Goal: Task Accomplishment & Management: Complete application form

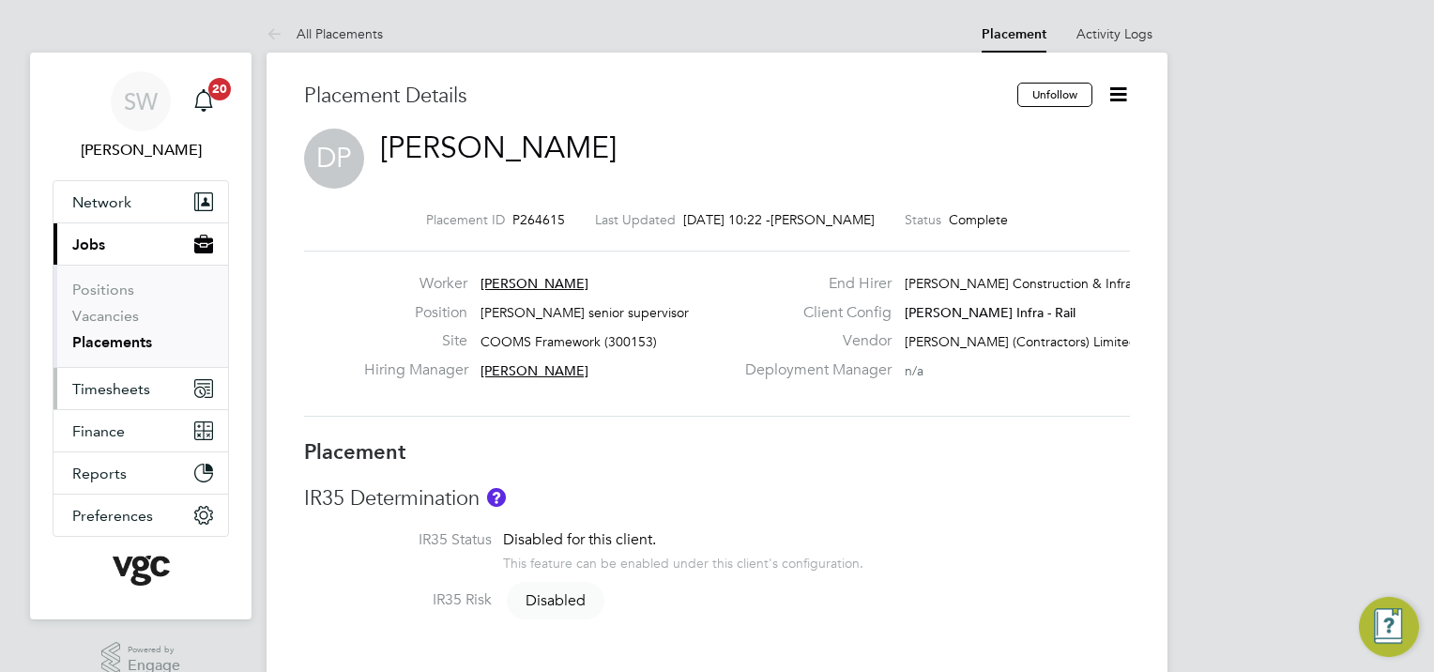
click at [128, 388] on span "Timesheets" at bounding box center [111, 389] width 78 height 18
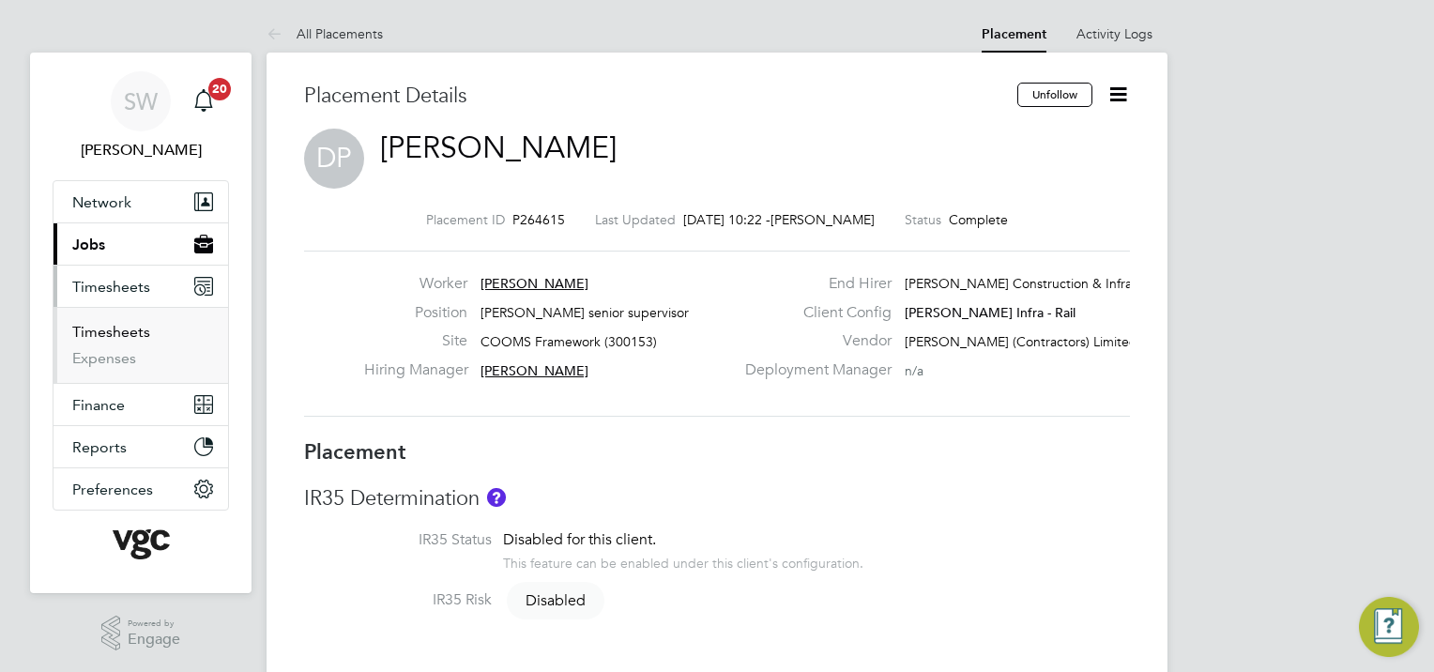
click at [124, 329] on link "Timesheets" at bounding box center [111, 332] width 78 height 18
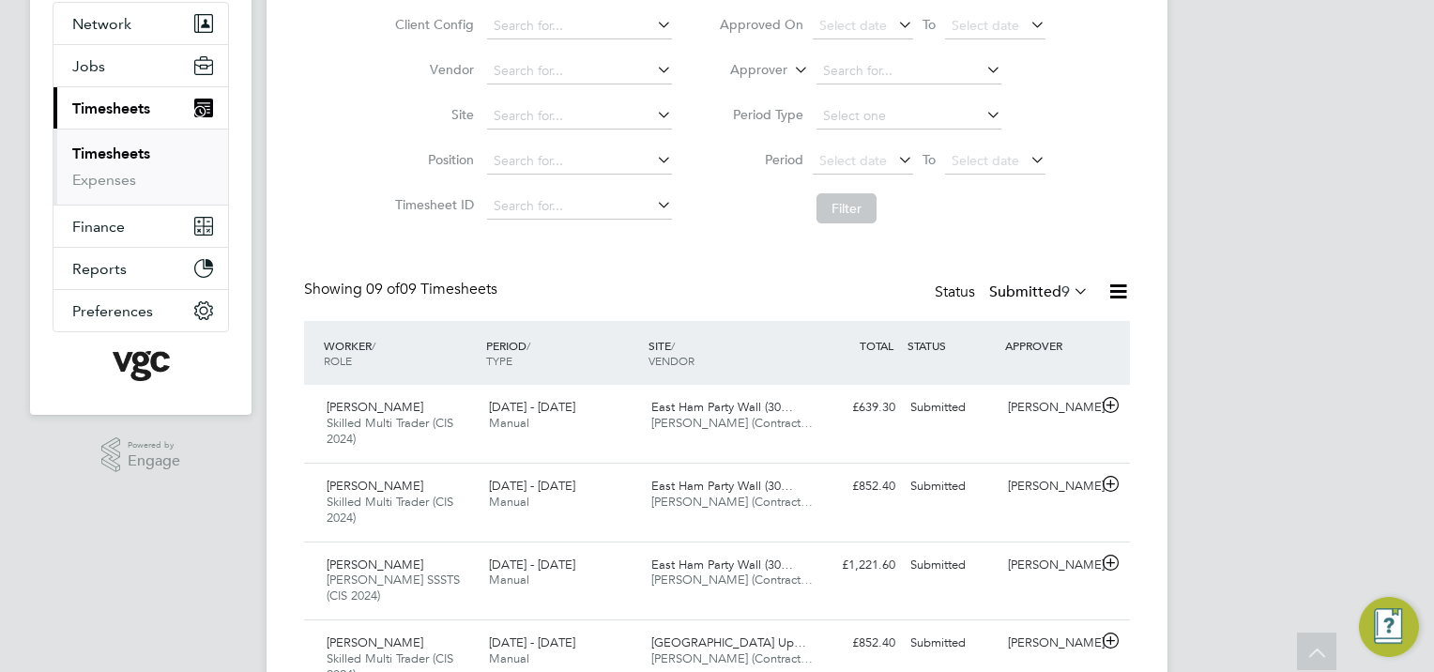
click at [121, 151] on link "Timesheets" at bounding box center [111, 154] width 78 height 18
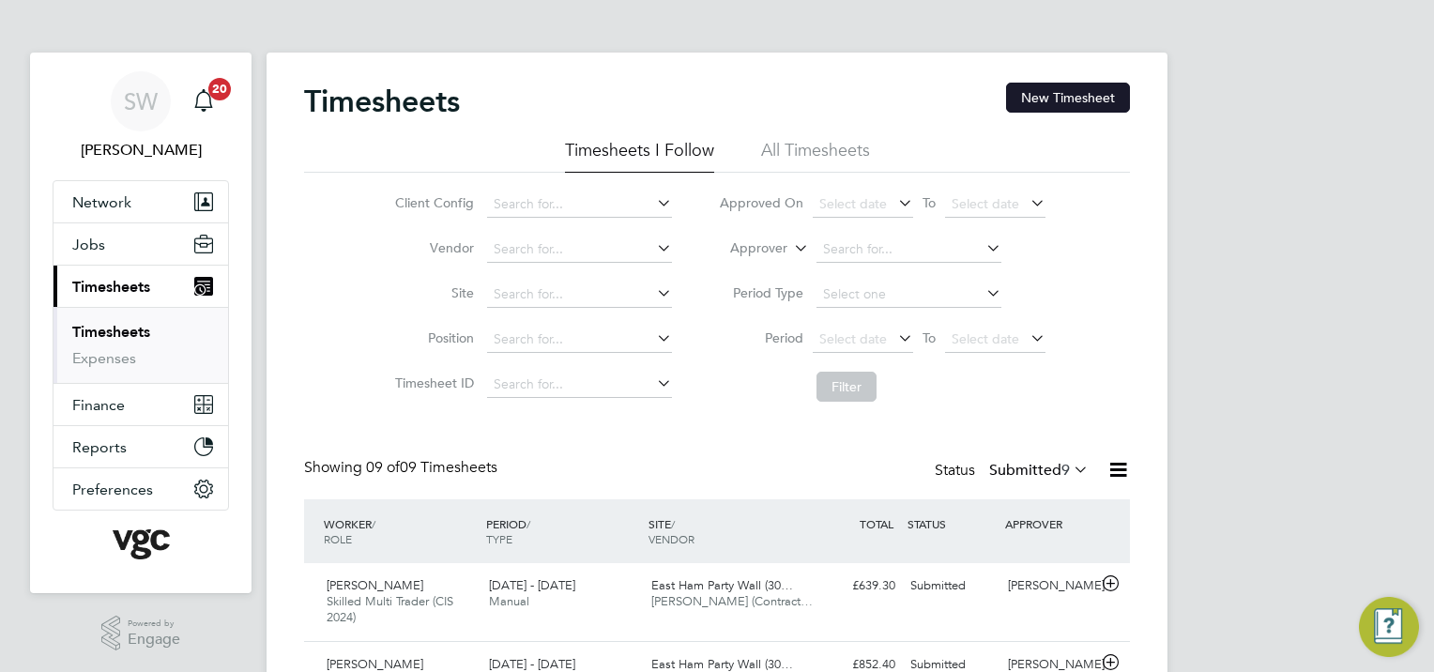
click at [1074, 95] on button "New Timesheet" at bounding box center [1068, 98] width 124 height 30
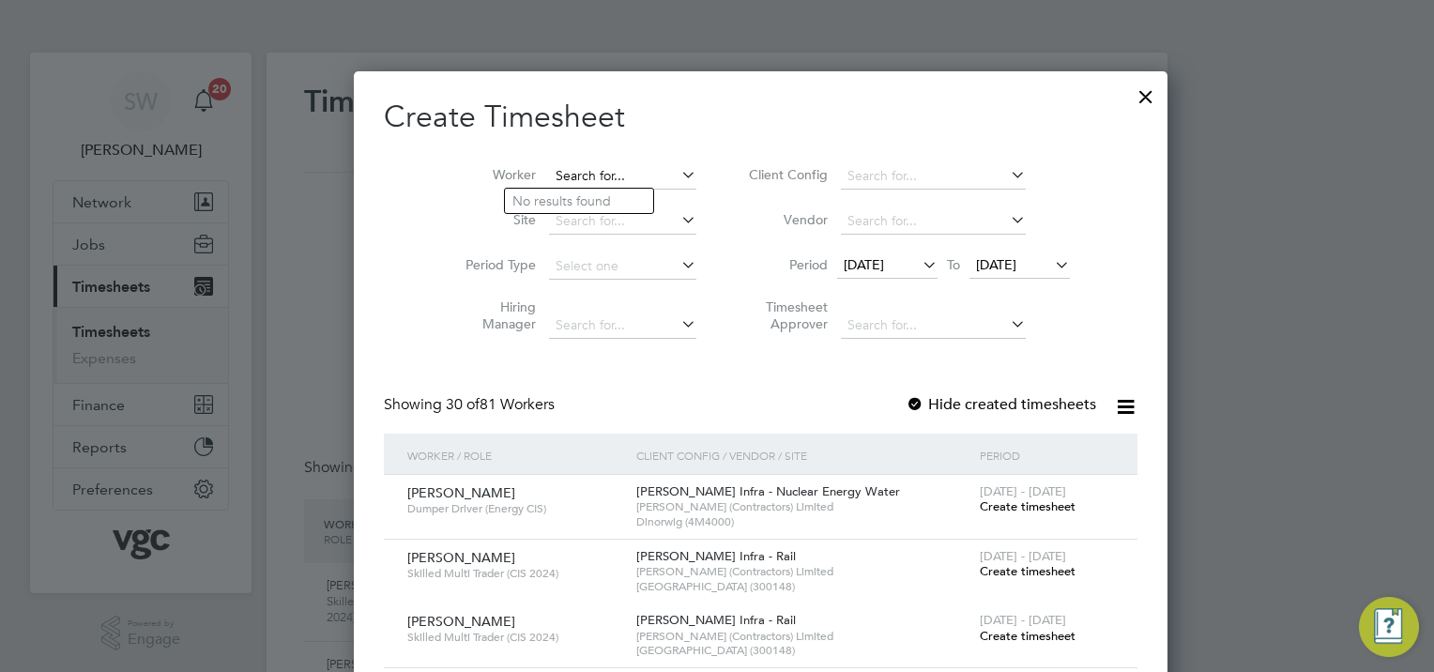
click at [558, 176] on input at bounding box center [622, 176] width 147 height 26
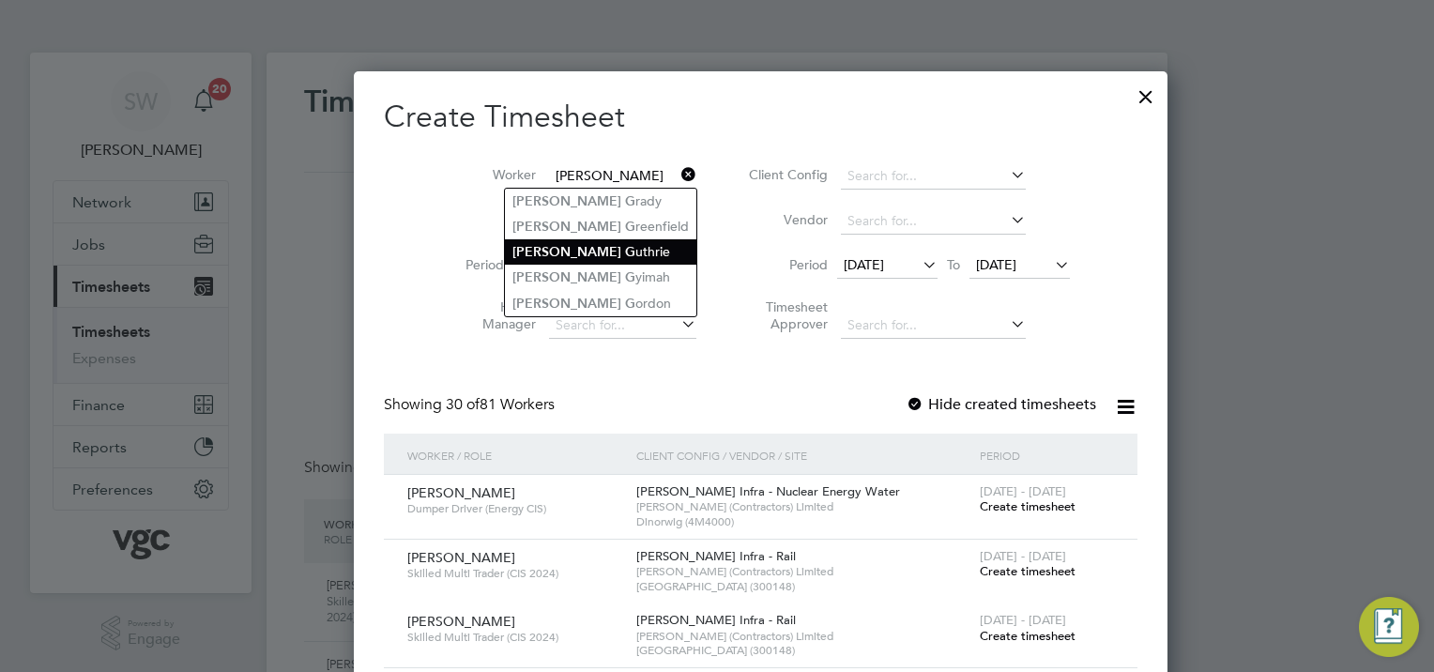
click at [597, 248] on li "[PERSON_NAME] uthrie" at bounding box center [600, 251] width 191 height 25
type input "[PERSON_NAME]"
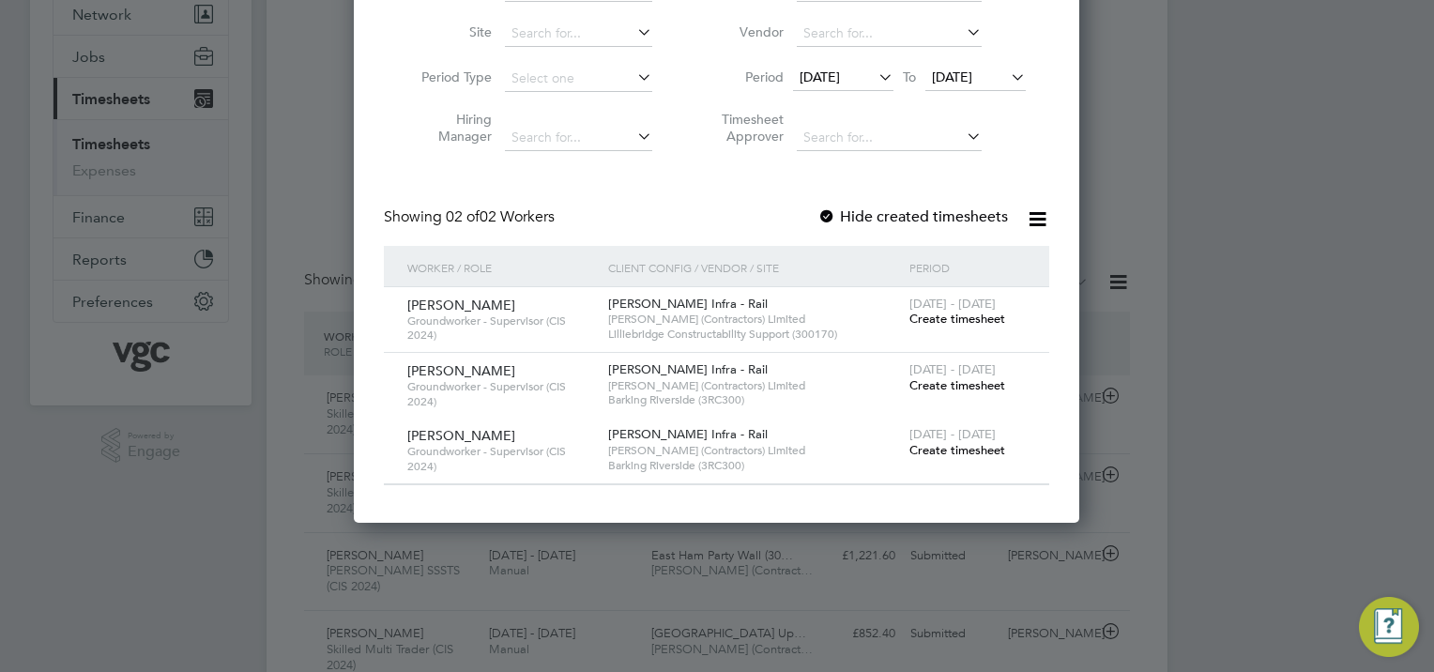
click at [943, 316] on span "Create timesheet" at bounding box center [958, 319] width 96 height 16
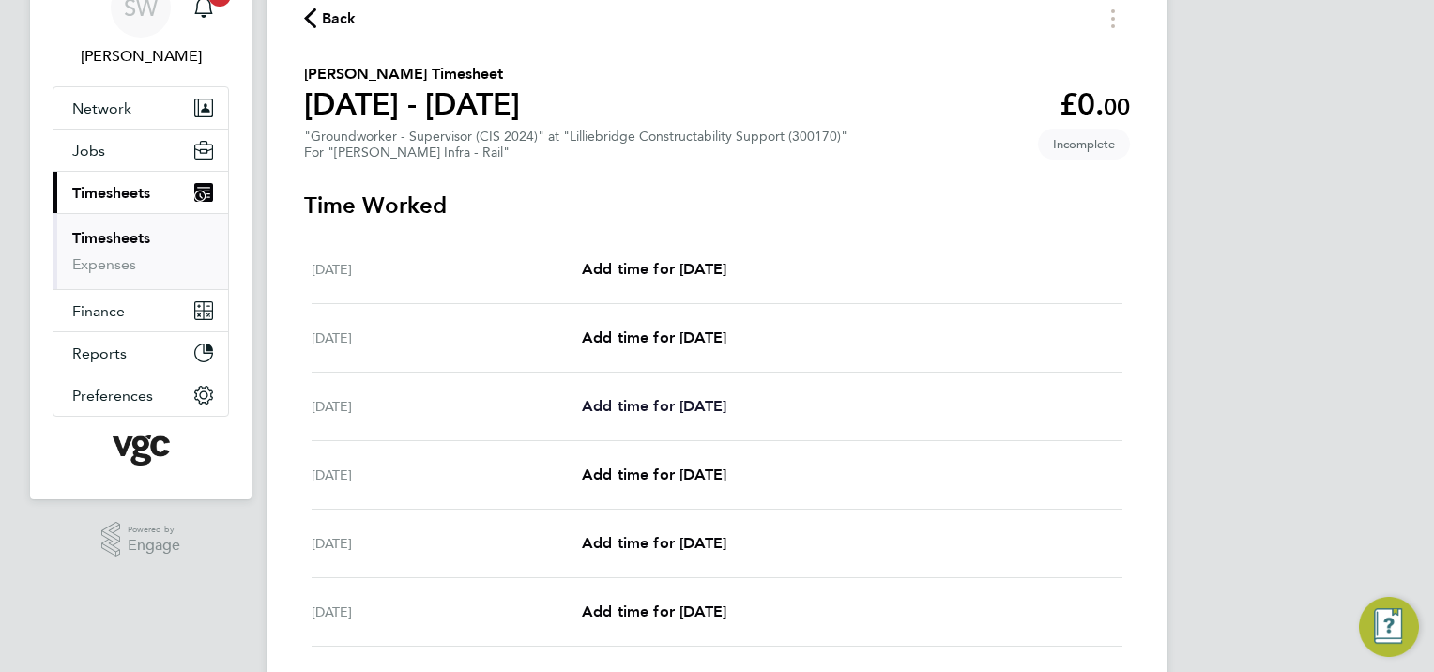
click at [635, 405] on span "Add time for [DATE]" at bounding box center [654, 406] width 145 height 18
select select "30"
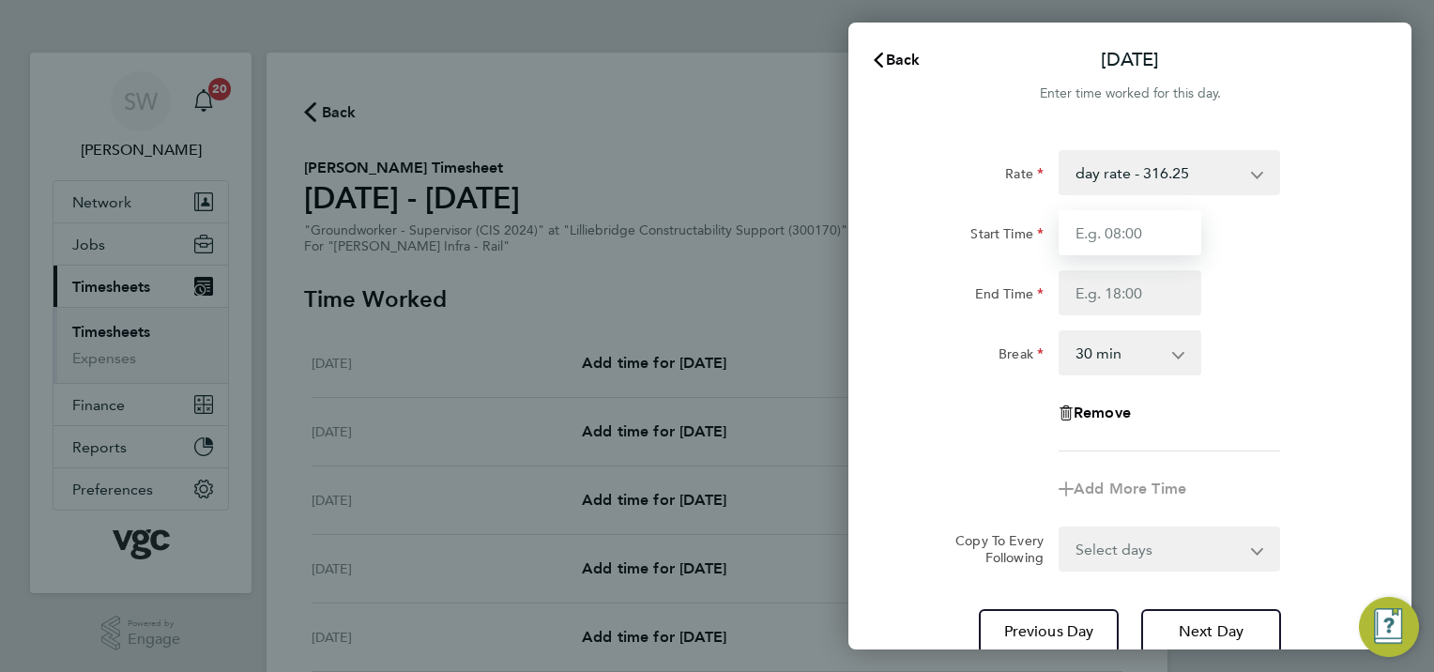
click at [1075, 222] on input "Start Time" at bounding box center [1130, 232] width 143 height 45
type input "07:00"
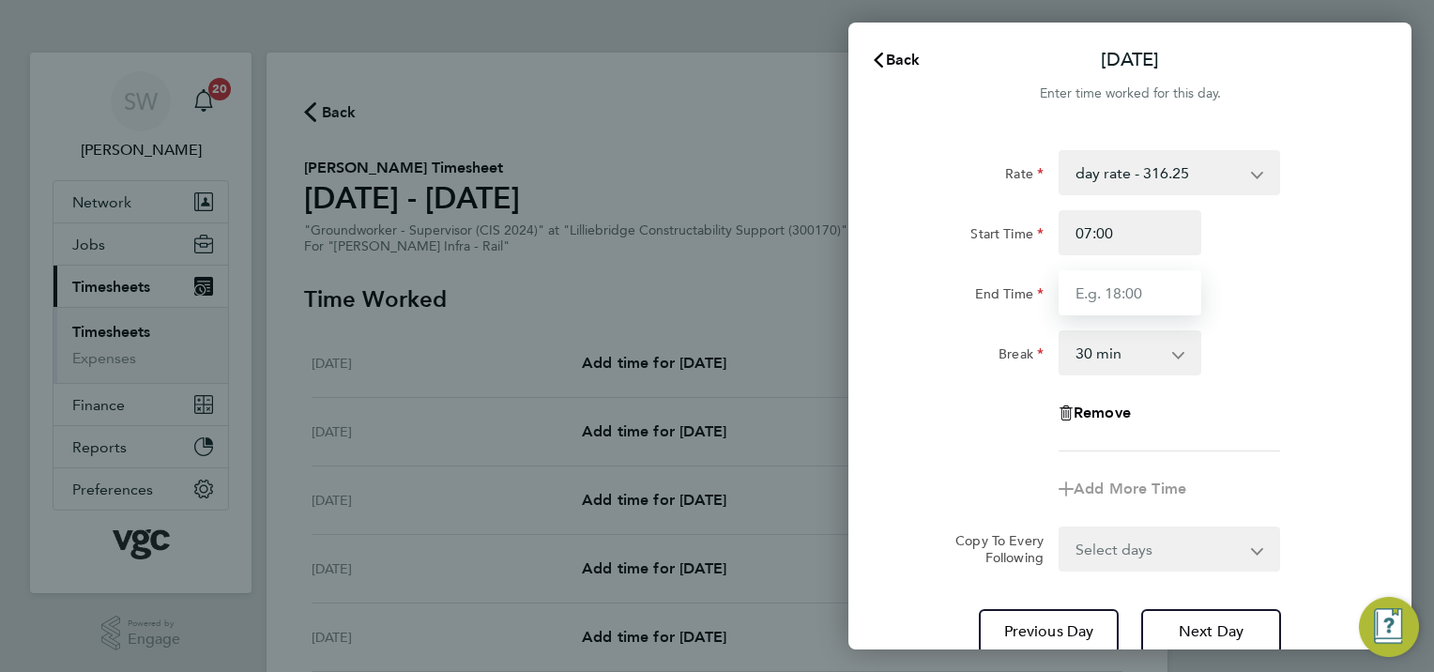
click at [1079, 296] on input "End Time" at bounding box center [1130, 292] width 143 height 45
type input "08:30"
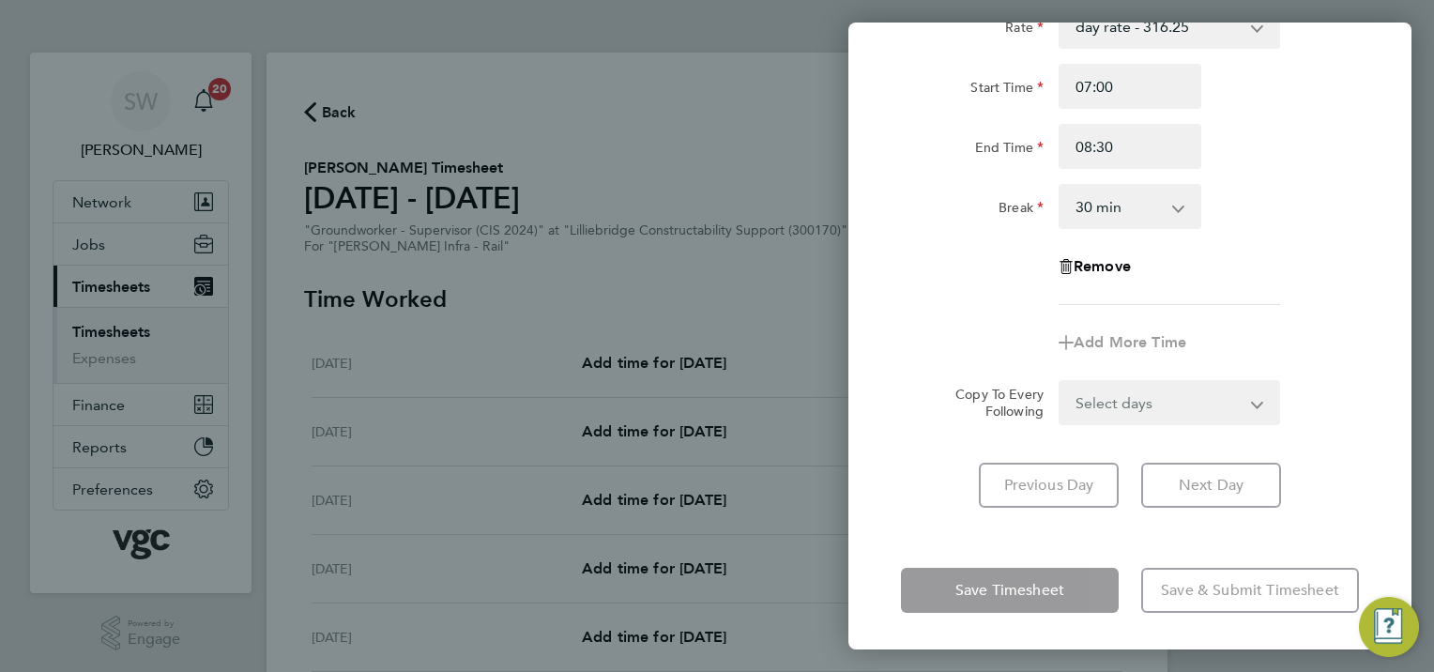
click at [1247, 407] on form "Rate day rate - 316.25 Xmas / [GEOGRAPHIC_DATA] - 47.34 Bank Hol - 35.50 Mon-Th…" at bounding box center [1130, 214] width 458 height 421
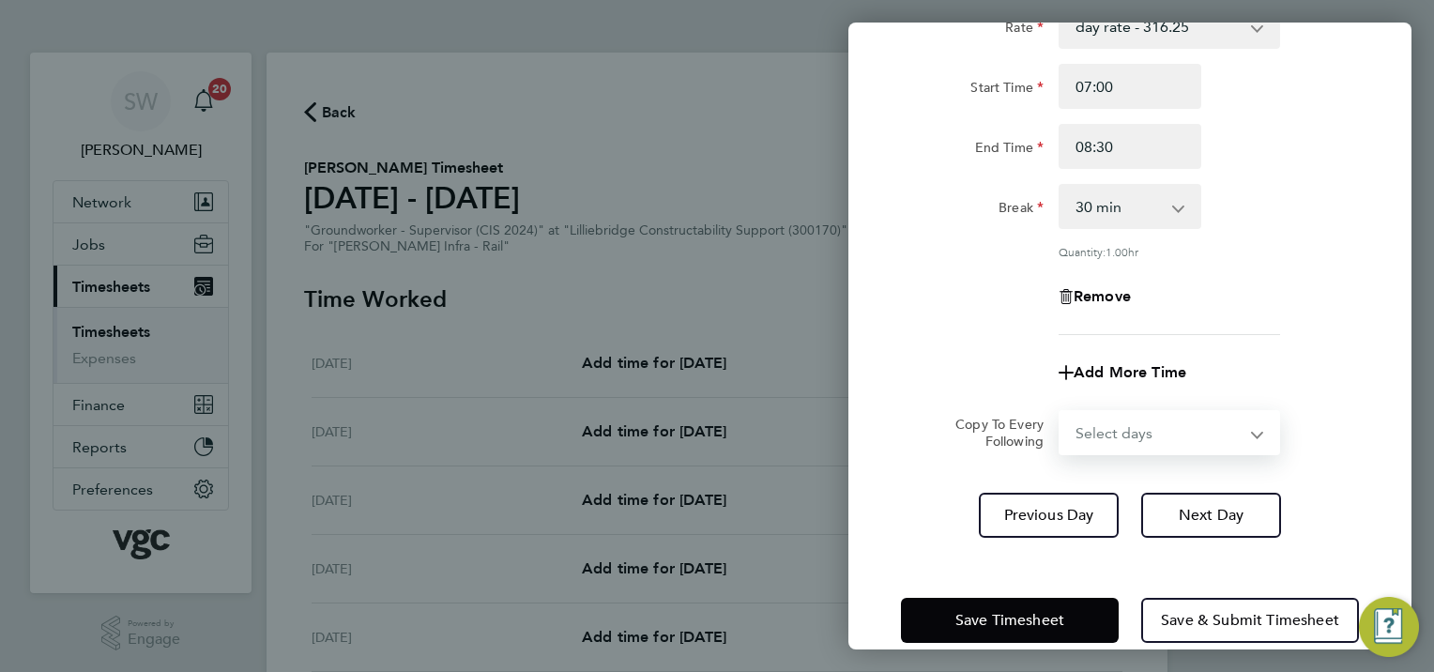
select select "TUE"
click at [1061, 412] on select "Select days Day [DATE] [DATE] [DATE] [DATE]" at bounding box center [1159, 432] width 197 height 41
select select "[DATE]"
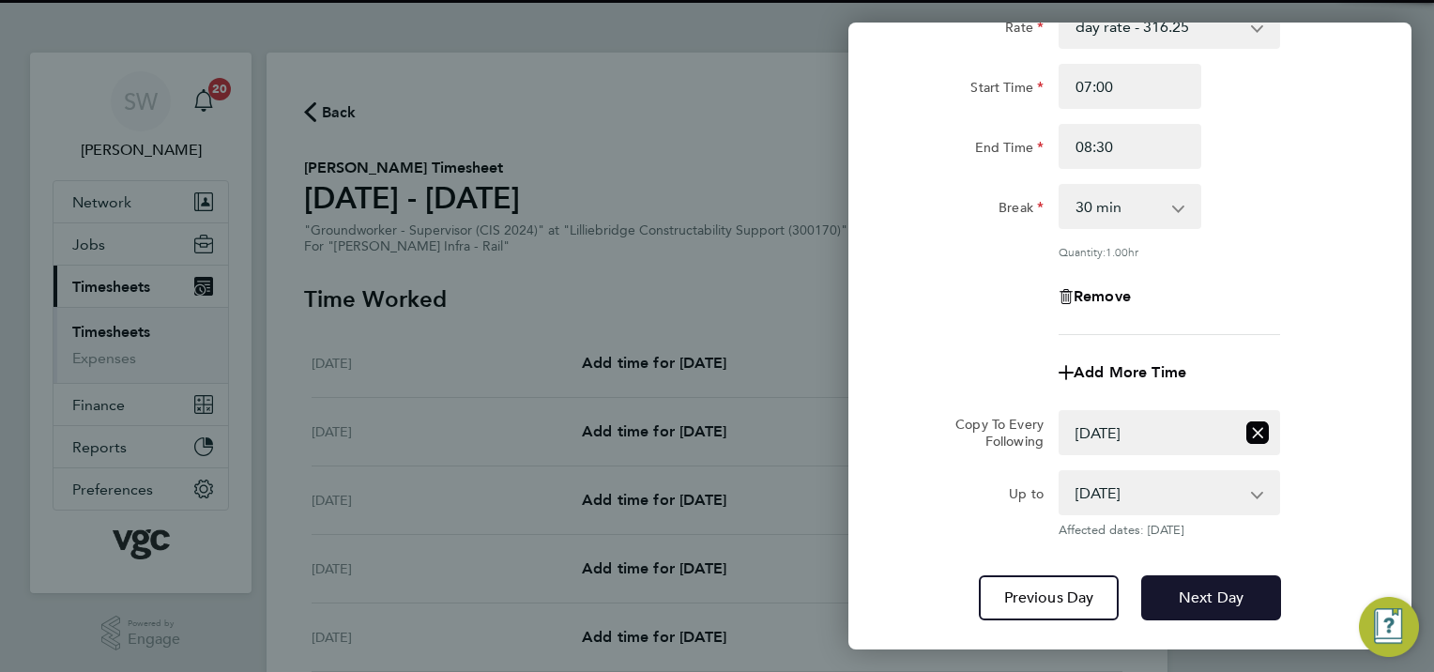
drag, startPoint x: 1215, startPoint y: 590, endPoint x: 1215, endPoint y: 527, distance: 63.8
click at [1214, 590] on span "Next Day" at bounding box center [1211, 598] width 65 height 19
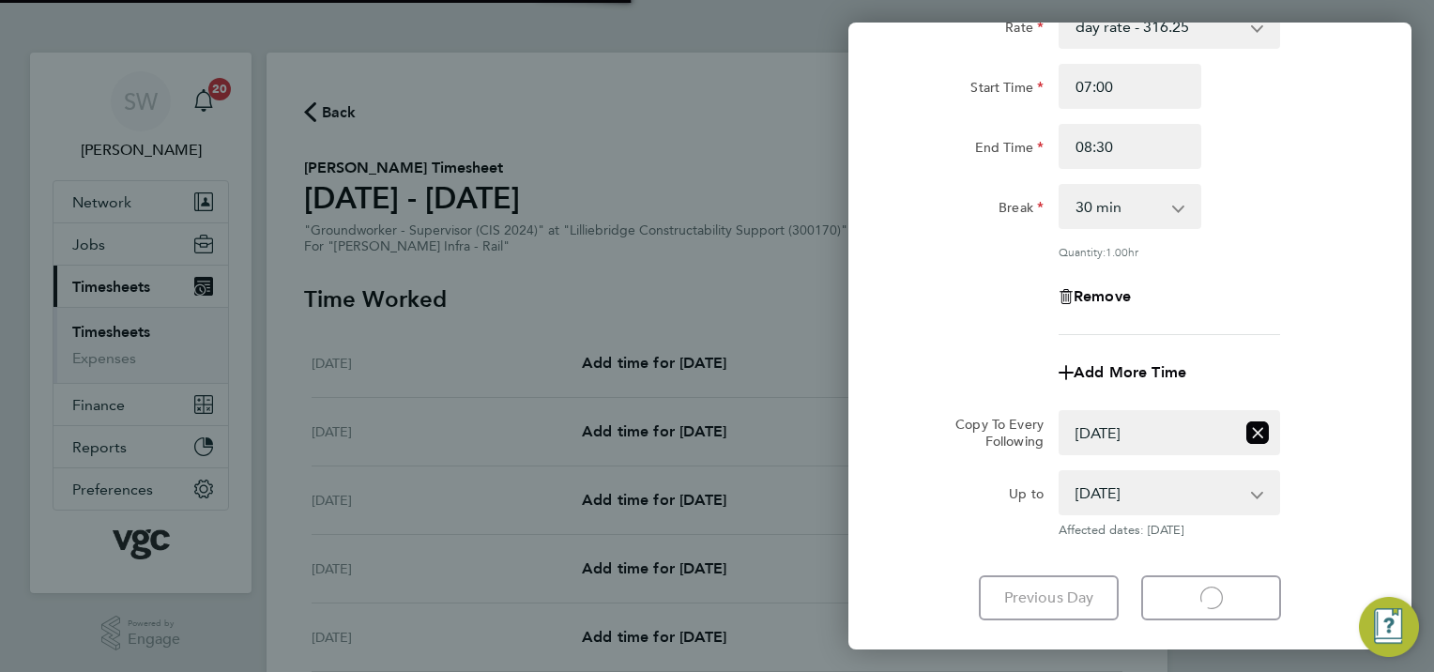
select select "30"
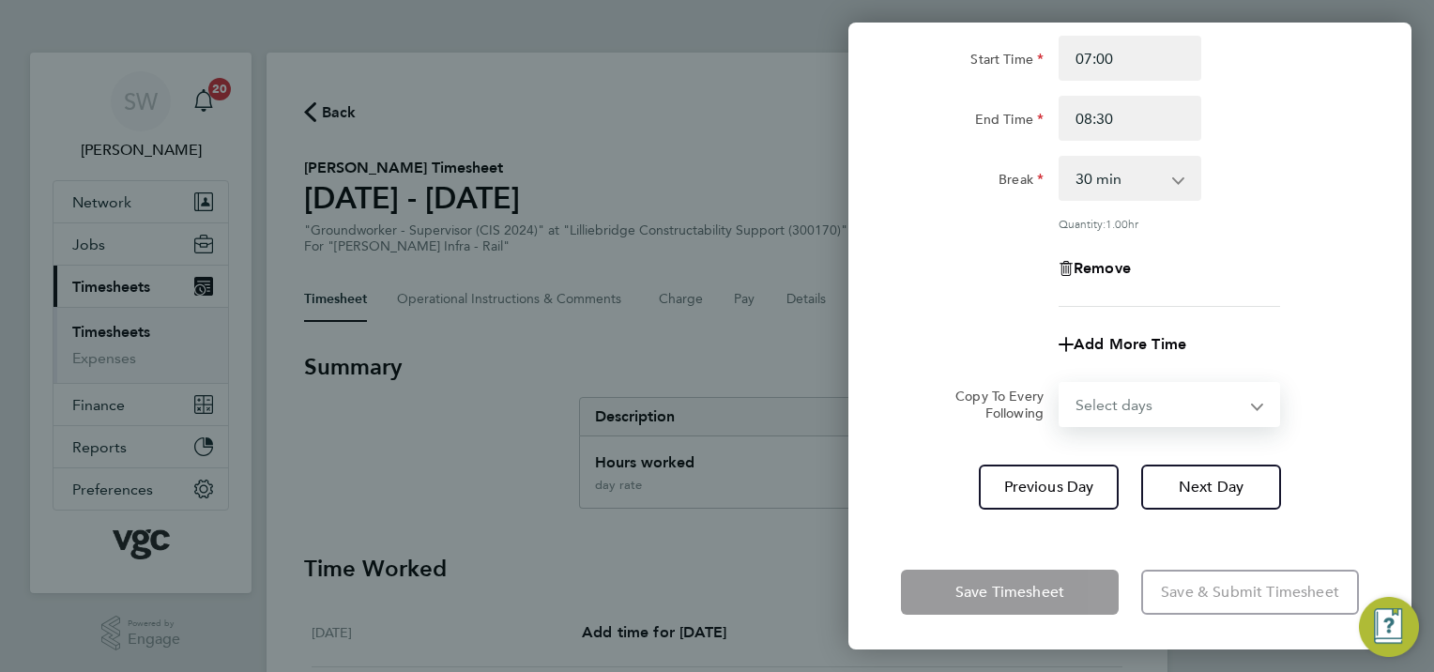
drag, startPoint x: 1254, startPoint y: 402, endPoint x: 1243, endPoint y: 407, distance: 12.6
click at [1253, 402] on select "Select days Day [DATE] [DATE] [DATE]" at bounding box center [1159, 404] width 197 height 41
select select "WED"
click at [1061, 384] on select "Select days Day [DATE] [DATE] [DATE]" at bounding box center [1159, 404] width 197 height 41
select select "[DATE]"
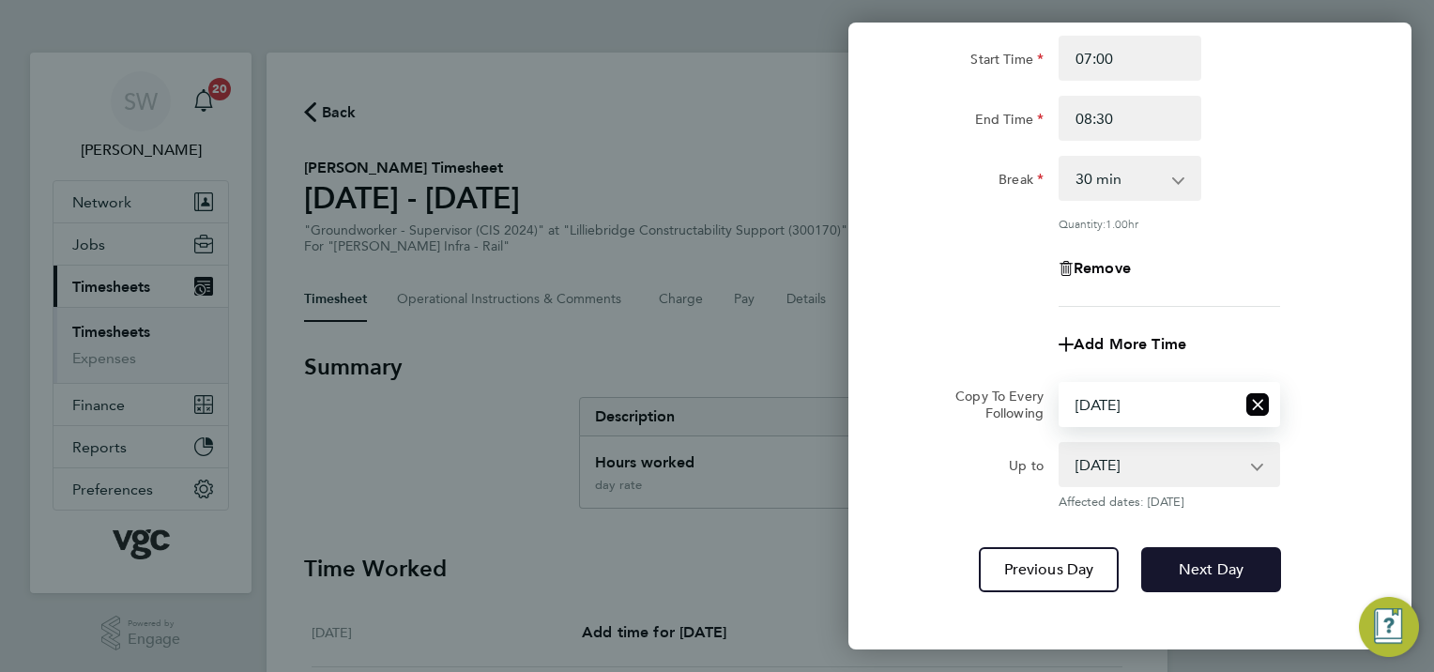
drag, startPoint x: 1218, startPoint y: 574, endPoint x: 1224, endPoint y: 560, distance: 14.3
click at [1218, 572] on span "Next Day" at bounding box center [1211, 569] width 65 height 19
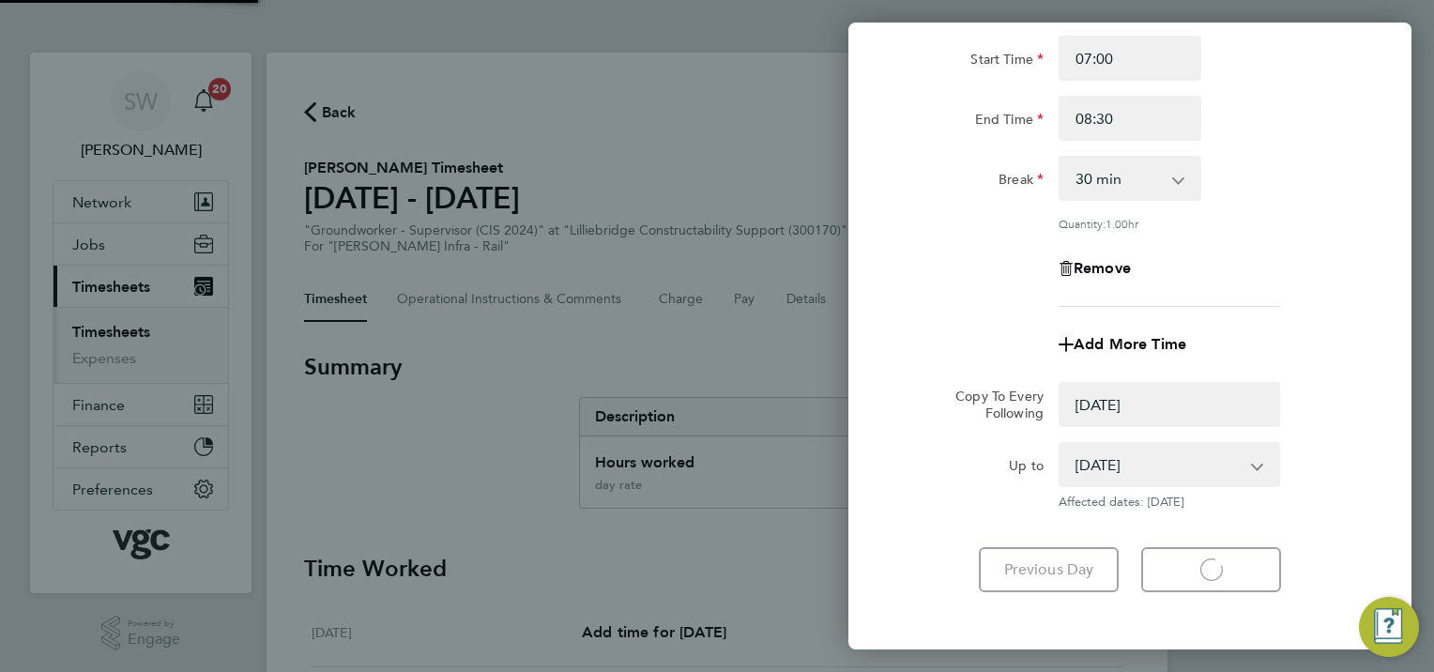
select select "0: null"
select select "30"
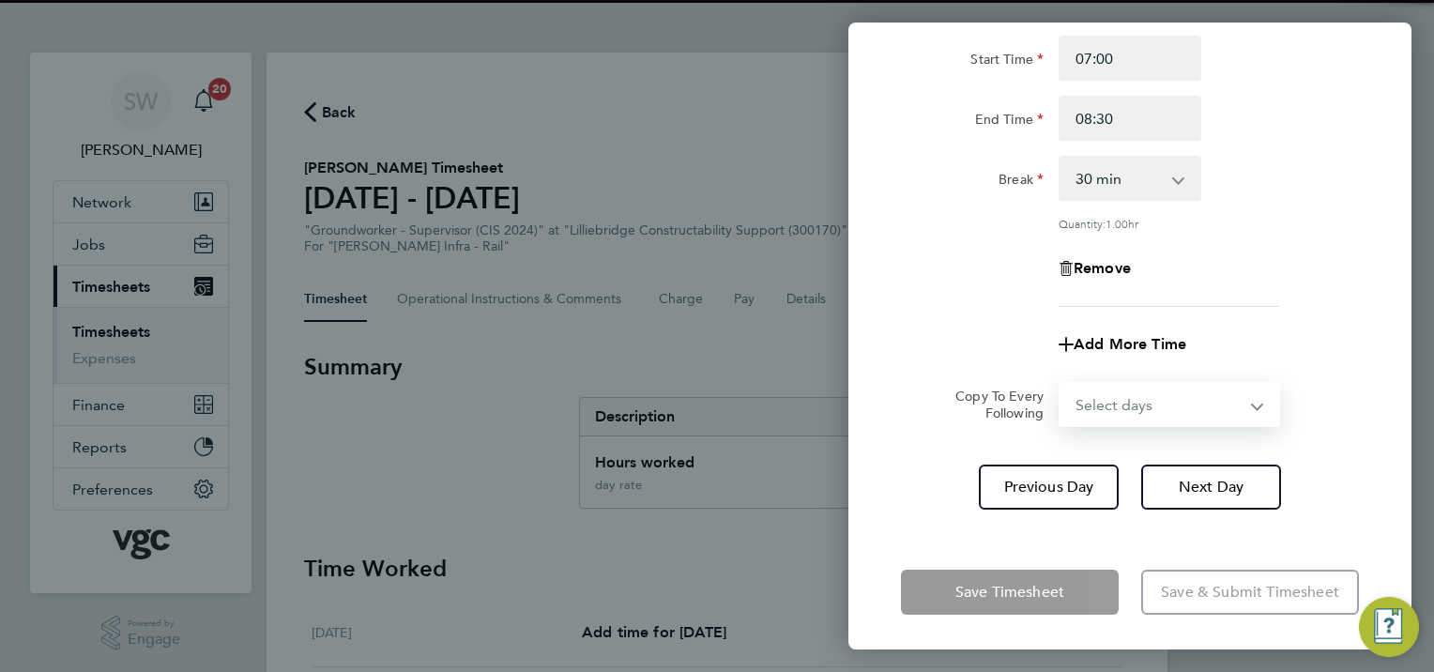
click at [1250, 402] on select "Select days Day [DATE] [DATE]" at bounding box center [1159, 404] width 197 height 41
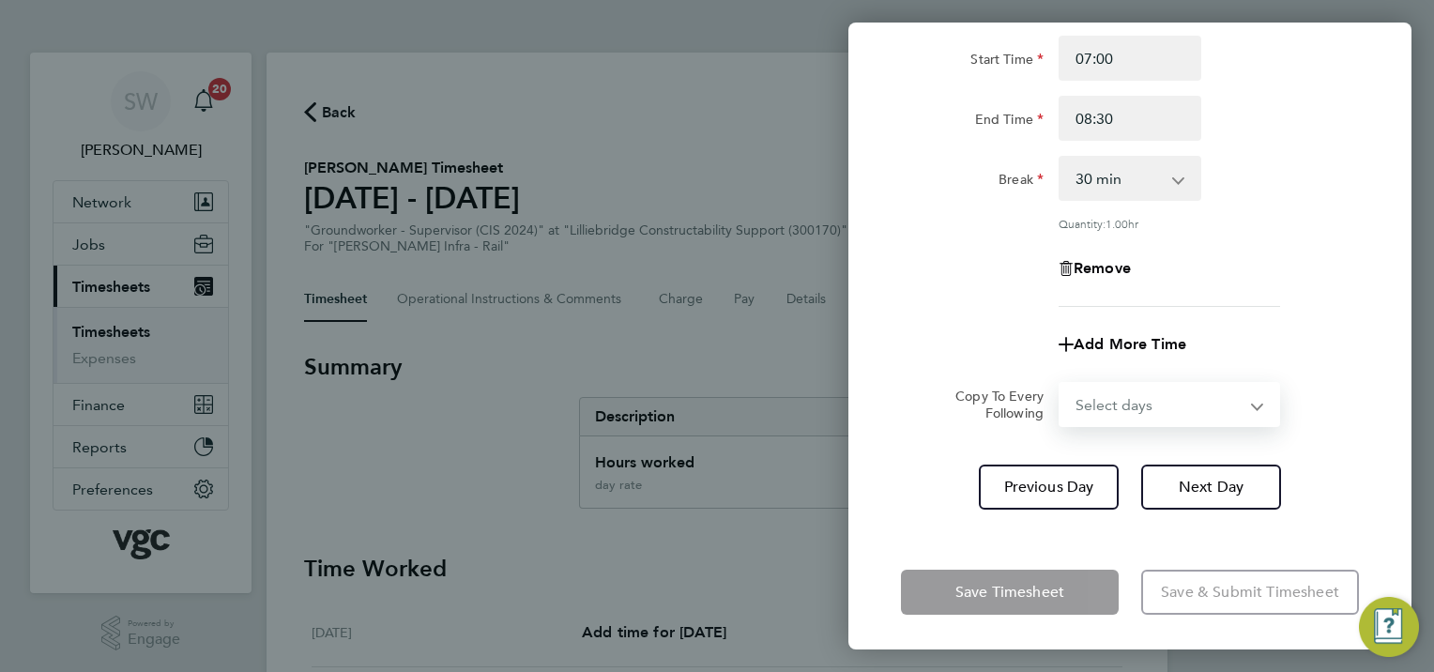
select select "THU"
click at [1061, 384] on select "Select days Day [DATE] [DATE]" at bounding box center [1159, 404] width 197 height 41
select select "[DATE]"
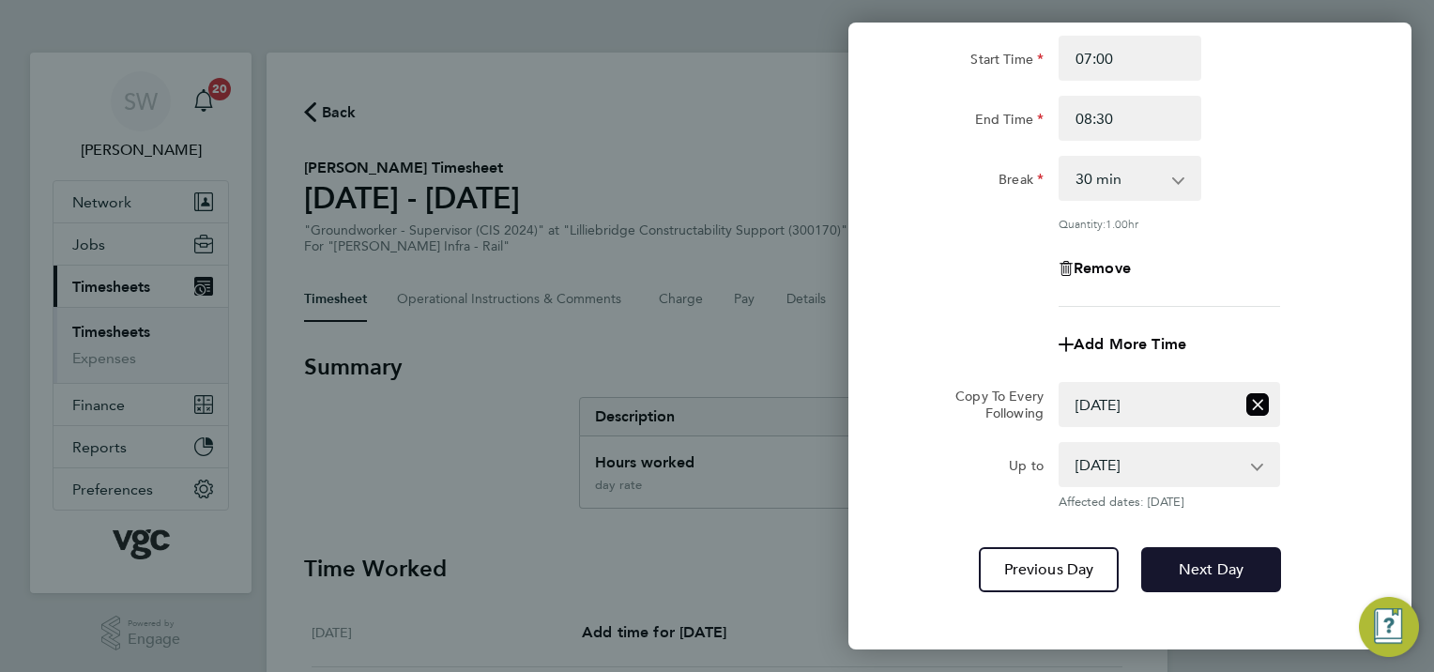
drag, startPoint x: 1203, startPoint y: 563, endPoint x: 1215, endPoint y: 509, distance: 55.6
click at [1203, 561] on span "Next Day" at bounding box center [1211, 569] width 65 height 19
select select "0: null"
select select "30"
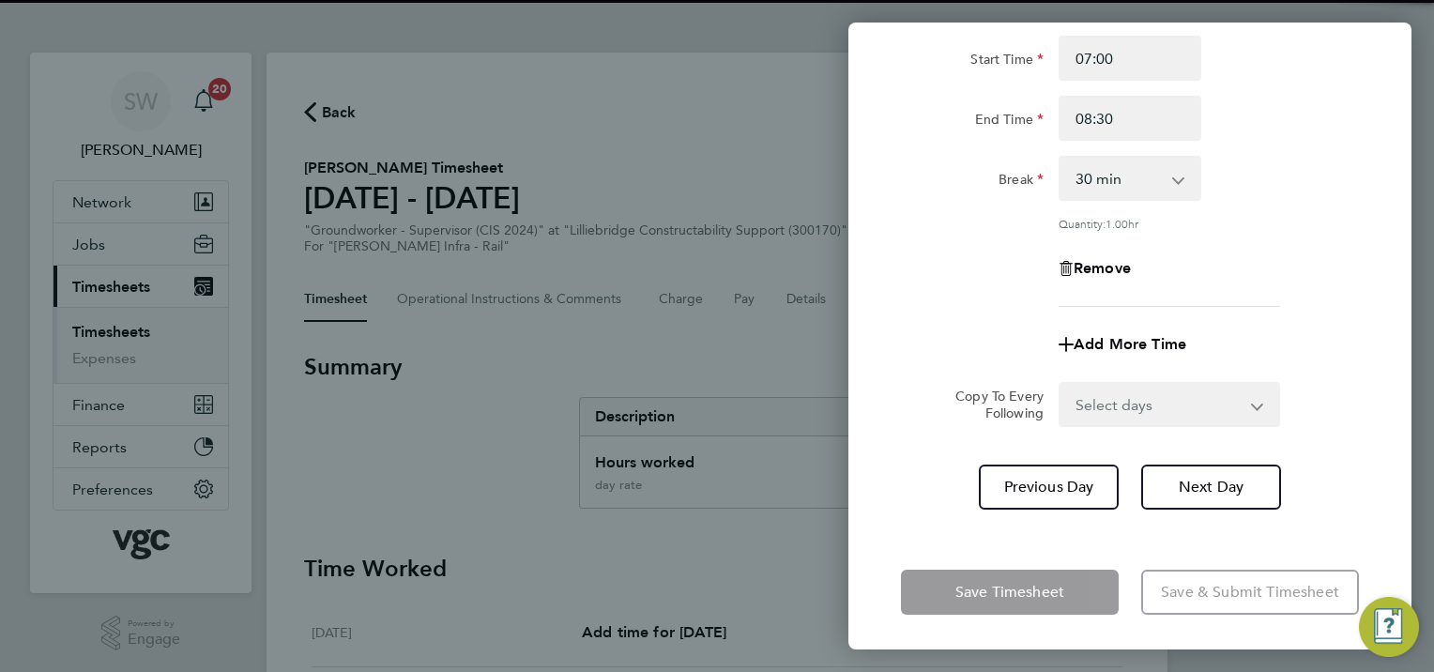
click at [1250, 398] on select "Select days [DATE]" at bounding box center [1159, 404] width 197 height 41
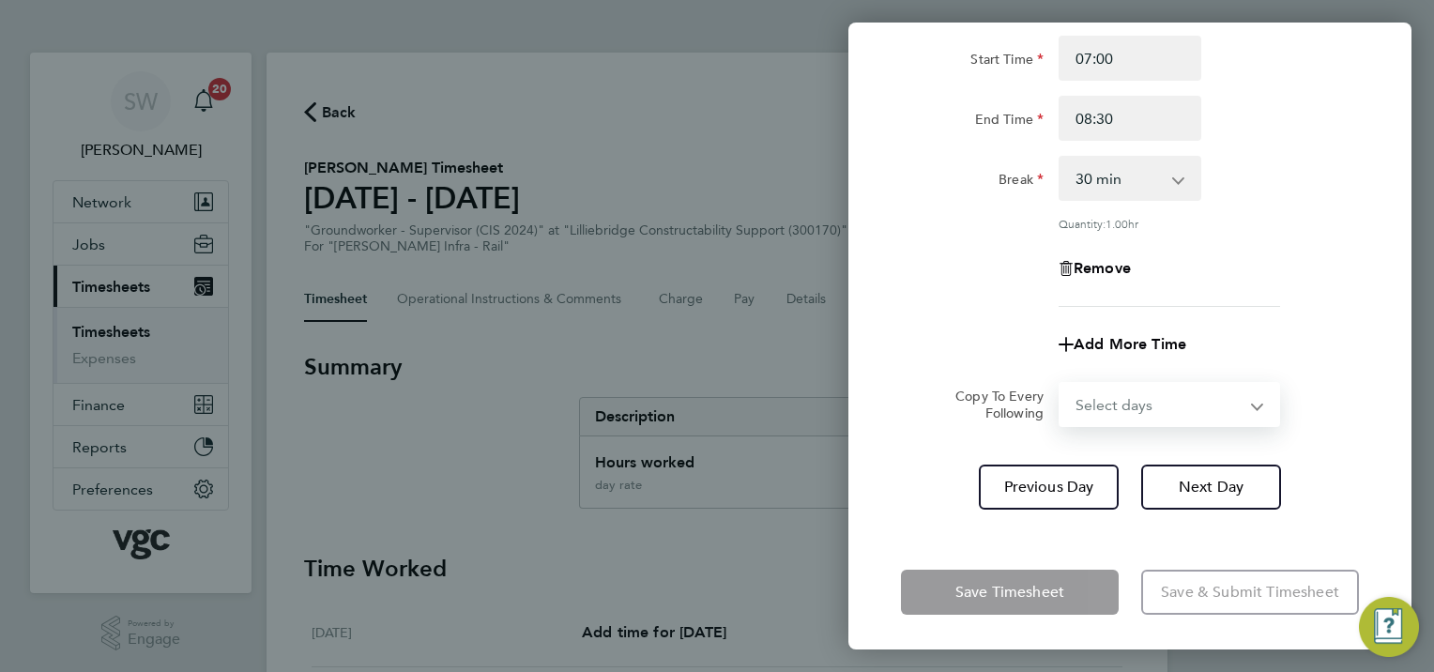
select select "FRI"
click at [1061, 384] on select "Select days [DATE]" at bounding box center [1159, 404] width 197 height 41
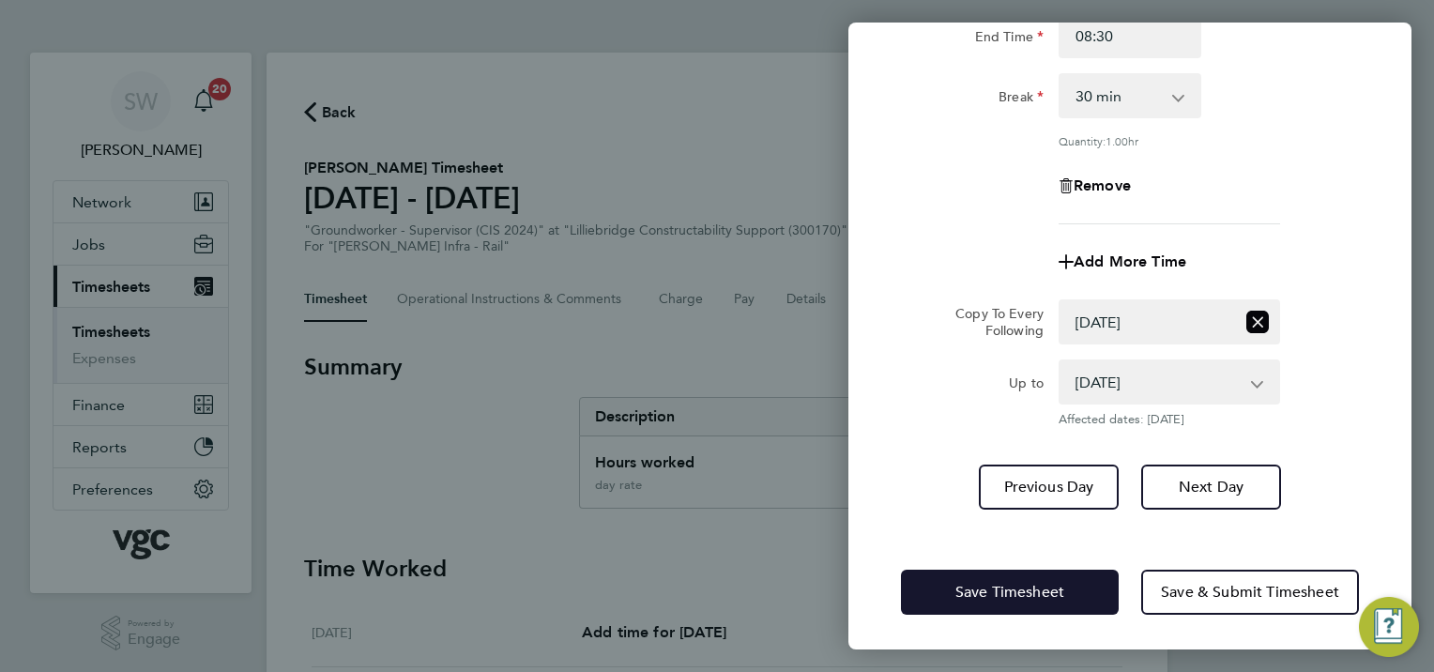
click at [1029, 586] on span "Save Timesheet" at bounding box center [1010, 592] width 109 height 19
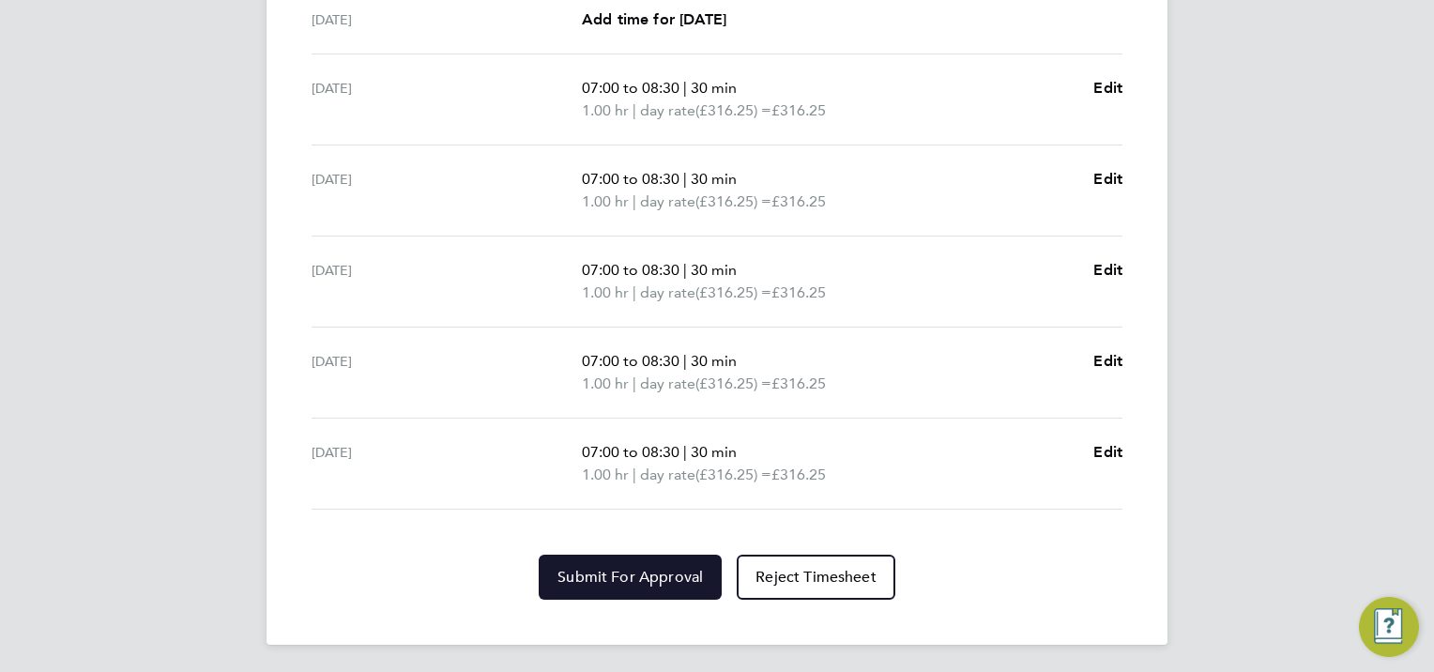
click at [627, 568] on span "Submit For Approval" at bounding box center [630, 577] width 145 height 19
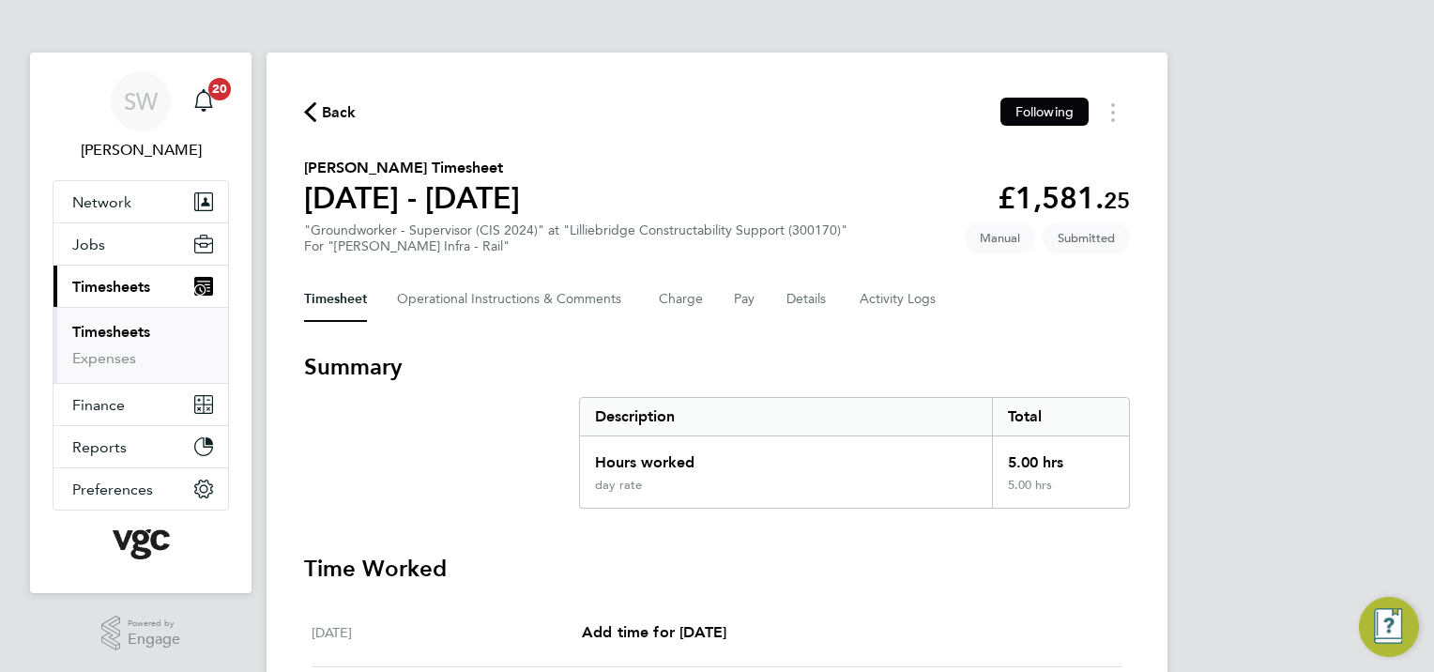
click at [86, 329] on link "Timesheets" at bounding box center [111, 332] width 78 height 18
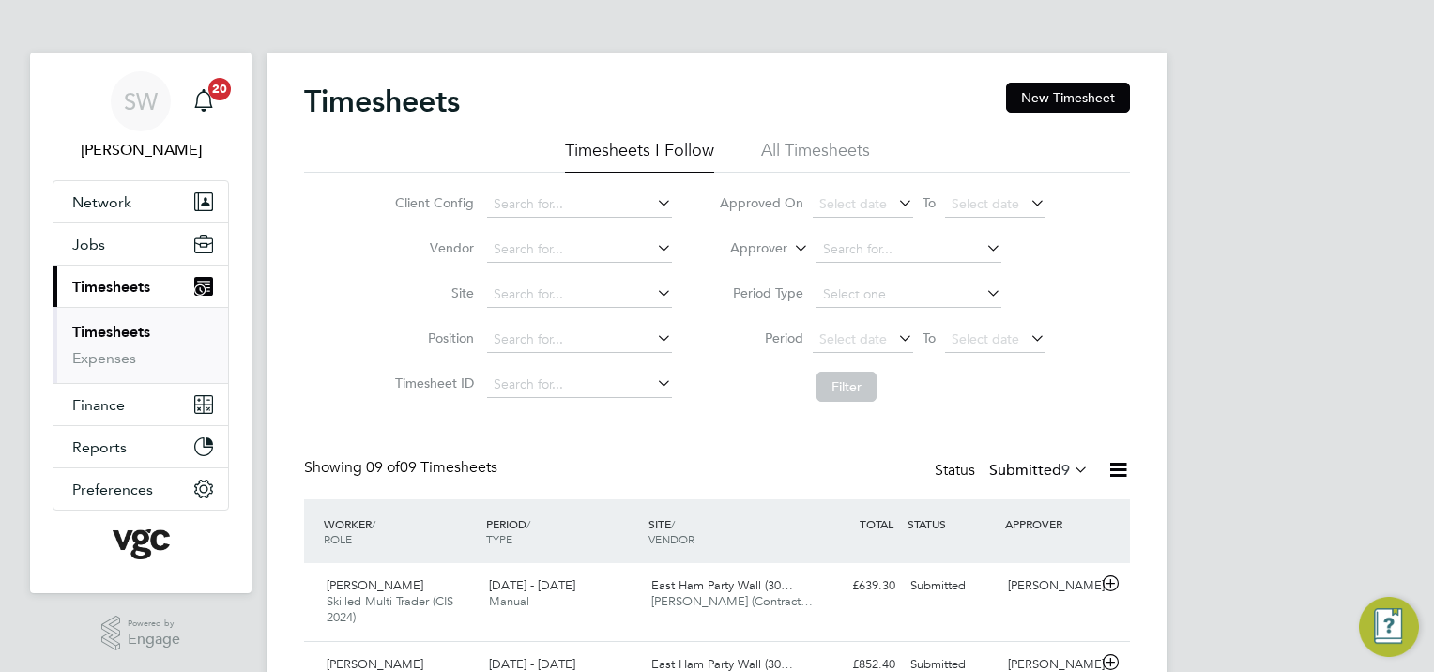
click at [132, 332] on link "Timesheets" at bounding box center [111, 332] width 78 height 18
click at [1066, 95] on button "New Timesheet" at bounding box center [1068, 98] width 124 height 30
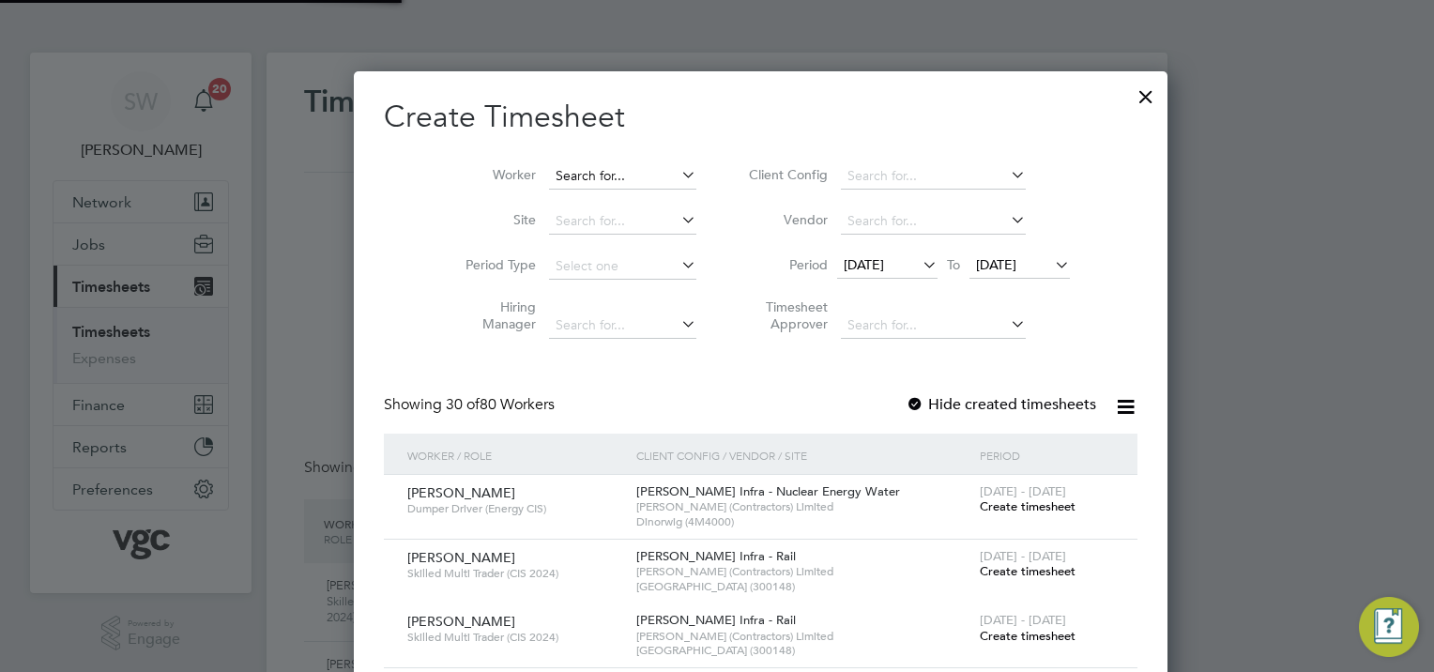
scroll to position [3327, 727]
click at [557, 165] on input at bounding box center [622, 176] width 147 height 26
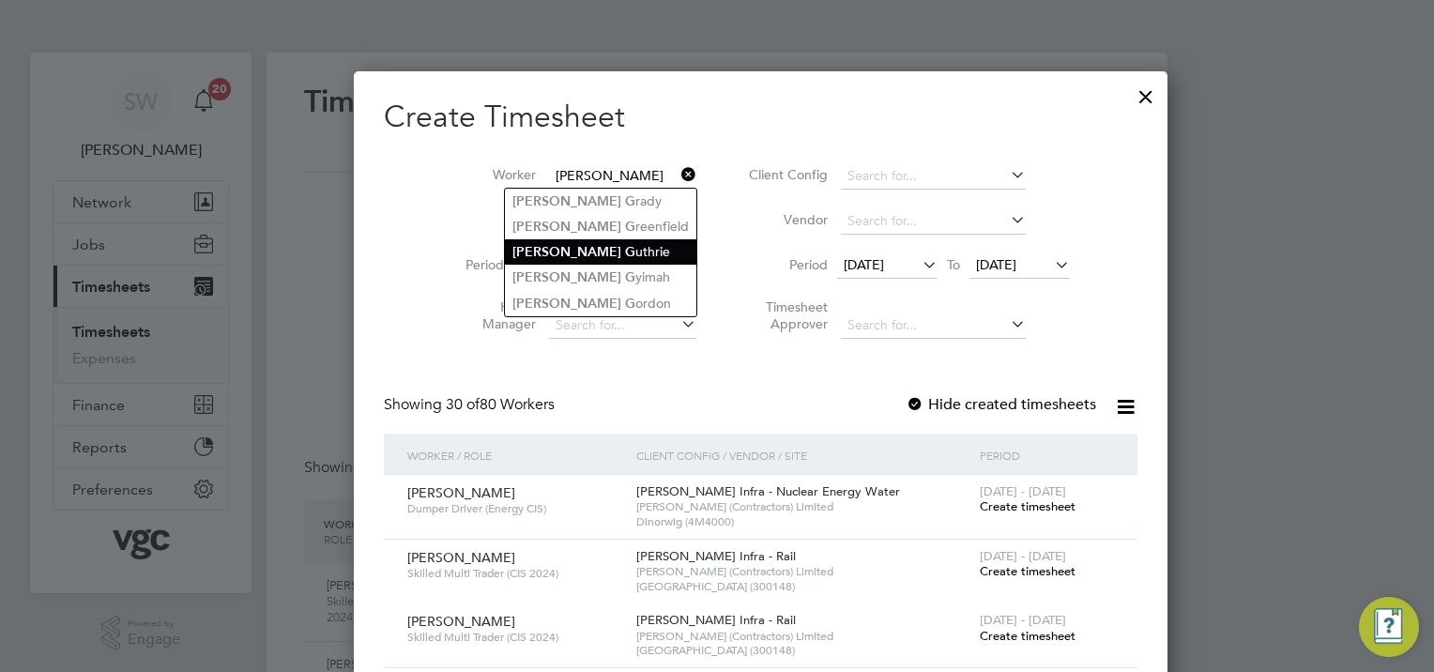
click at [552, 249] on b "[PERSON_NAME]" at bounding box center [567, 252] width 109 height 16
type input "[PERSON_NAME]"
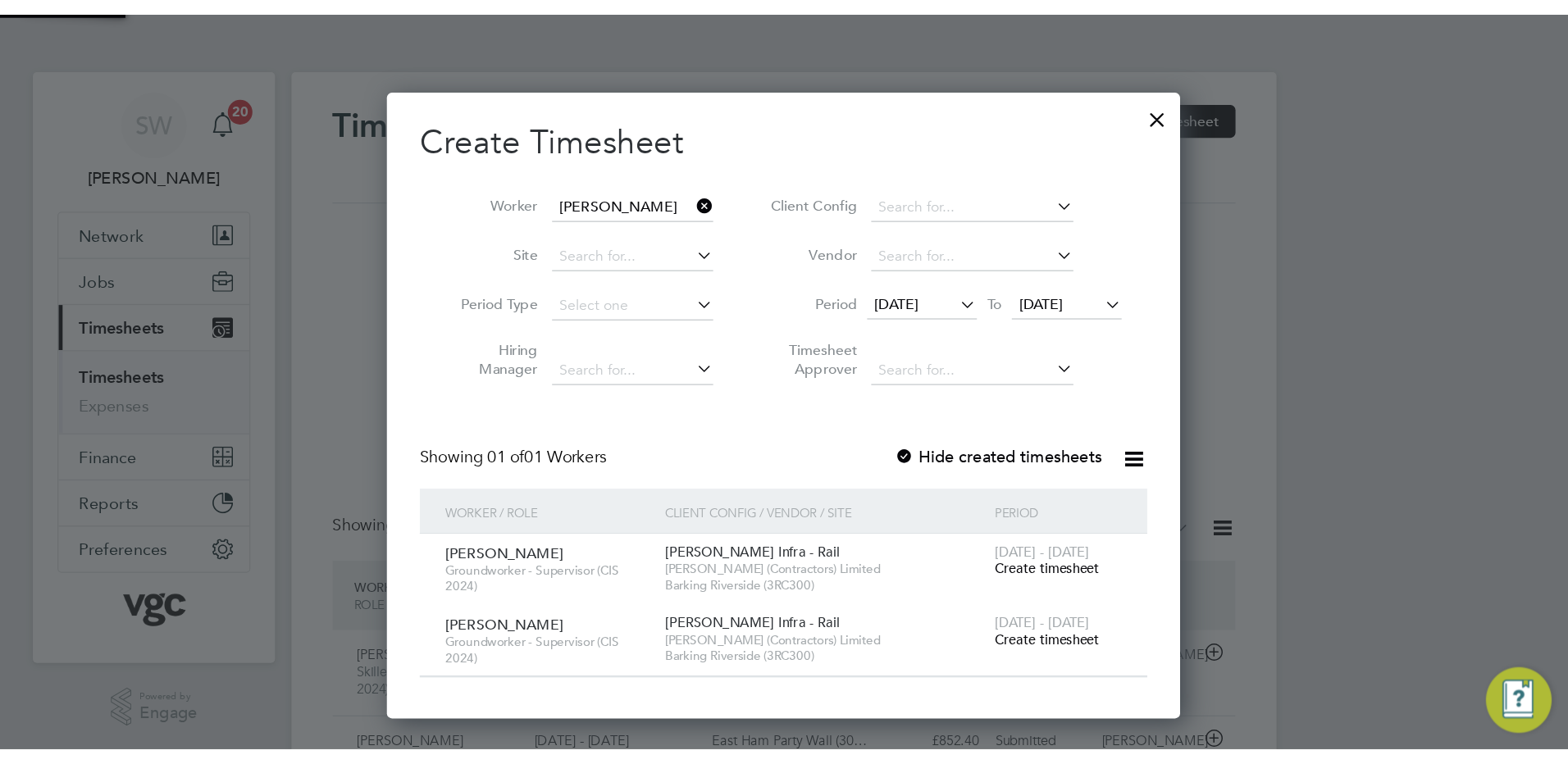
scroll to position [499, 635]
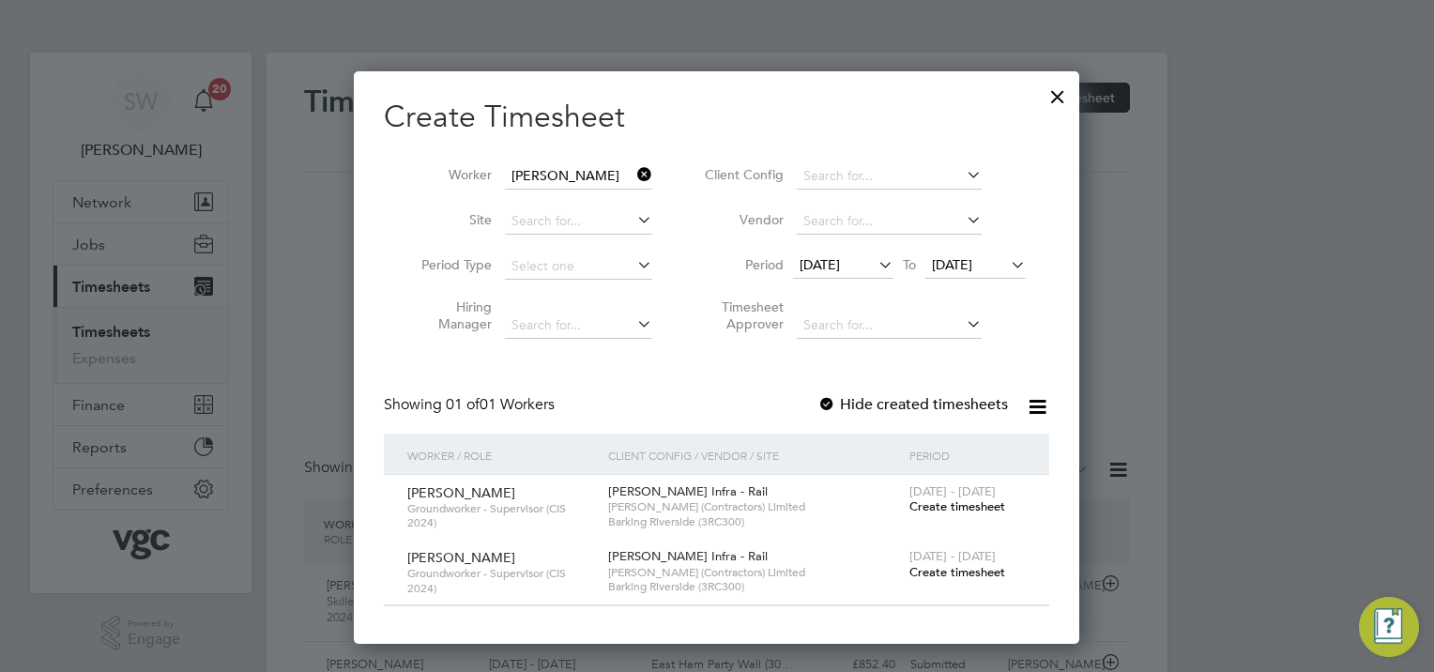
click at [949, 575] on span "Create timesheet" at bounding box center [958, 572] width 96 height 16
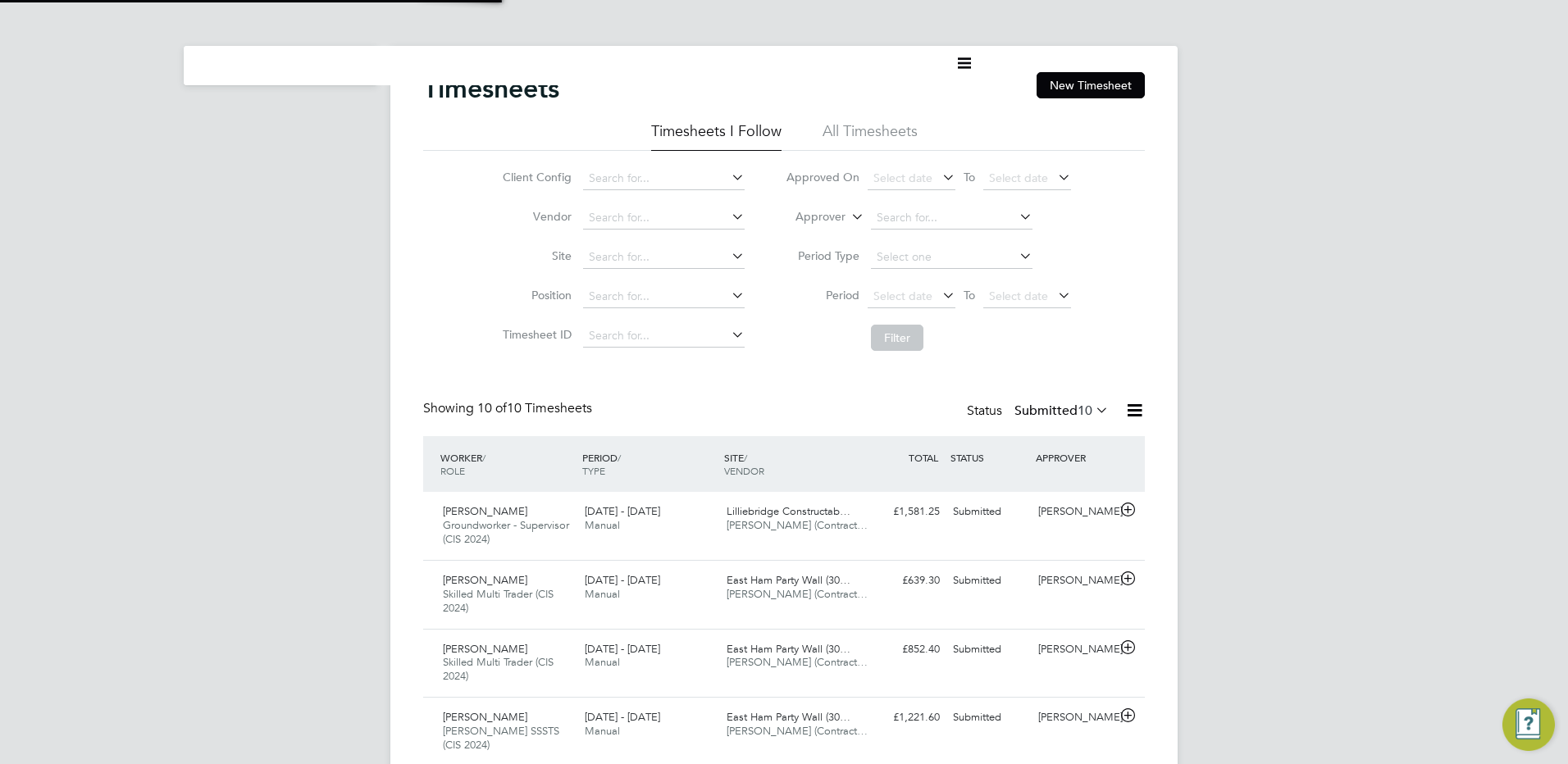
scroll to position [55, 142]
click at [1076, 75] on button "New Timesheet" at bounding box center [1090, 86] width 108 height 26
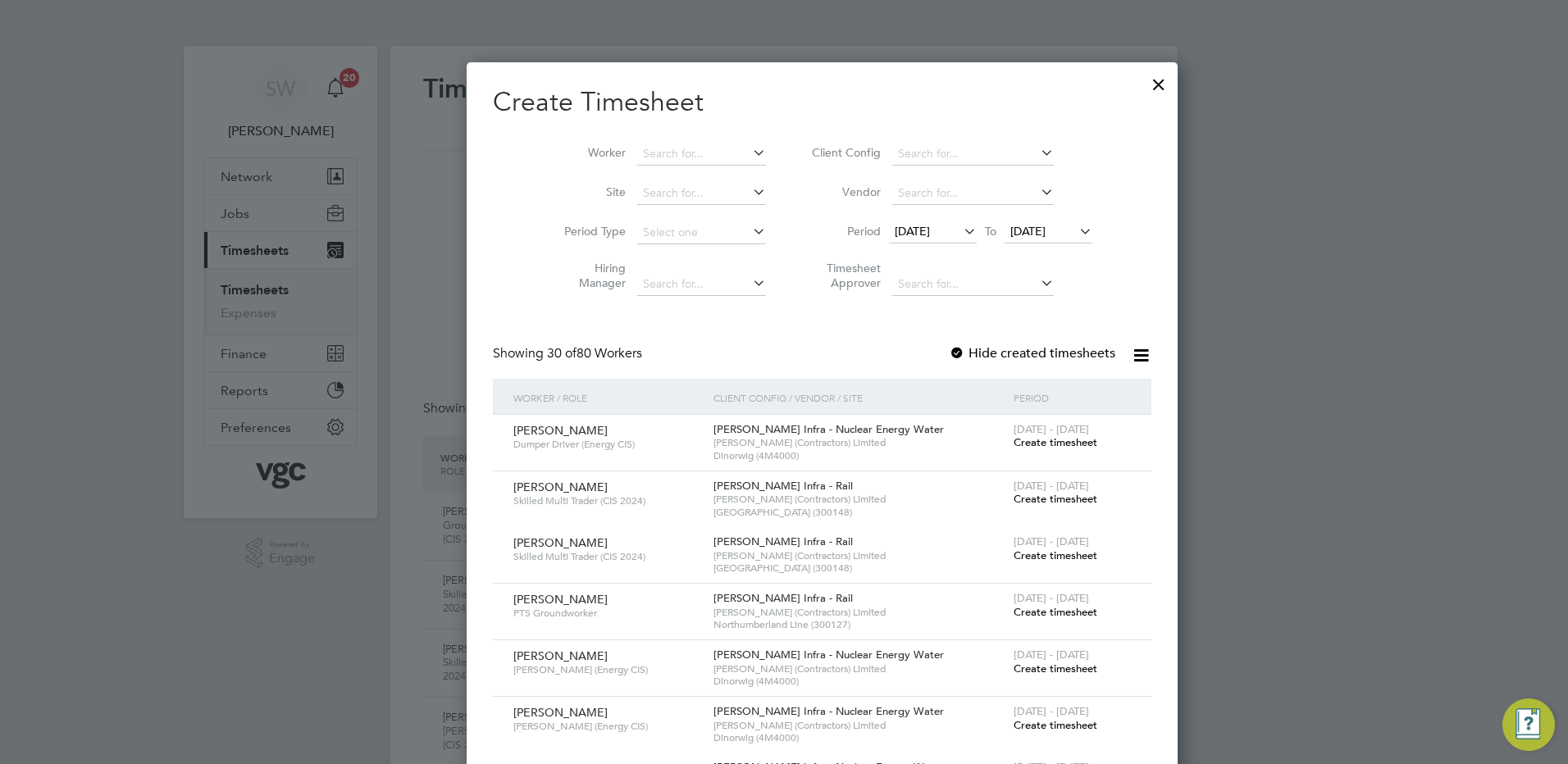
drag, startPoint x: 1081, startPoint y: 83, endPoint x: 1072, endPoint y: 85, distance: 9.2
click at [1143, 83] on div at bounding box center [1158, 80] width 30 height 30
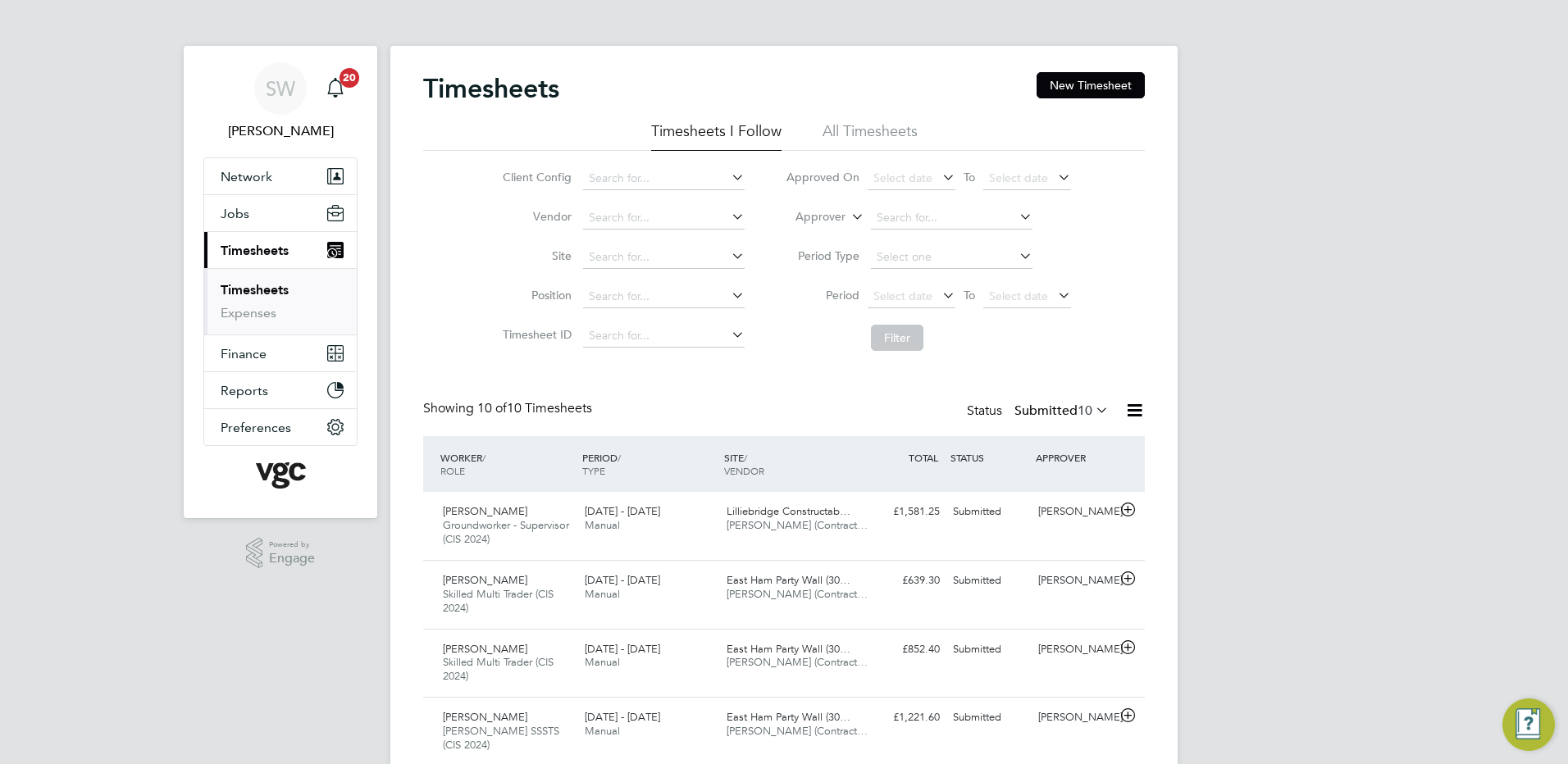
click at [278, 287] on link "Timesheets" at bounding box center [254, 290] width 68 height 16
click at [265, 287] on link "Timesheets" at bounding box center [254, 290] width 68 height 16
click at [257, 287] on link "Timesheets" at bounding box center [254, 290] width 68 height 16
click at [1102, 75] on button "New Timesheet" at bounding box center [1090, 86] width 108 height 26
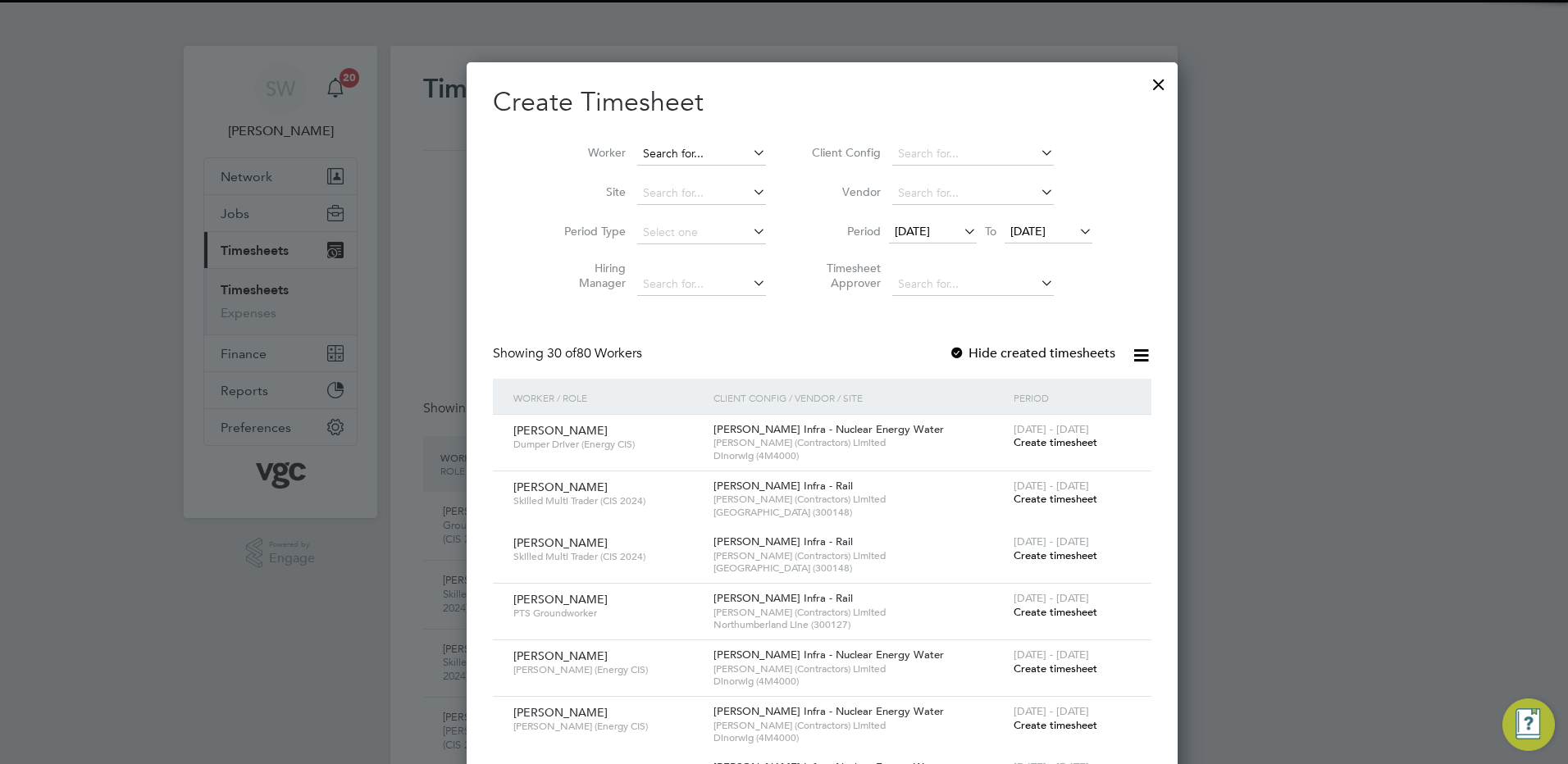
click at [637, 154] on input at bounding box center [701, 154] width 128 height 23
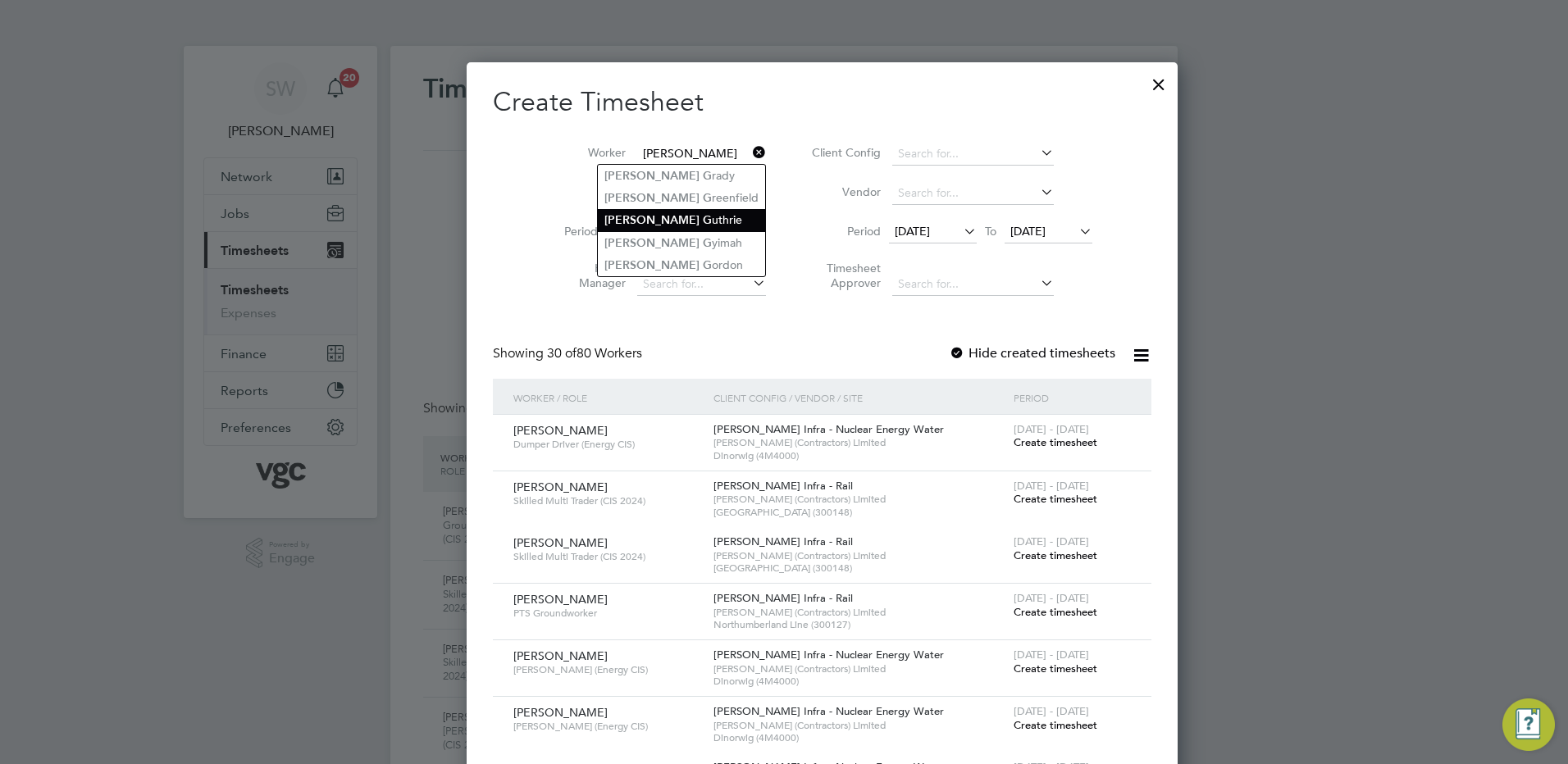
click at [667, 217] on li "[PERSON_NAME] uthrie" at bounding box center [680, 219] width 167 height 22
type input "[PERSON_NAME]"
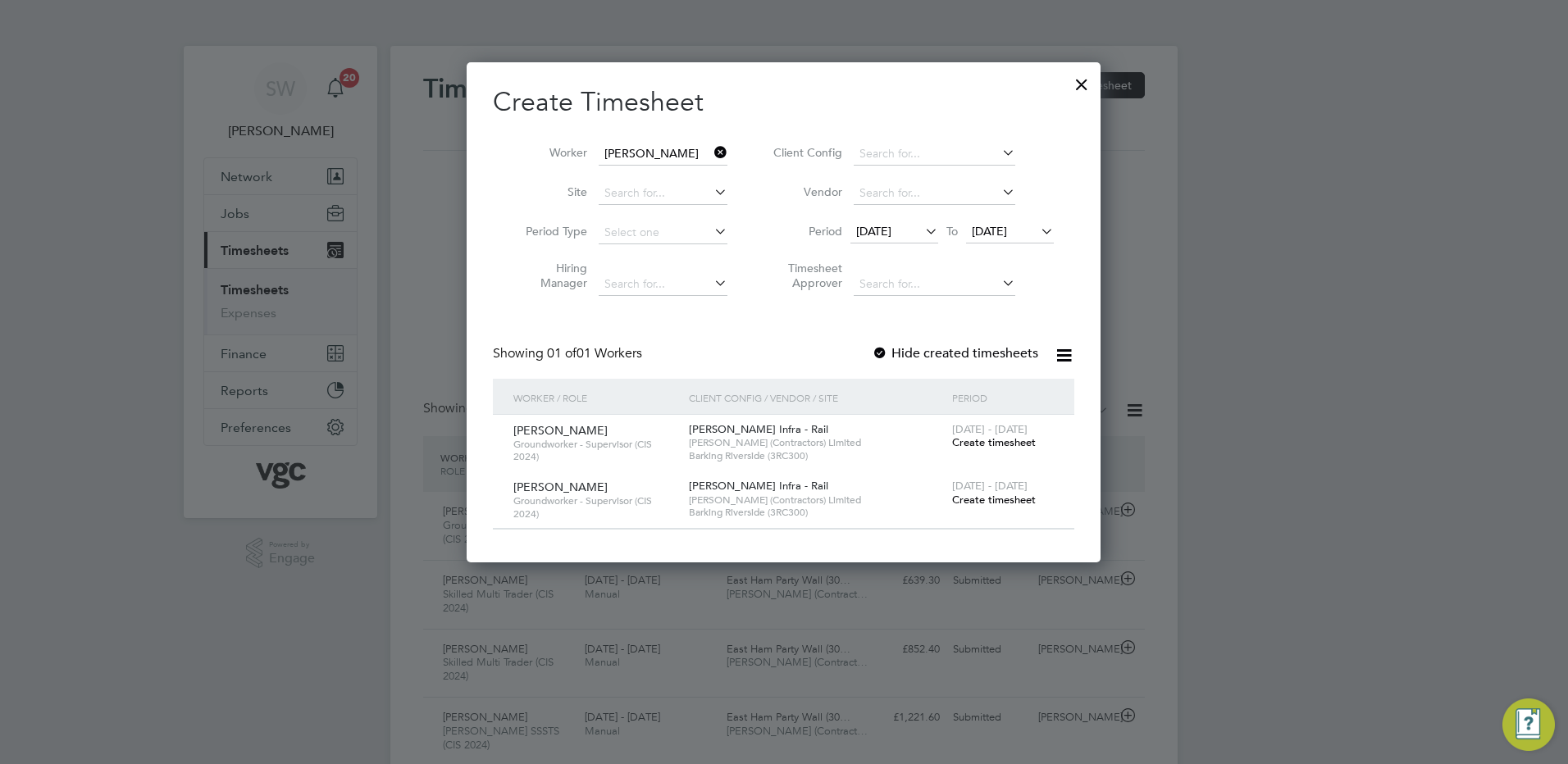
click at [978, 495] on span "Create timesheet" at bounding box center [994, 499] width 84 height 14
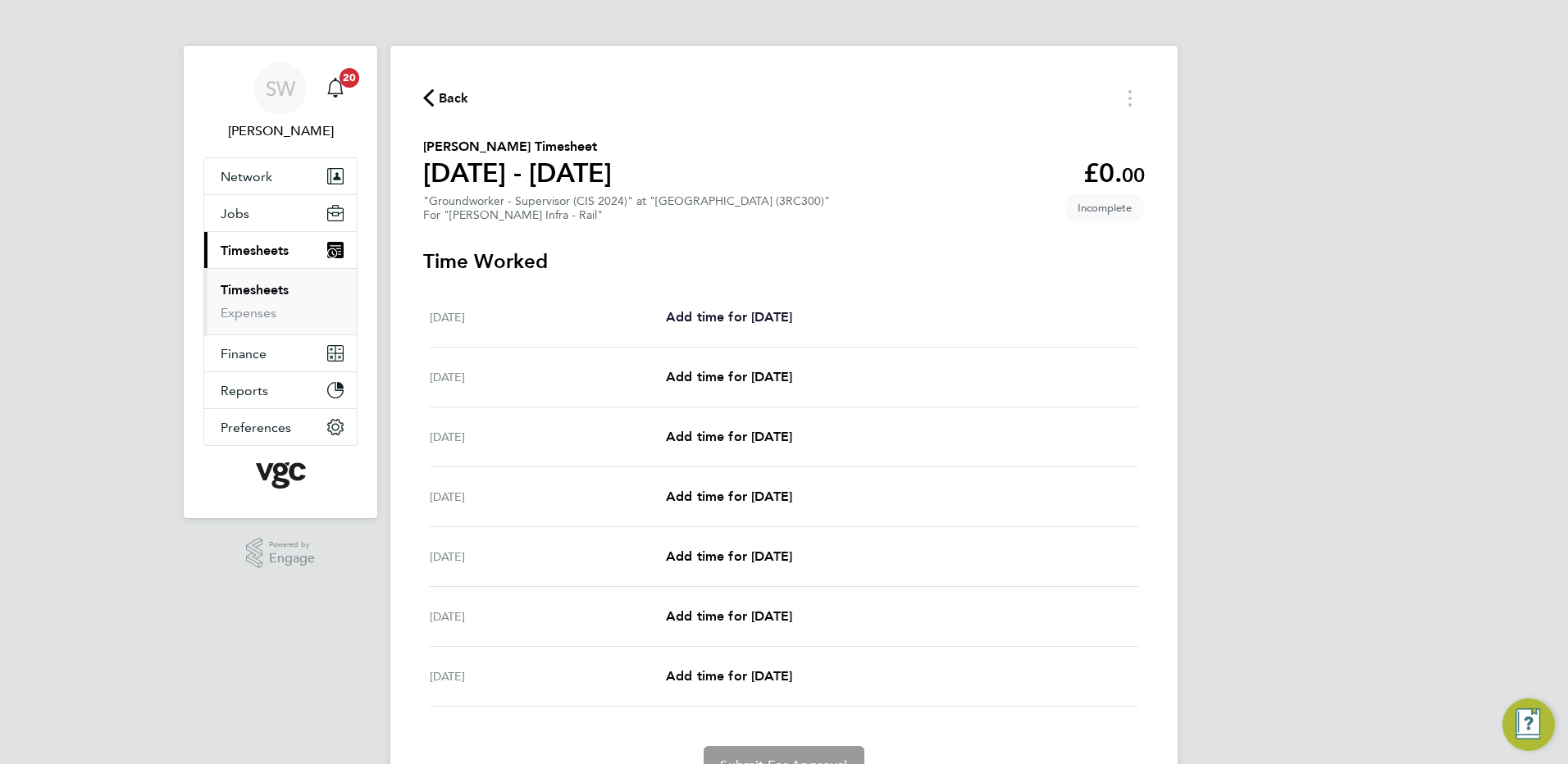
click at [729, 314] on span "Add time for [DATE]" at bounding box center [729, 317] width 127 height 16
select select "30"
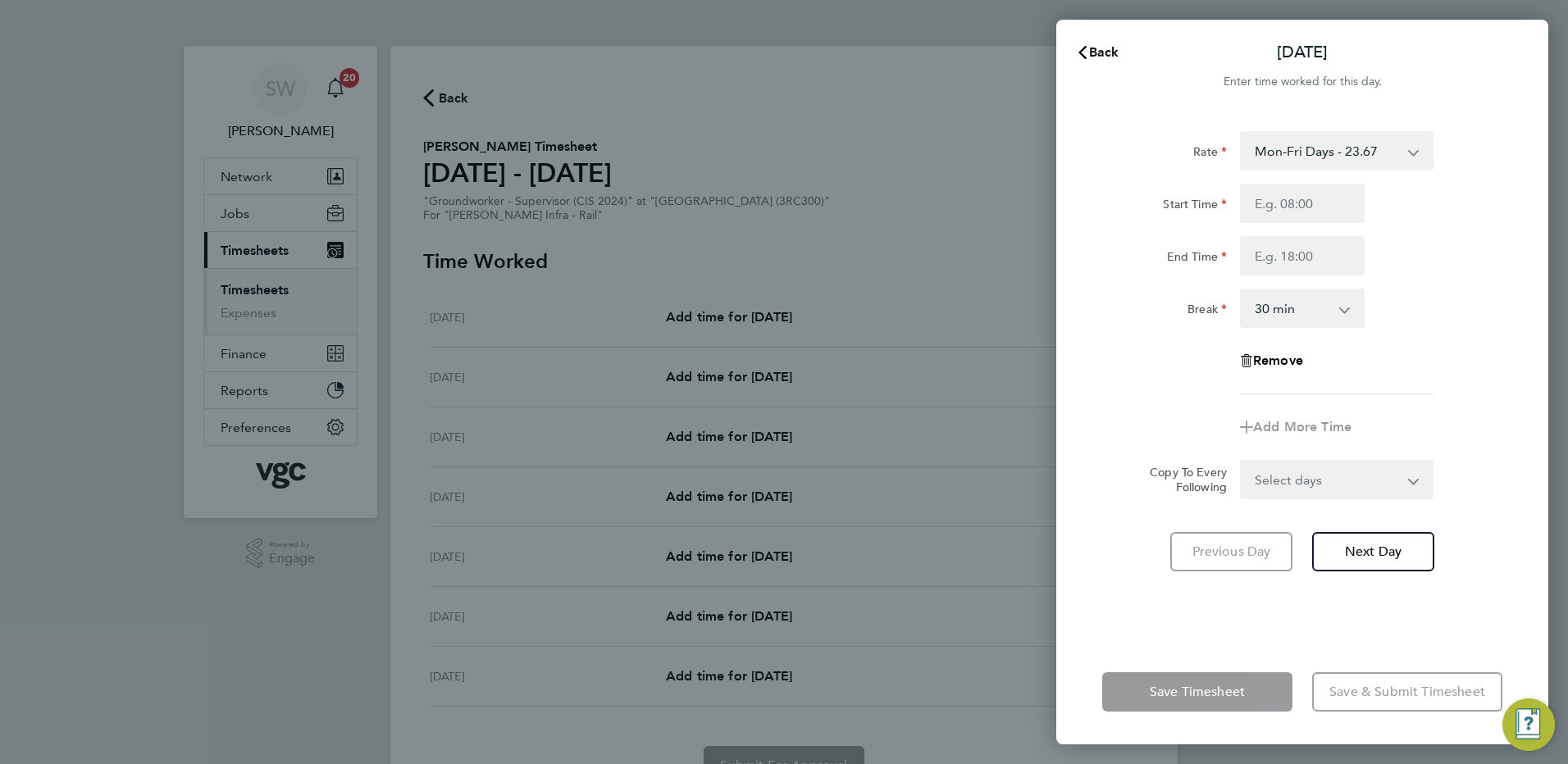
click at [1252, 151] on select "Mon-Fri Days - 23.67 Bank Hol - 35.50 flat rate - 316.25 Weekend - 30.77 Xmas /…" at bounding box center [1326, 150] width 170 height 36
select select "30"
click at [1252, 203] on input "Start Time" at bounding box center [1302, 203] width 125 height 39
type input "07:00"
type input "08:30"
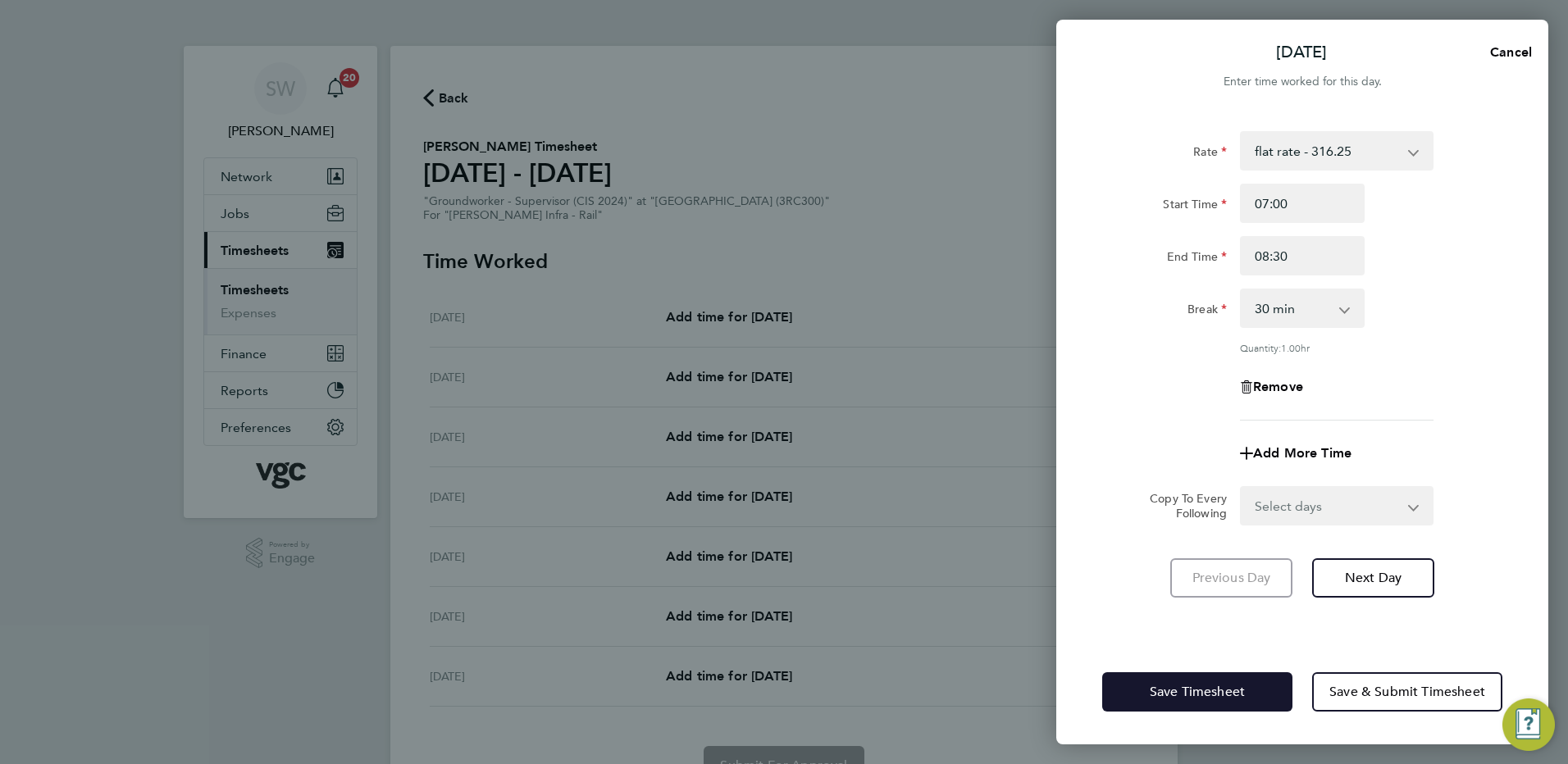
click at [1187, 586] on span "Save Timesheet" at bounding box center [1197, 692] width 95 height 17
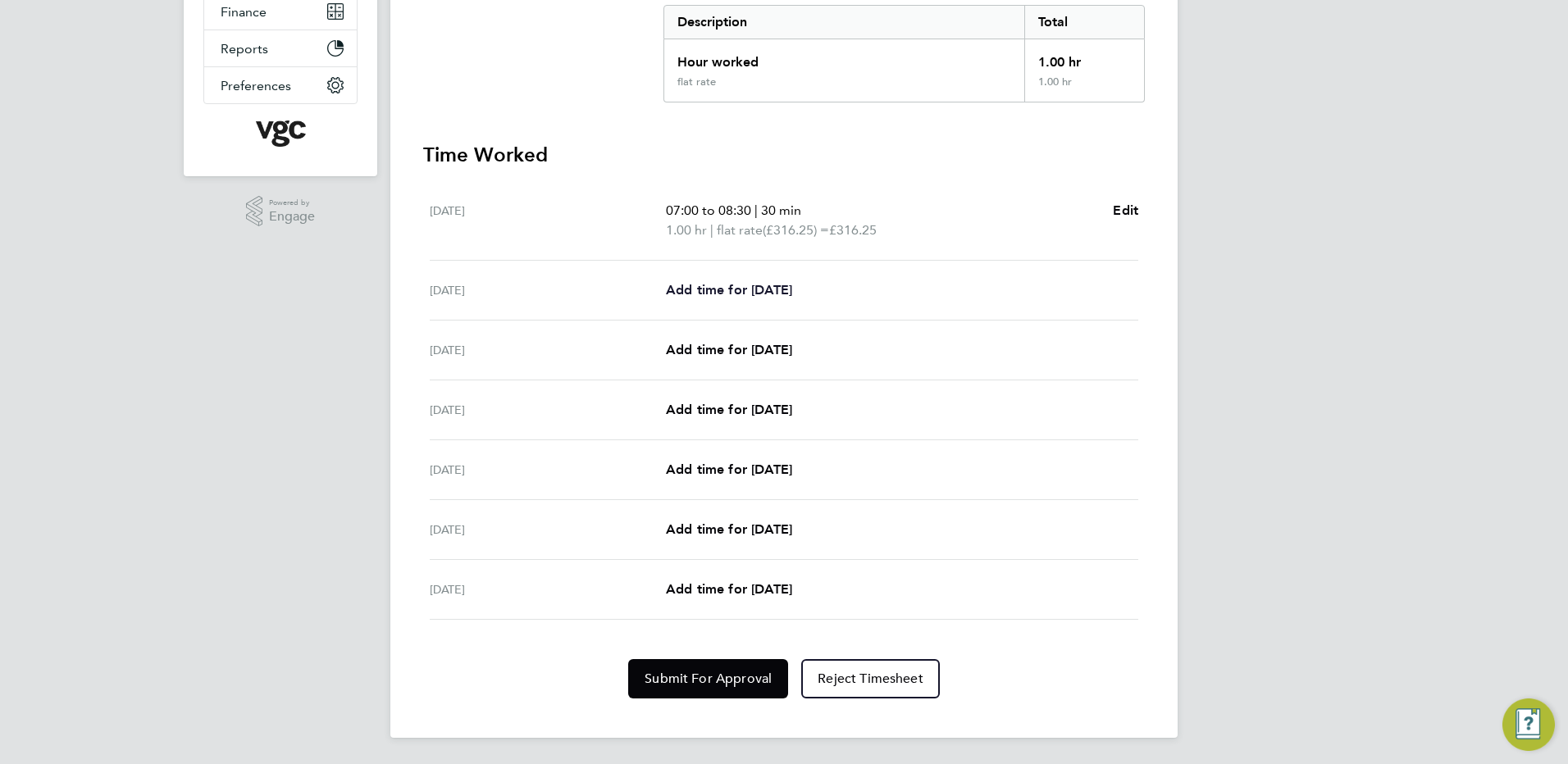
click at [704, 287] on span "Add time for [DATE]" at bounding box center [729, 290] width 127 height 16
select select "30"
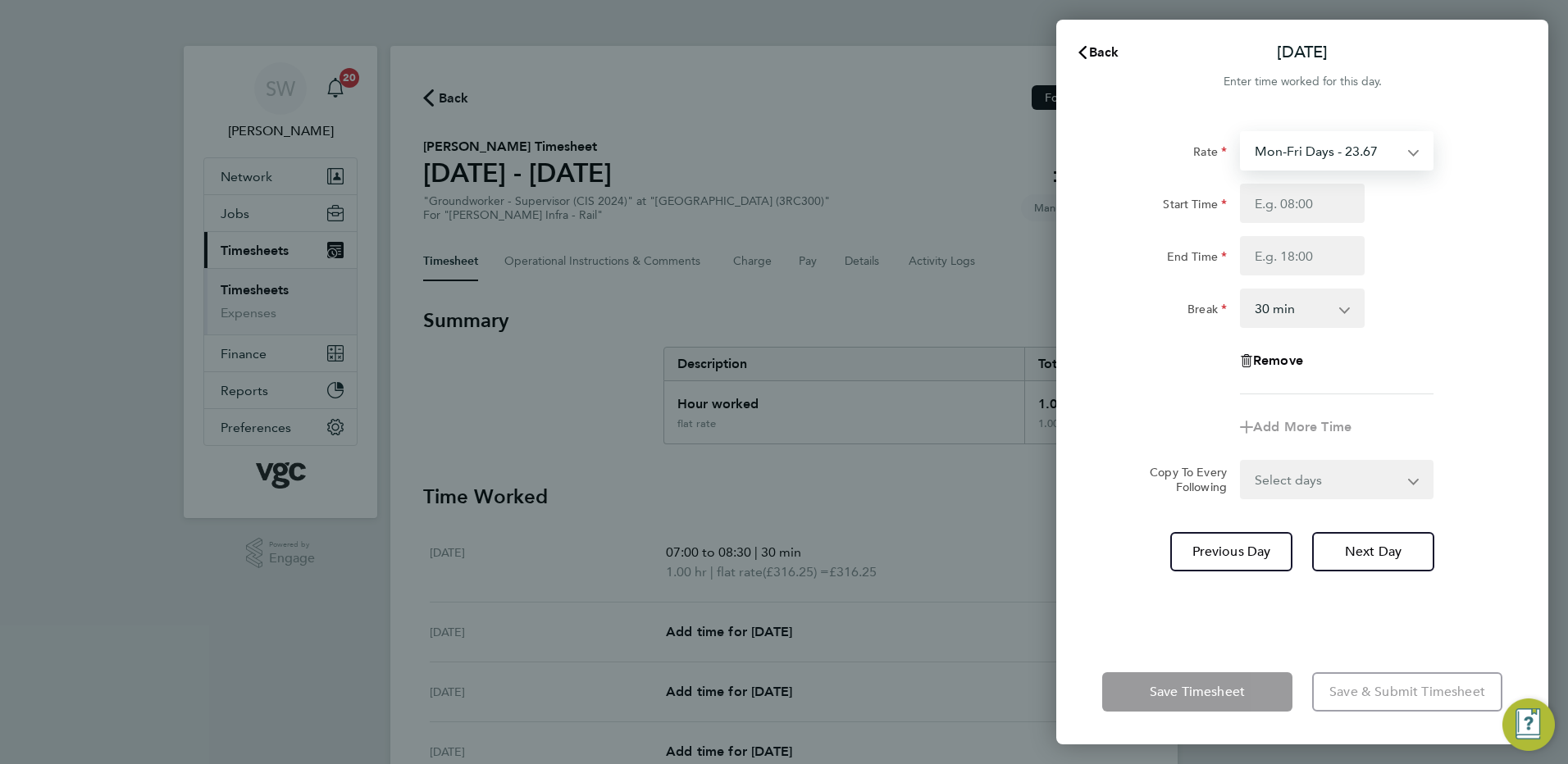
click at [1252, 149] on select "Mon-Fri Days - 23.67 Bank Hol - 35.50 flat rate - 316.25 Weekend - 30.77 Xmas /…" at bounding box center [1326, 150] width 170 height 36
select select "30"
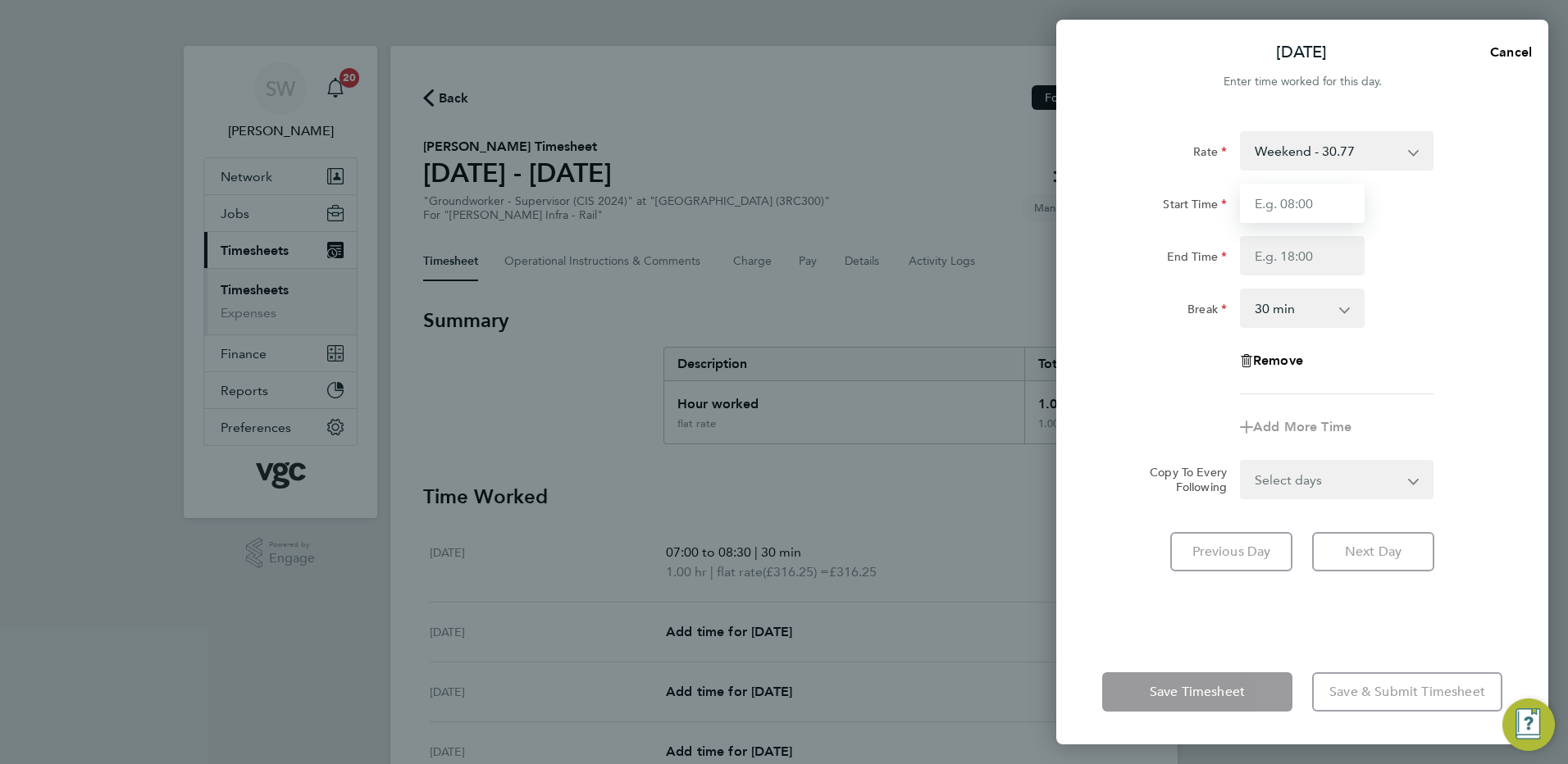
click at [1252, 207] on input "Start Time" at bounding box center [1302, 203] width 125 height 39
type input "07:00"
click at [1252, 258] on input "End Time" at bounding box center [1302, 255] width 125 height 39
type input "19:00"
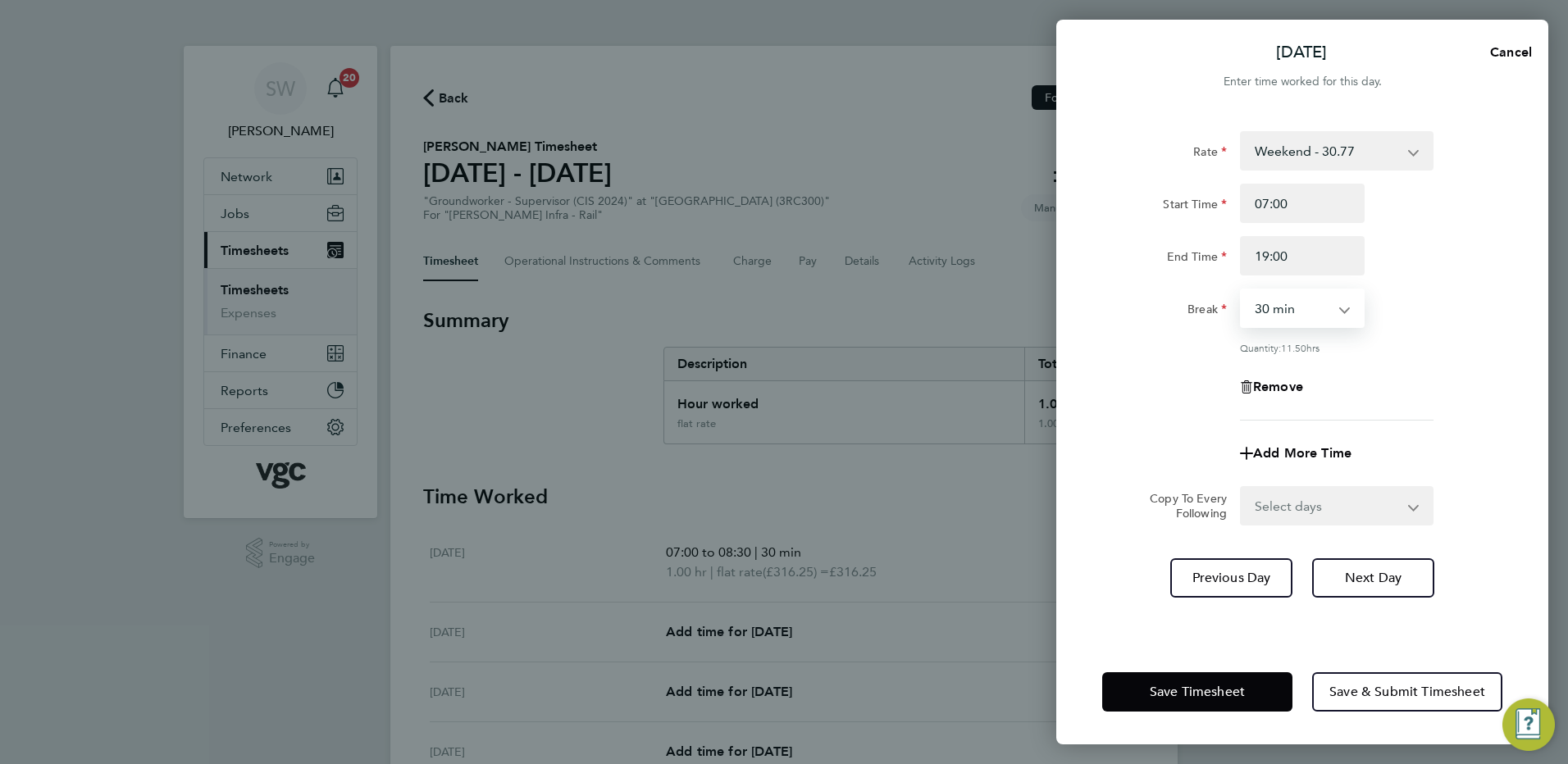
click at [1252, 308] on select "0 min 15 min 30 min 45 min 60 min 75 min 90 min" at bounding box center [1292, 307] width 101 height 36
select select "0"
click at [1241, 290] on select "0 min 15 min 30 min 45 min 60 min 75 min 90 min" at bounding box center [1292, 307] width 101 height 36
click at [1252, 258] on div "End Time 19:00" at bounding box center [1302, 255] width 413 height 39
drag, startPoint x: 1196, startPoint y: 685, endPoint x: 1177, endPoint y: 668, distance: 25.5
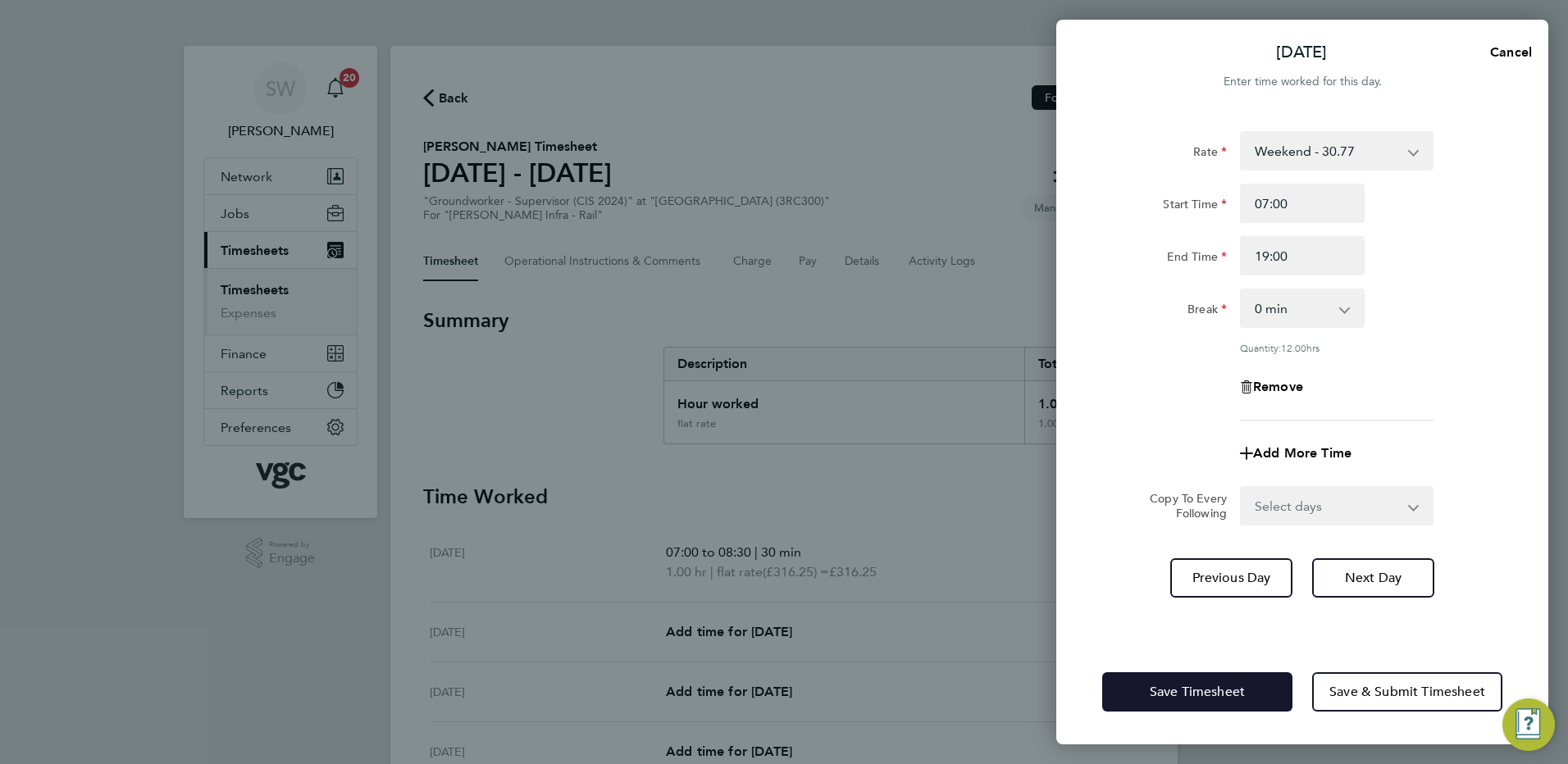
click at [1187, 586] on button "Save Timesheet" at bounding box center [1198, 692] width 190 height 39
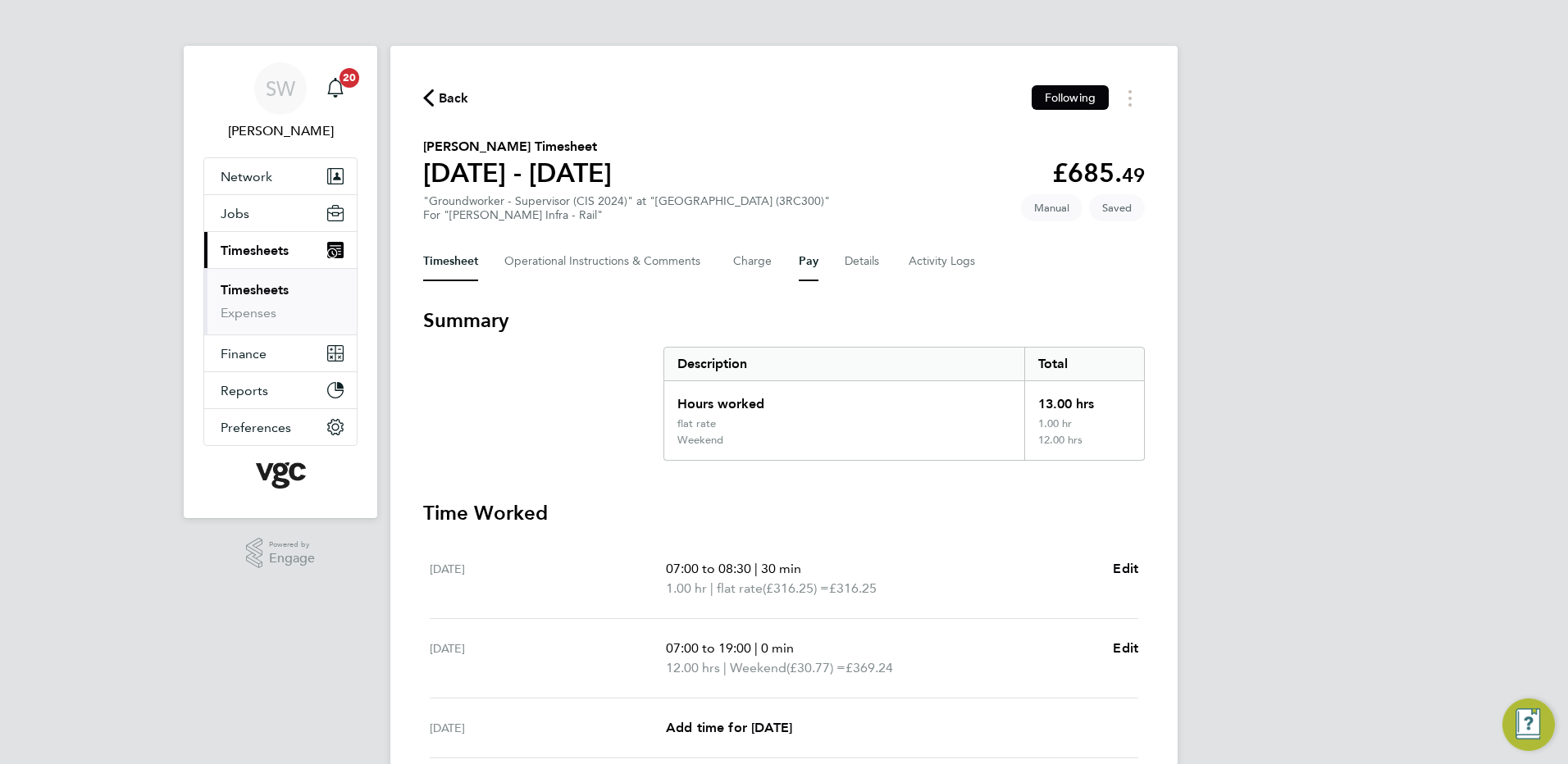
click at [812, 259] on button "Pay" at bounding box center [808, 261] width 20 height 39
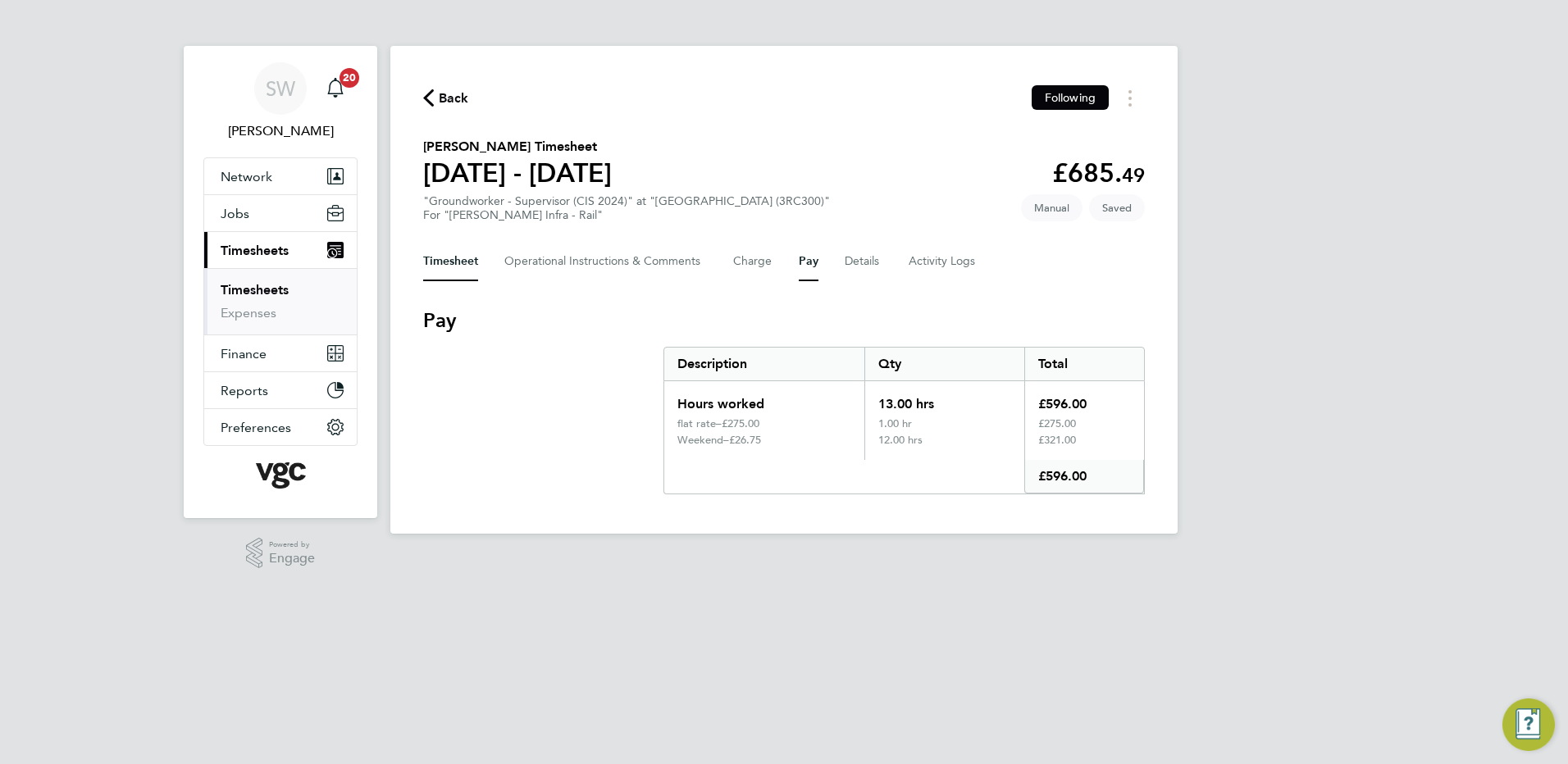
click at [450, 264] on button "Timesheet" at bounding box center [450, 261] width 55 height 39
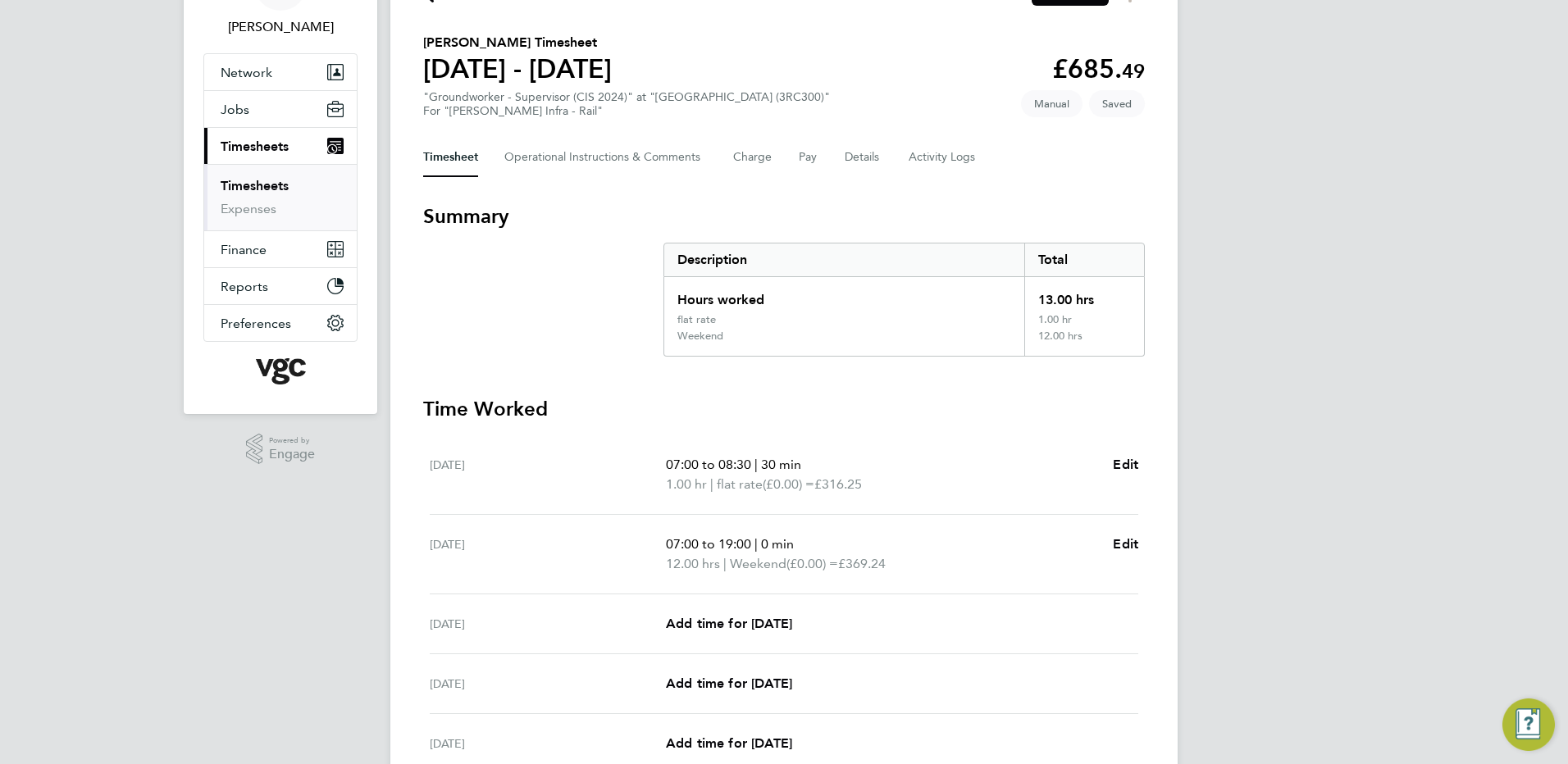
scroll to position [378, 0]
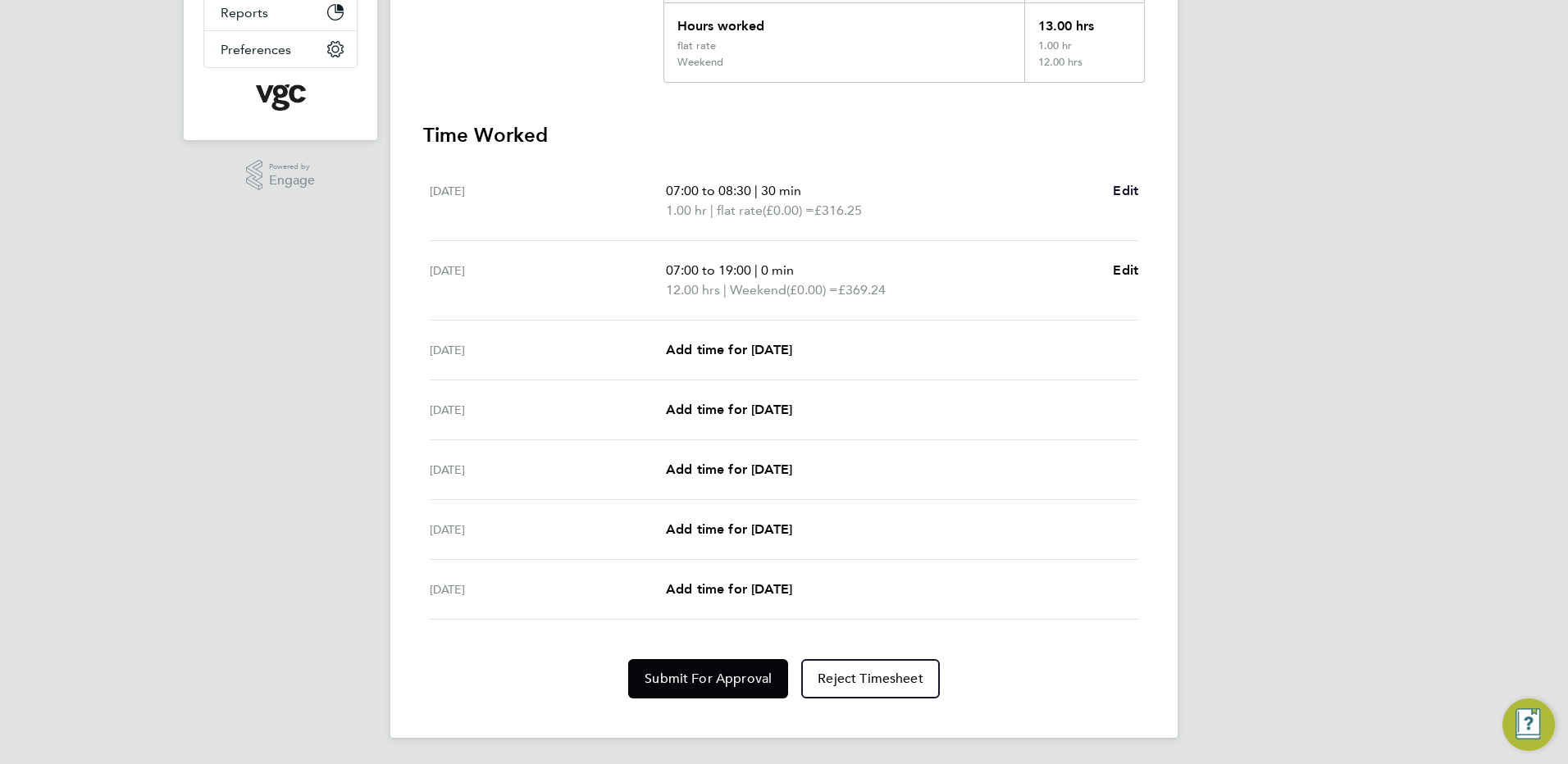
click at [1126, 187] on span "Edit" at bounding box center [1125, 190] width 25 height 16
select select "30"
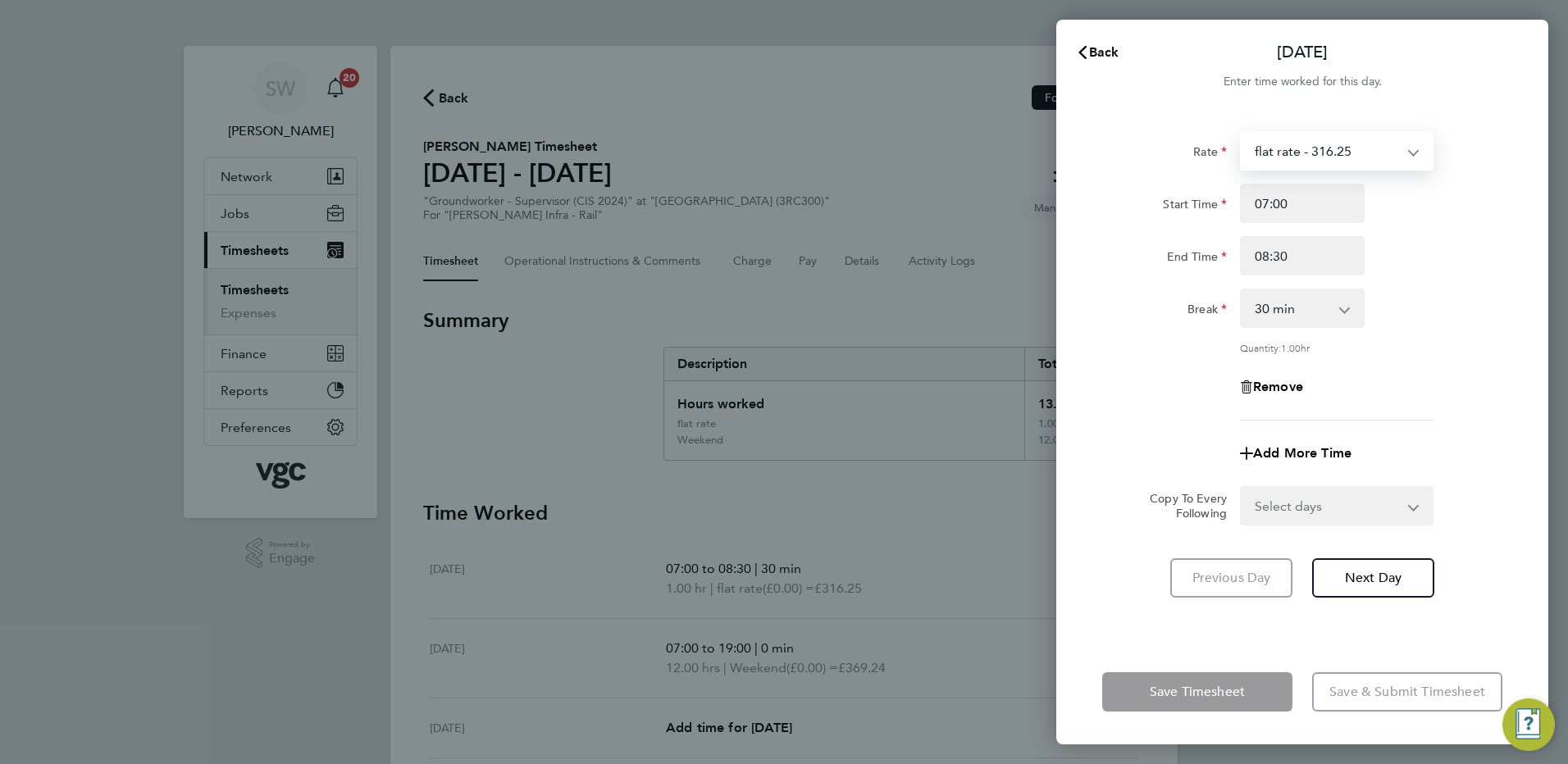
click at [1252, 148] on select "flat rate - 316.25 Mon-Fri Days - 23.67 Bank Hol - 35.50 Weekend - 30.77 Xmas /…" at bounding box center [1326, 150] width 170 height 36
select select "30"
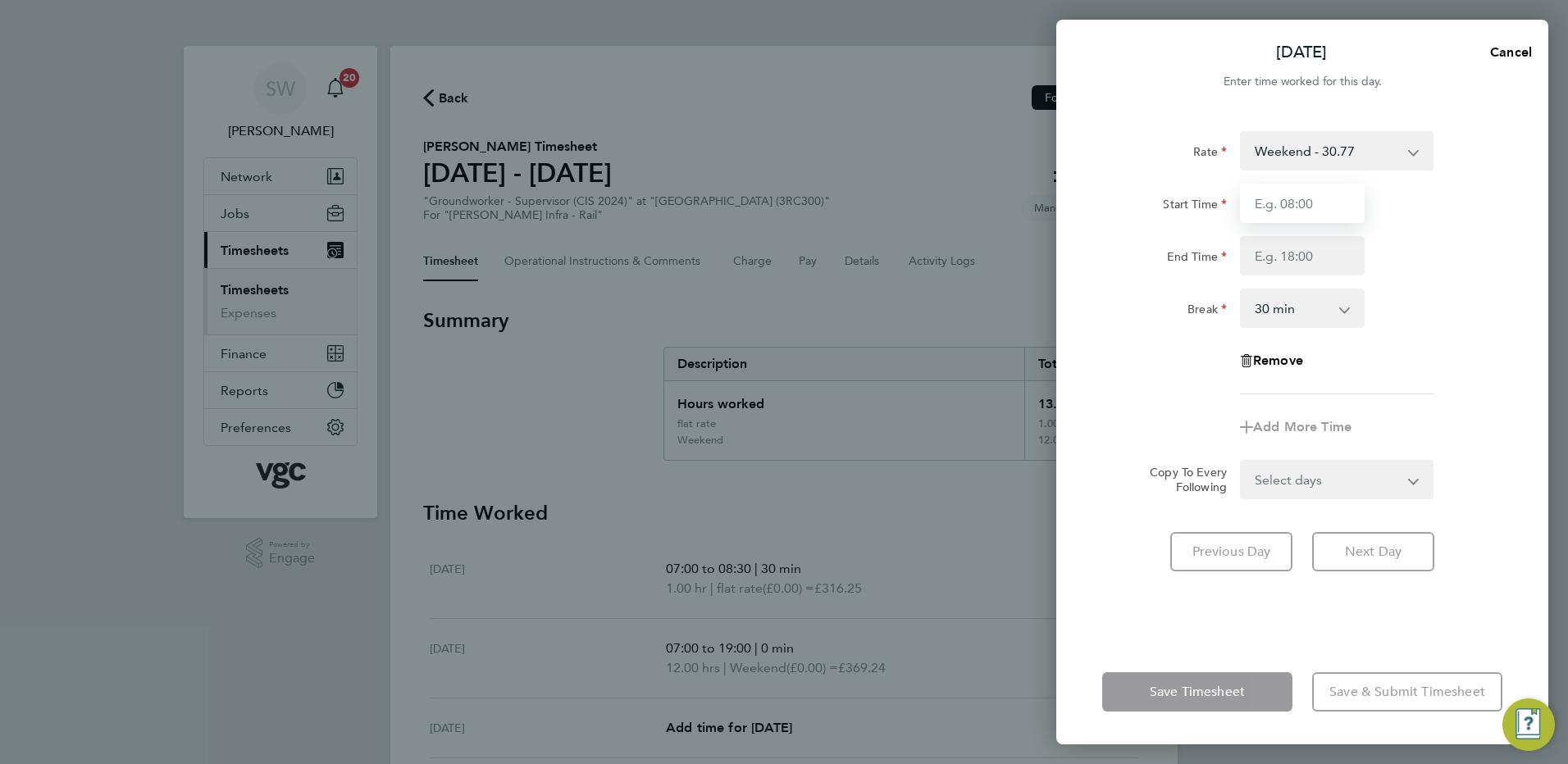
click at [1252, 203] on input "Start Time" at bounding box center [1302, 203] width 125 height 39
type input "07:00"
click at [1252, 260] on input "End Time" at bounding box center [1302, 255] width 125 height 39
type input "08:30"
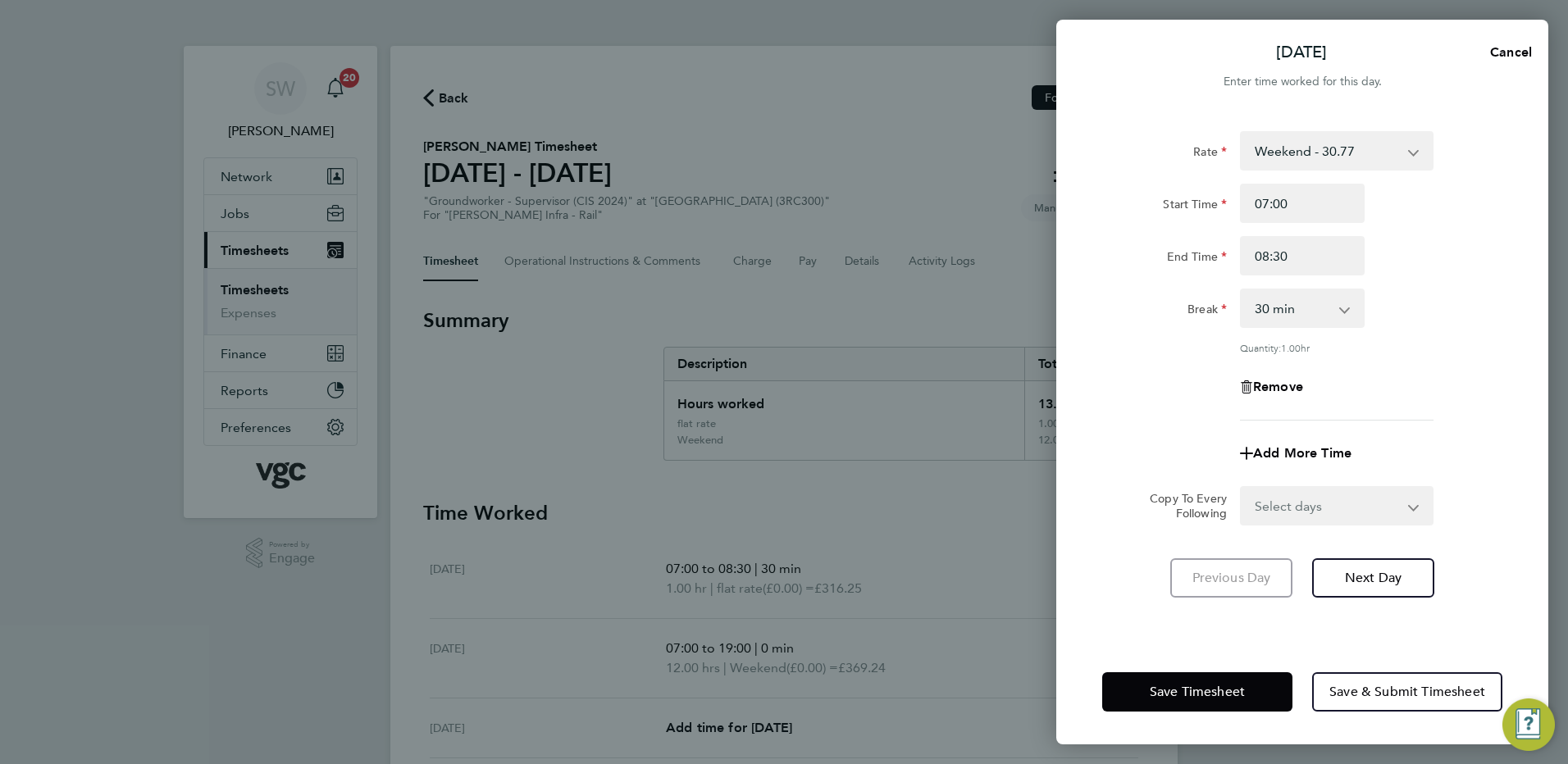
drag, startPoint x: 1144, startPoint y: 424, endPoint x: 1135, endPoint y: 480, distance: 56.7
click at [1143, 423] on app-timesheet-line-form-group "Rate Weekend - 30.77 Mon-Fri Days - 23.67 Bank Hol - 35.50 flat rate - 316.25 X…" at bounding box center [1302, 301] width 400 height 341
drag, startPoint x: 1157, startPoint y: 701, endPoint x: 1102, endPoint y: 668, distance: 64.1
click at [1157, 586] on button "Save Timesheet" at bounding box center [1198, 692] width 190 height 39
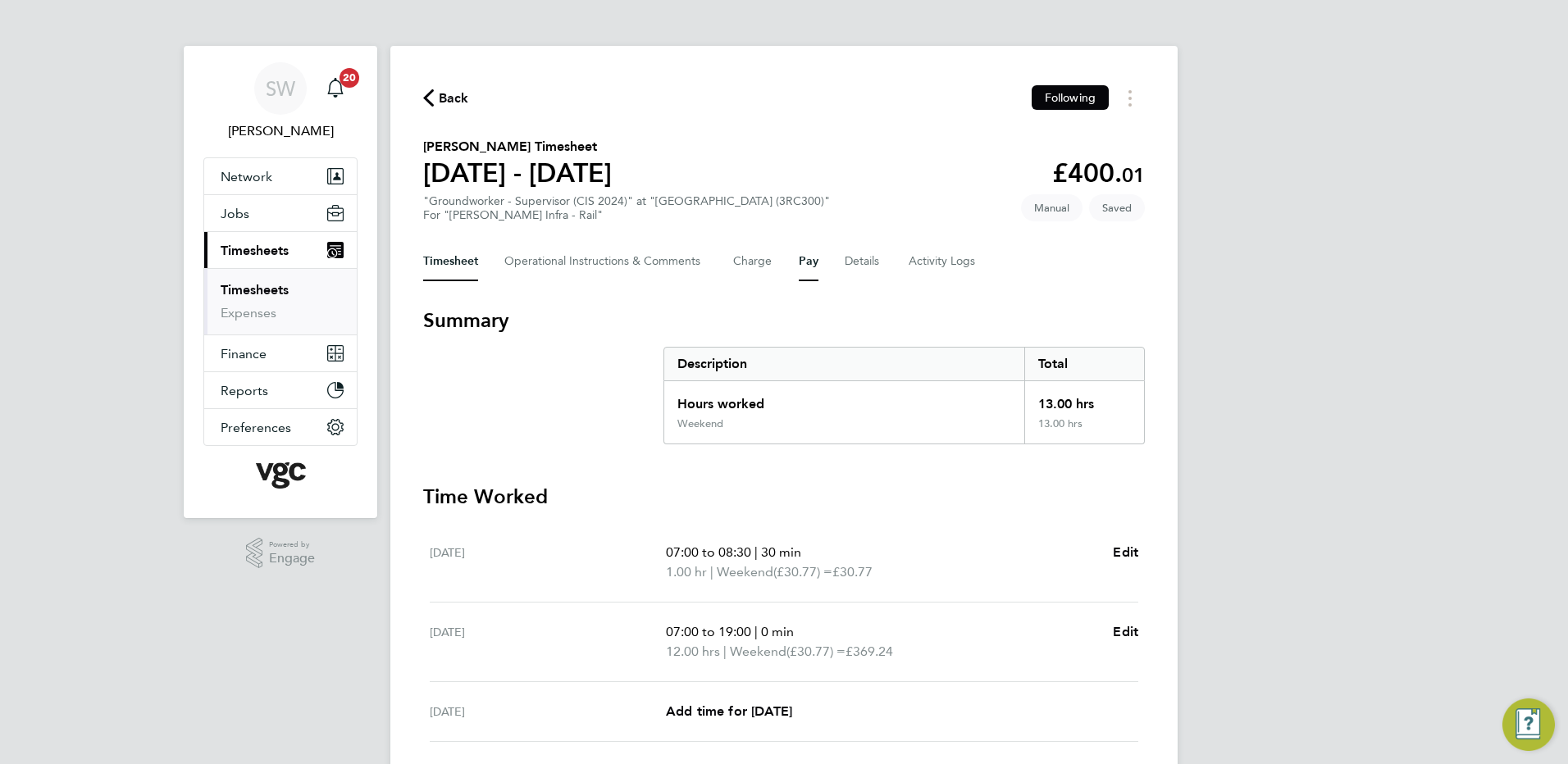
click at [805, 258] on button "Pay" at bounding box center [808, 261] width 20 height 39
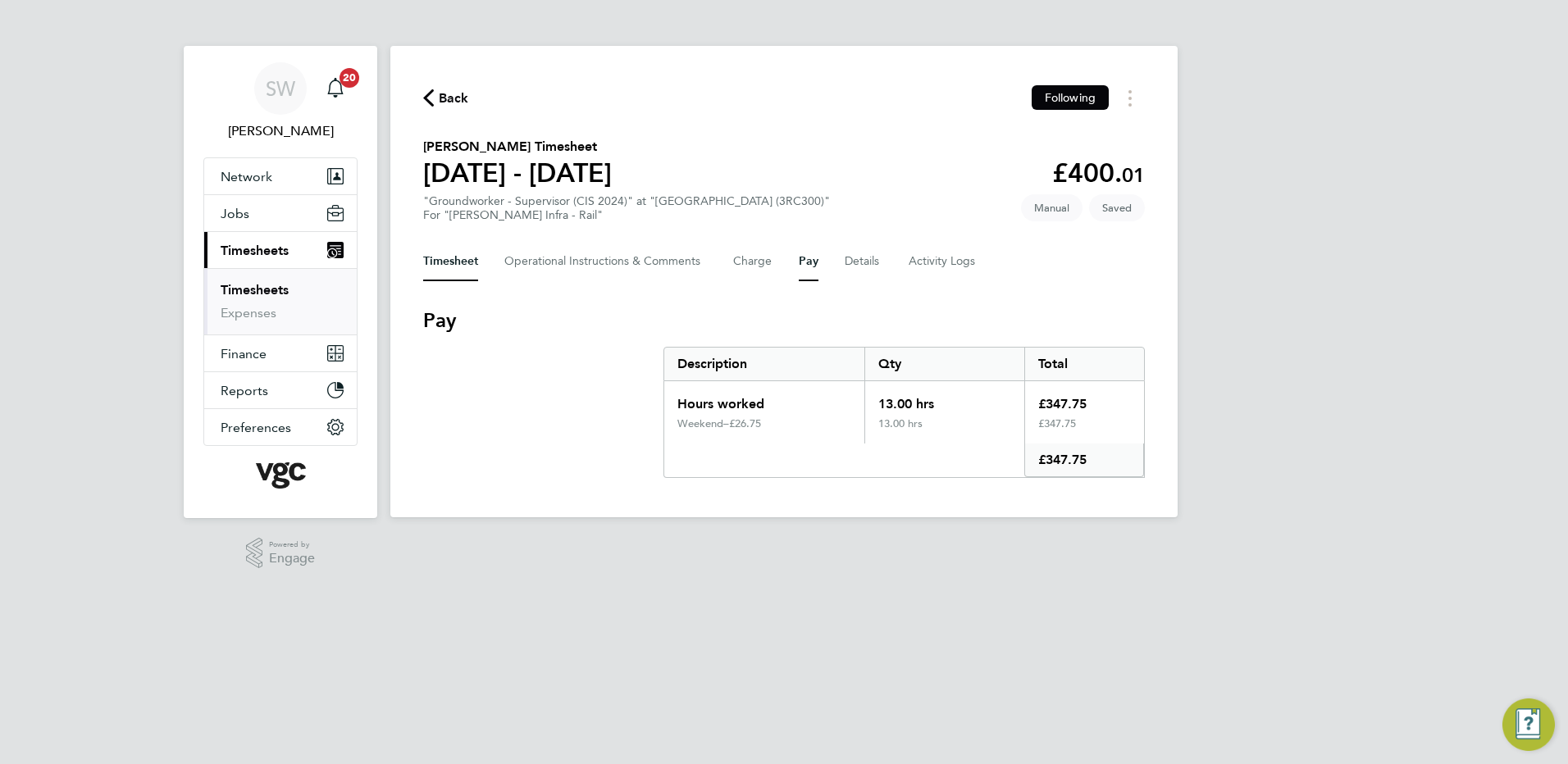
click at [460, 260] on button "Timesheet" at bounding box center [450, 261] width 55 height 39
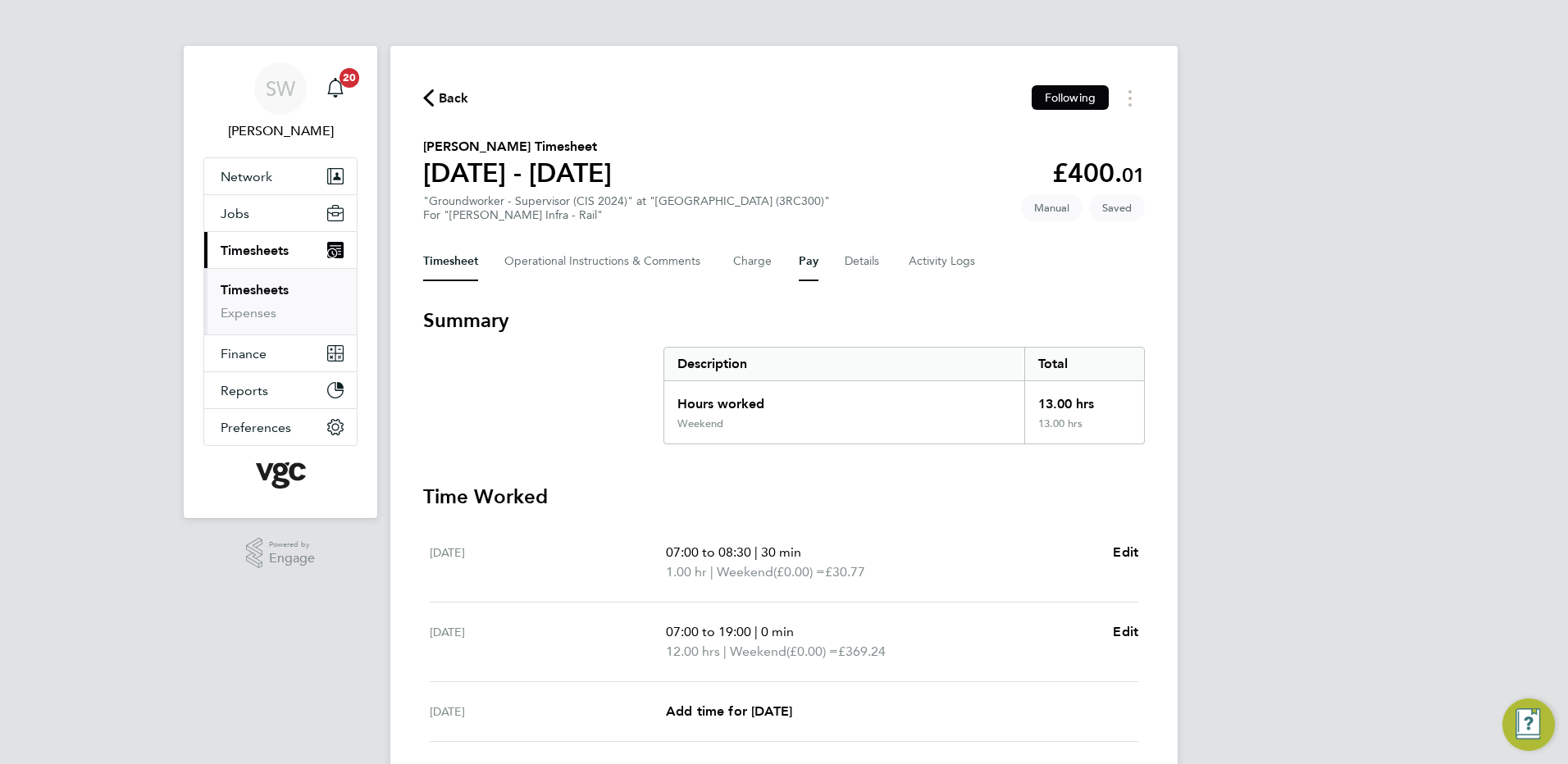
click at [798, 257] on button "Pay" at bounding box center [808, 261] width 20 height 39
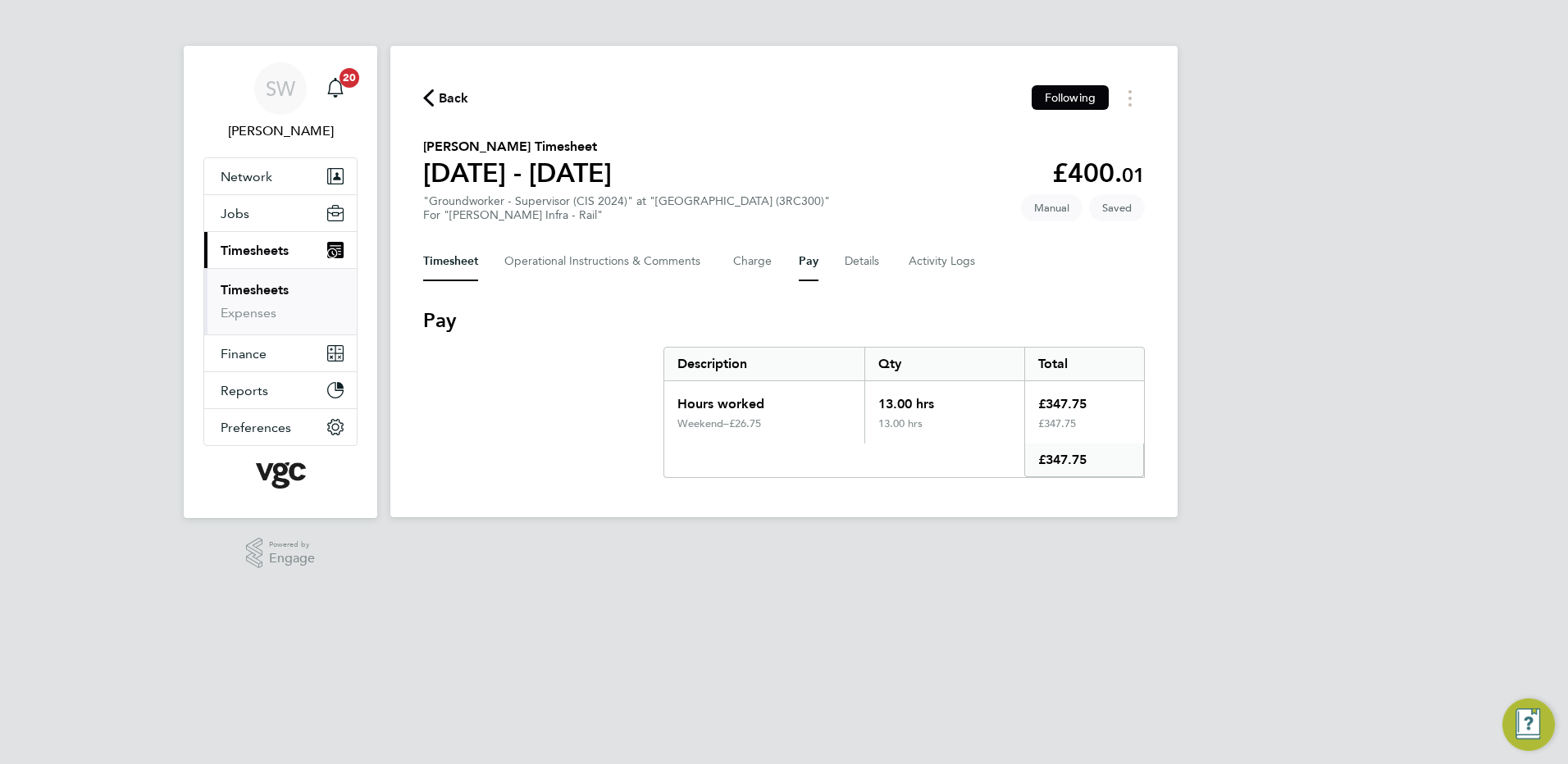
click at [424, 264] on button "Timesheet" at bounding box center [450, 261] width 55 height 39
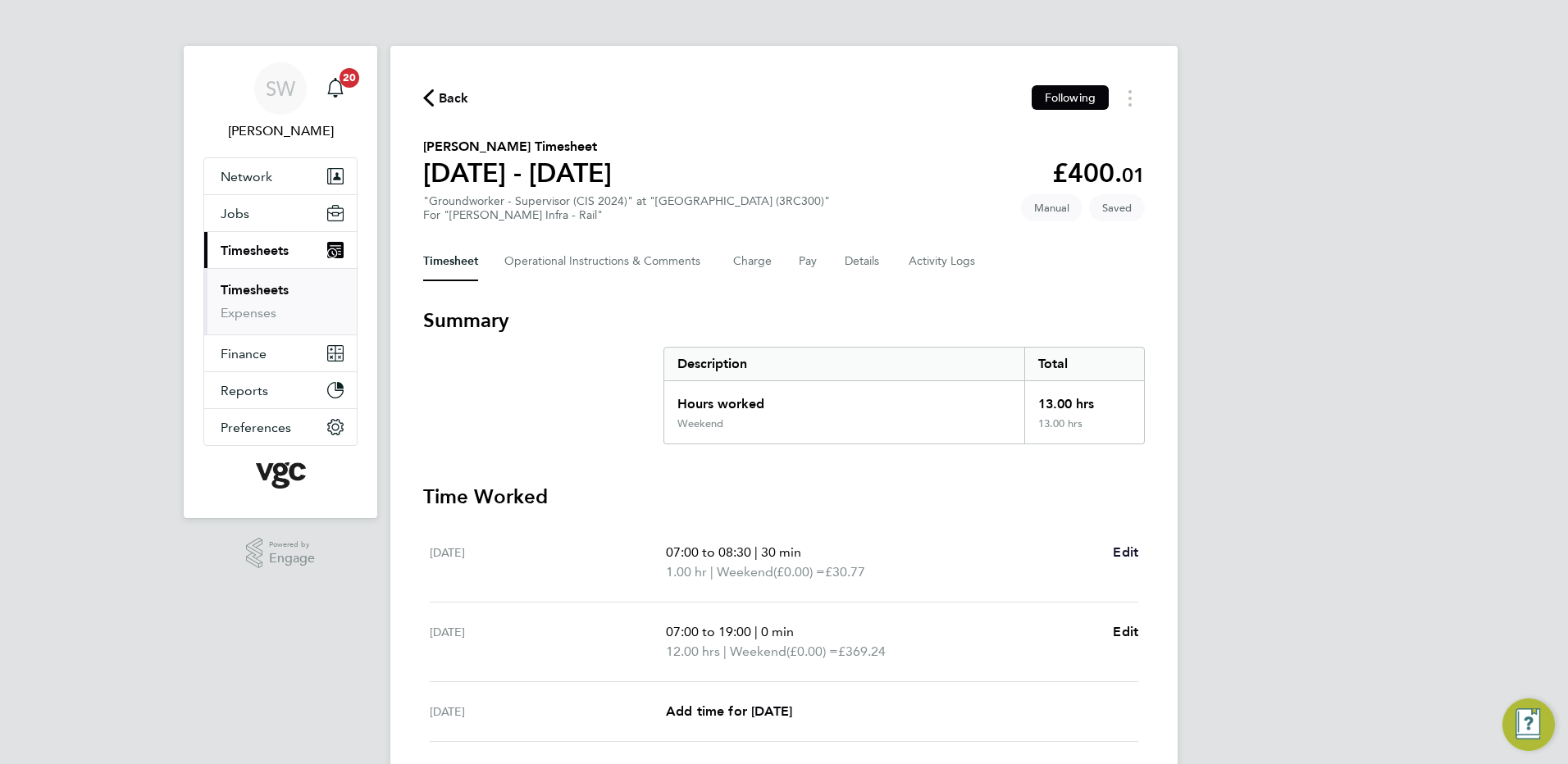
click at [1121, 549] on span "Edit" at bounding box center [1125, 552] width 25 height 16
select select "30"
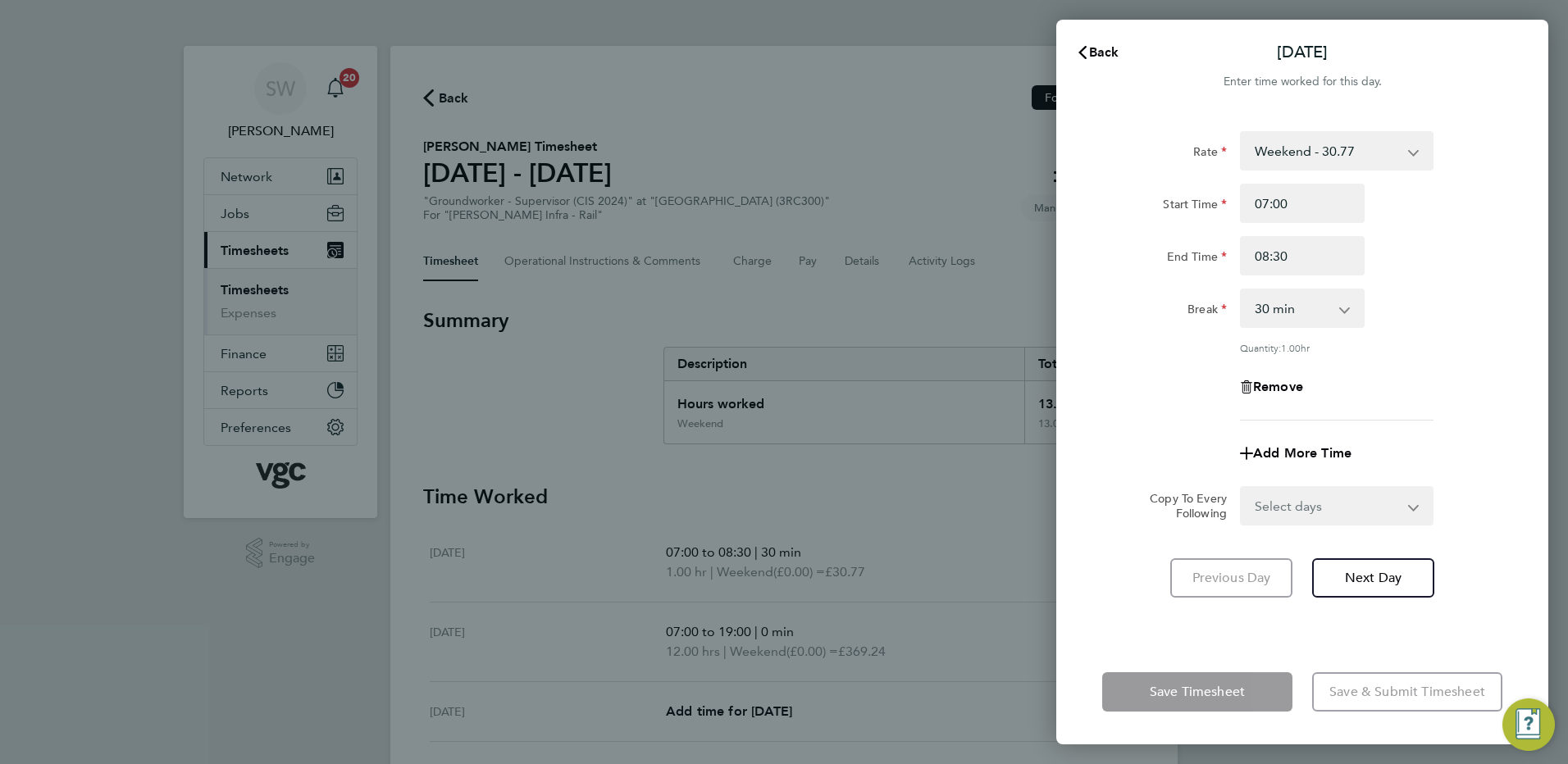
click at [1252, 150] on app-icon-cross-button at bounding box center [1421, 150] width 20 height 36
click at [1252, 150] on select "Weekend - 30.77 Mon-Fri Days - 23.67 Bank Hol - 35.50 flat rate - 316.25 Xmas /…" at bounding box center [1326, 150] width 170 height 36
select select "30"
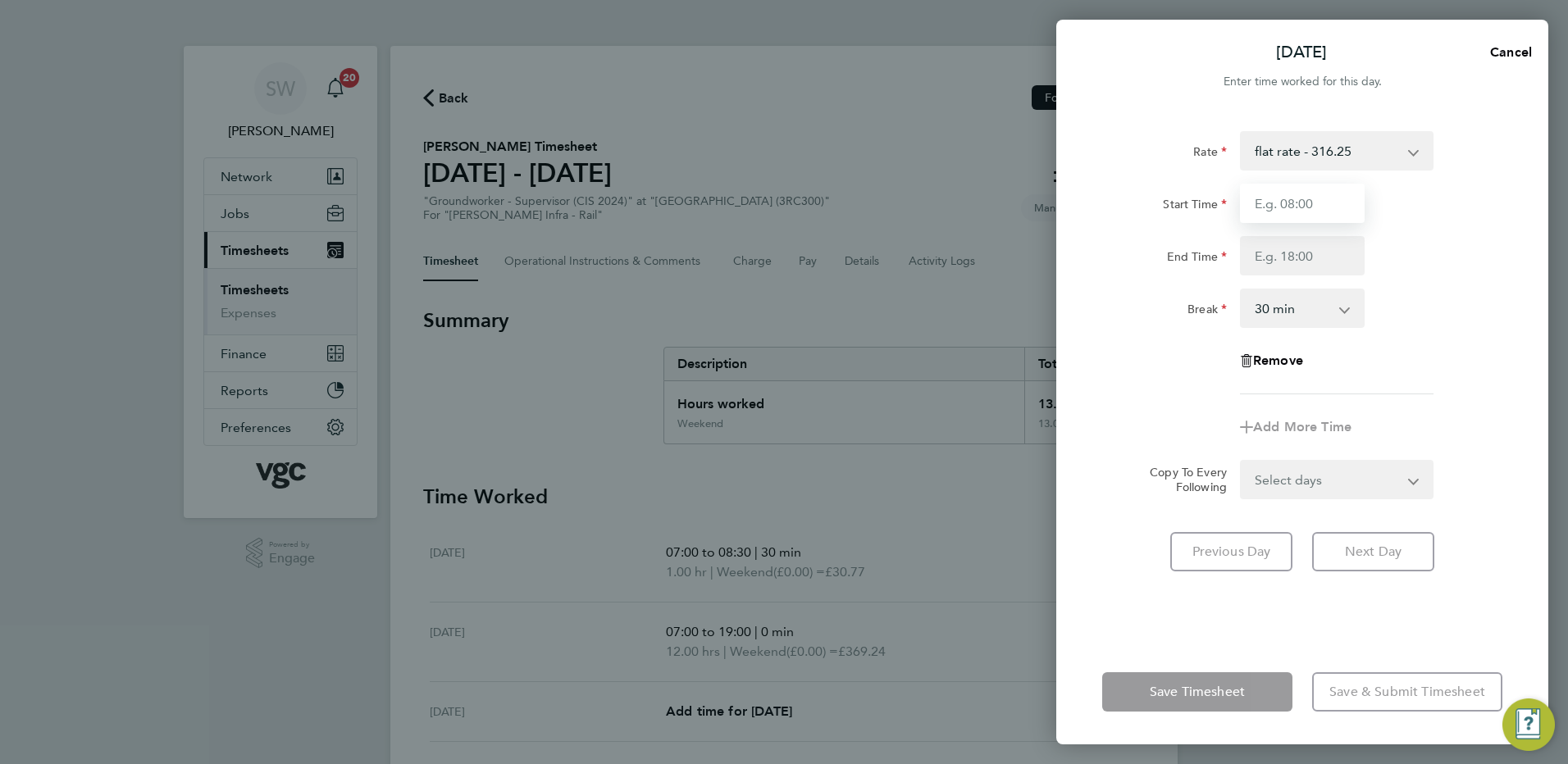
click at [1252, 203] on input "Start Time" at bounding box center [1302, 203] width 125 height 39
type input "07:00"
click at [1252, 258] on input "End Time" at bounding box center [1302, 255] width 125 height 39
click at [1252, 153] on select "flat rate - 316.25 Mon-Fri Days - 23.67 Bank Hol - 35.50 Weekend - 30.77 Xmas /…" at bounding box center [1326, 150] width 170 height 36
select select "30"
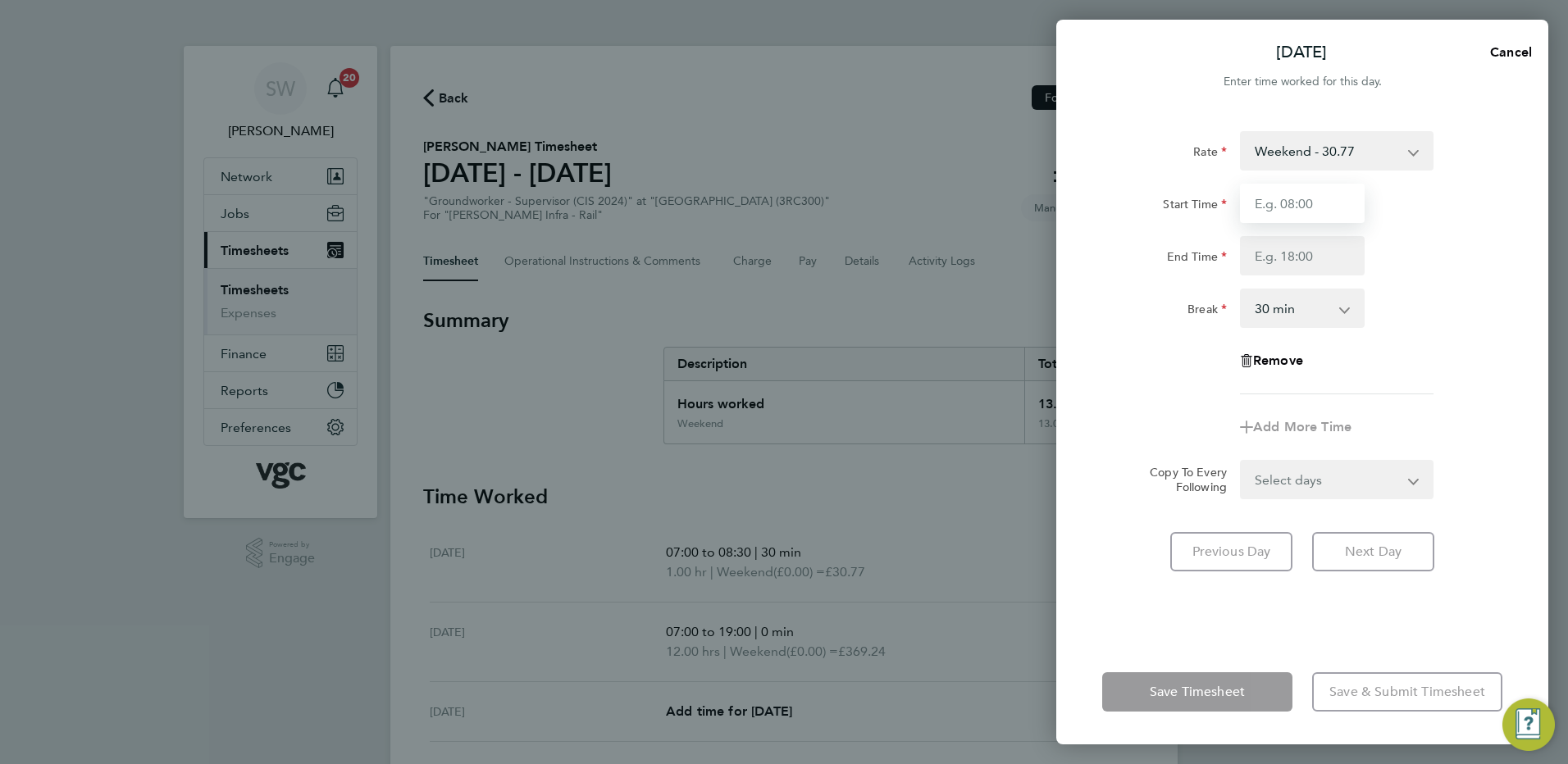
click at [1252, 203] on input "Start Time" at bounding box center [1302, 203] width 125 height 39
type input "07:00"
click at [1252, 254] on input "End Time" at bounding box center [1302, 255] width 125 height 39
type input "17:00"
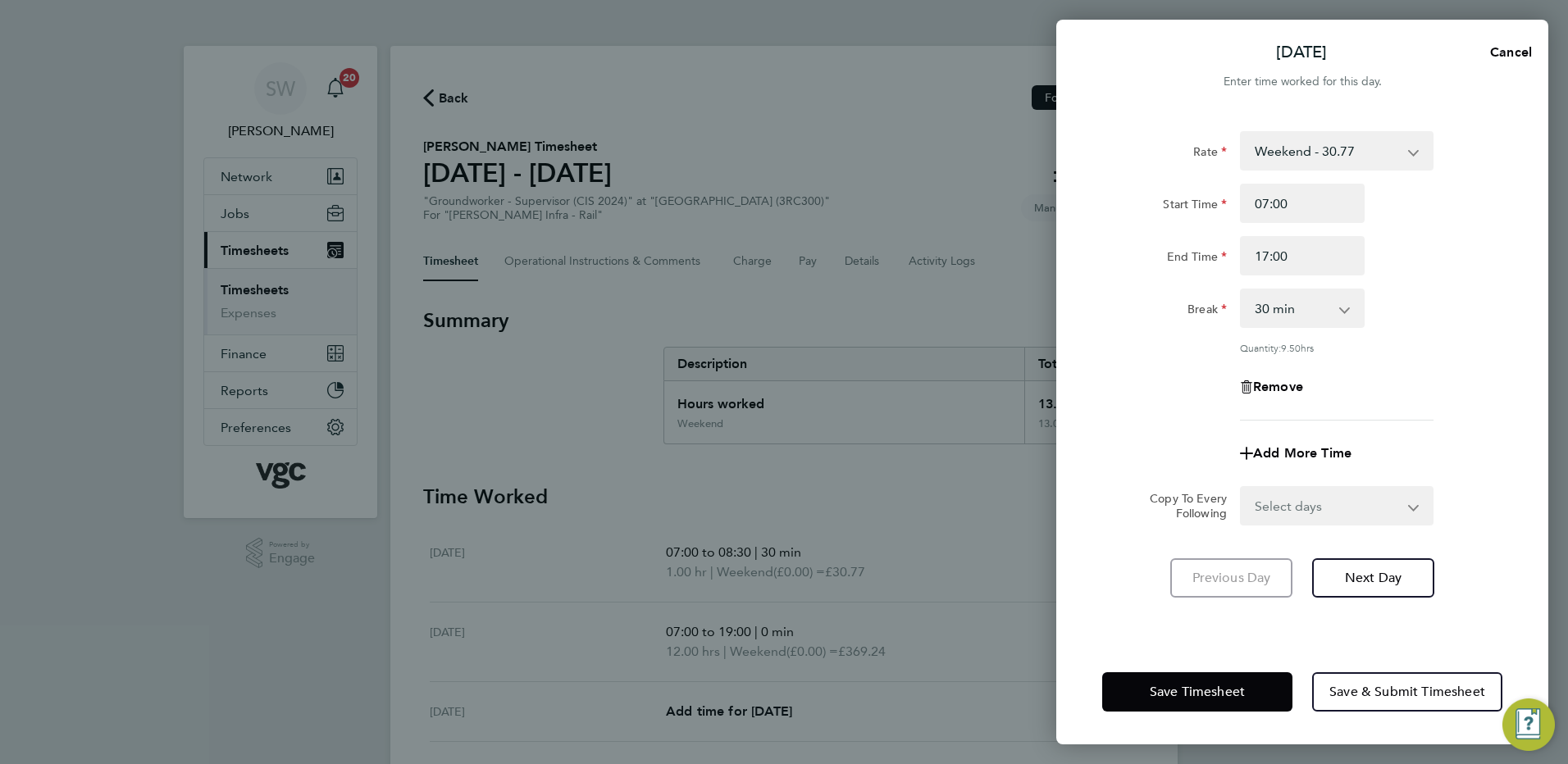
click at [1252, 354] on div "Rate Weekend - 30.77 Mon-Fri Days - 23.67 Bank Hol - 35.50 flat rate - 316.25 X…" at bounding box center [1302, 275] width 400 height 289
click at [1203, 586] on span "Save Timesheet" at bounding box center [1197, 692] width 95 height 17
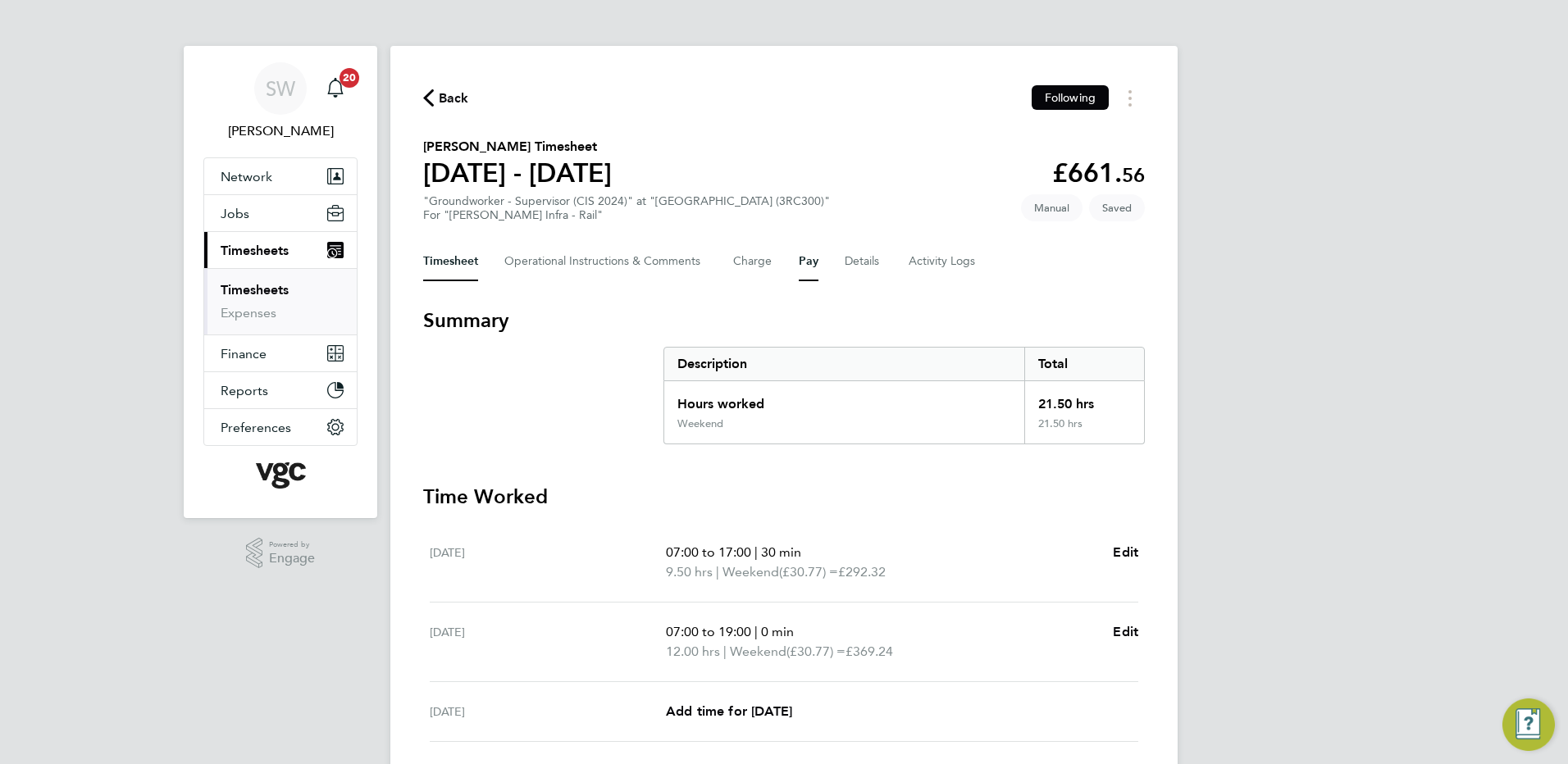
click at [805, 261] on button "Pay" at bounding box center [808, 261] width 20 height 39
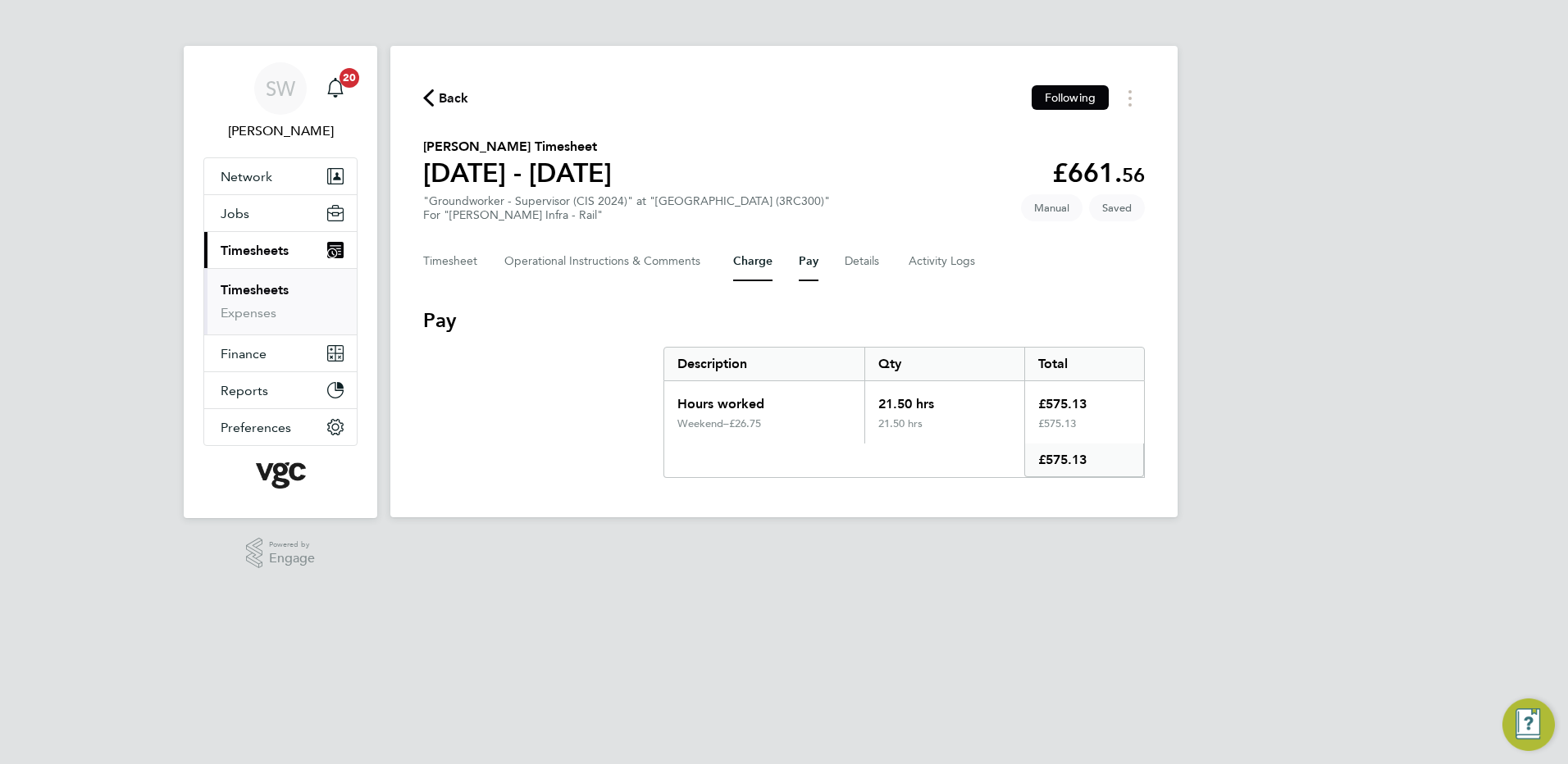
click at [748, 263] on button "Charge" at bounding box center [752, 261] width 39 height 39
click at [807, 262] on button "Pay" at bounding box center [808, 261] width 20 height 39
click at [439, 258] on button "Timesheet" at bounding box center [450, 261] width 55 height 39
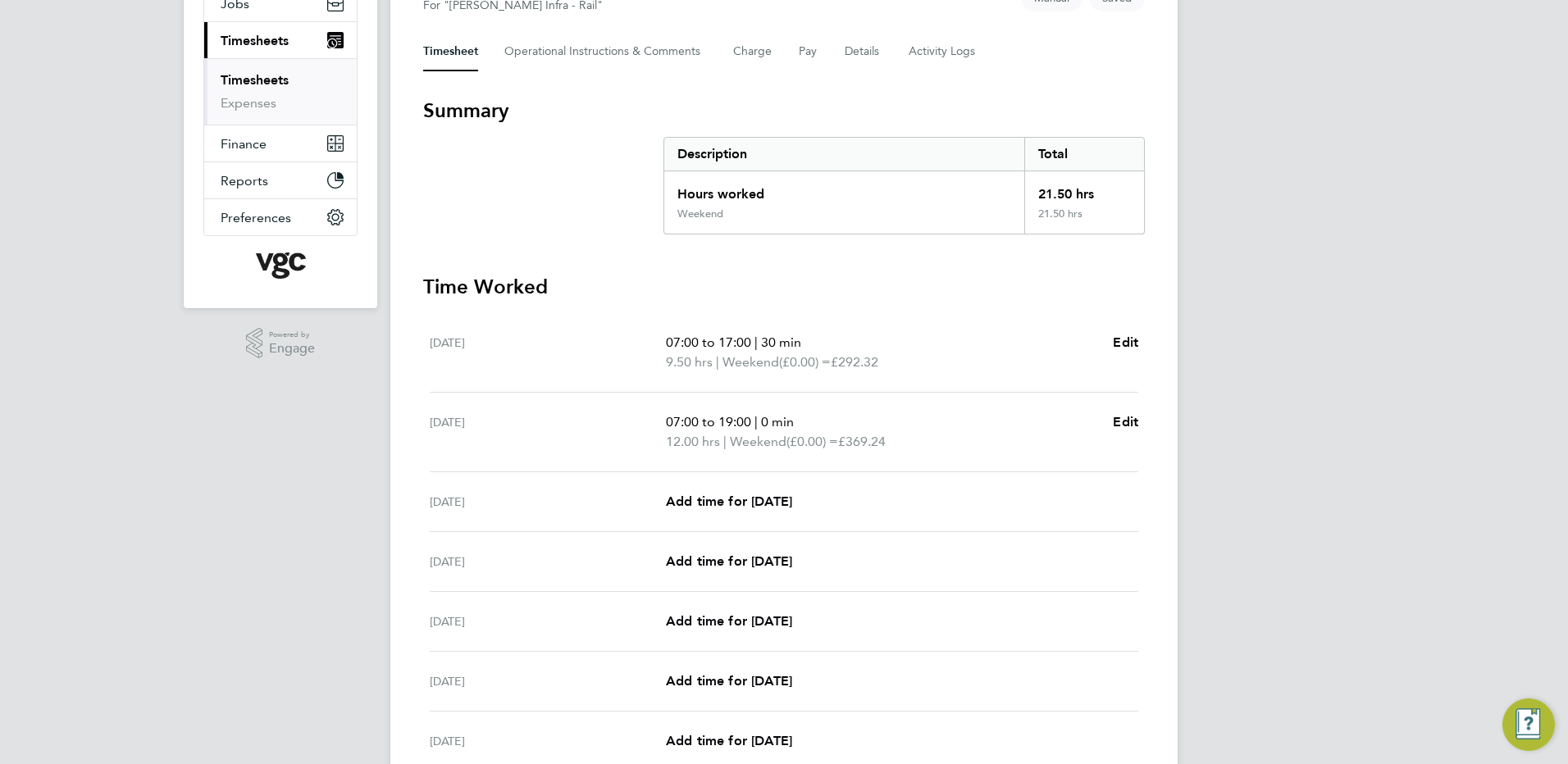
scroll to position [246, 0]
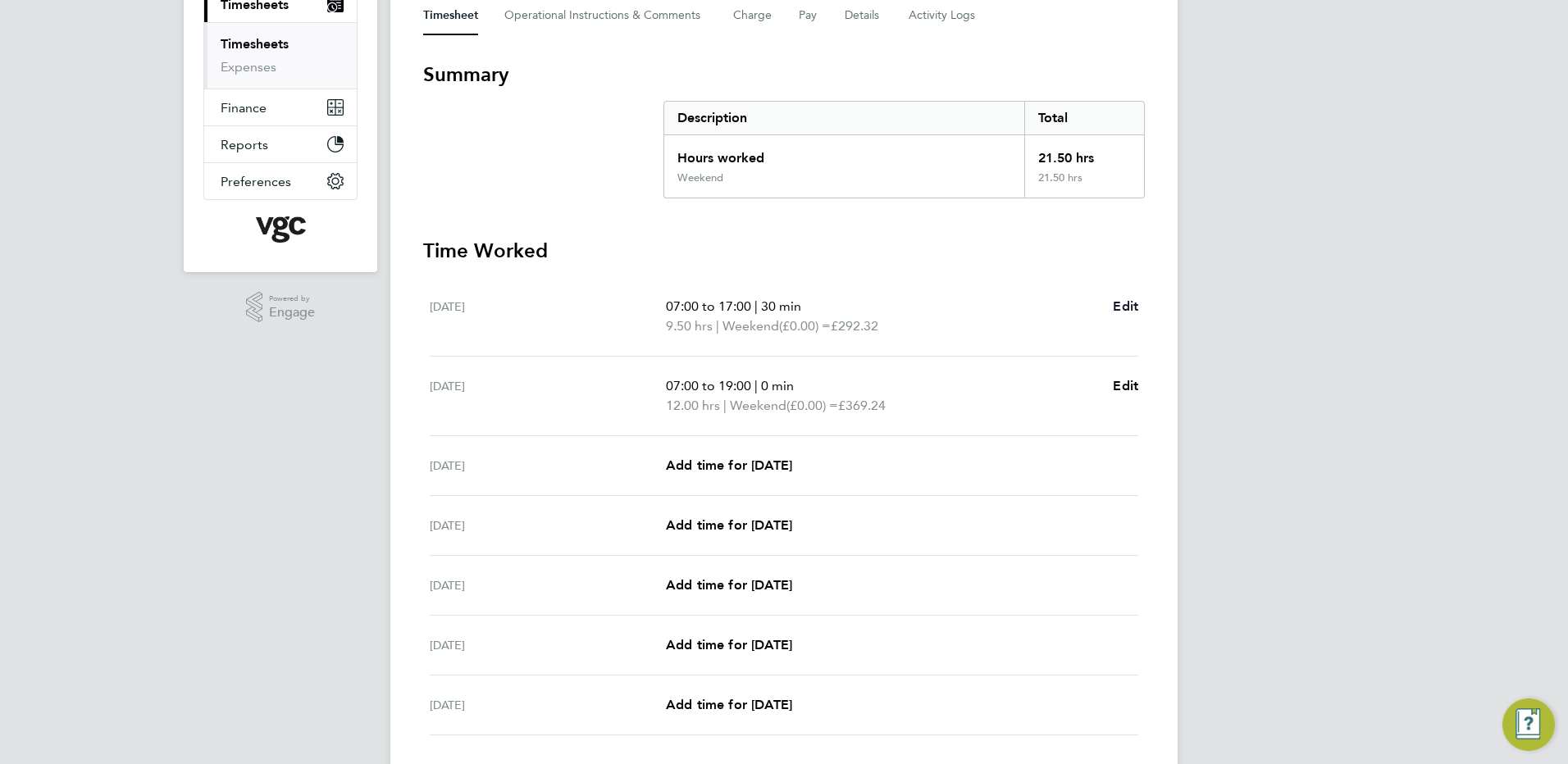
click at [1126, 306] on span "Edit" at bounding box center [1125, 306] width 25 height 16
select select "30"
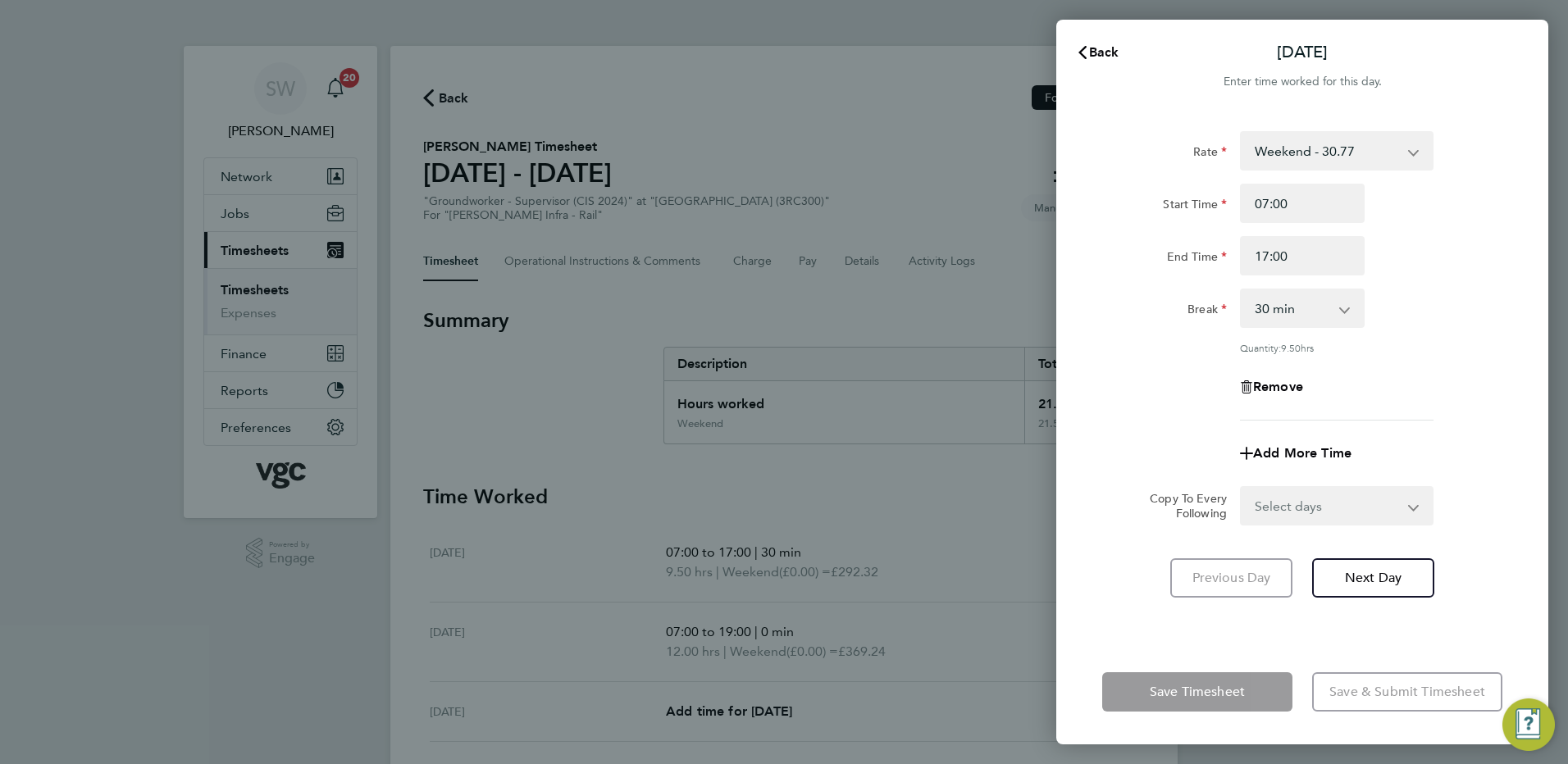
click at [1252, 151] on select "Weekend - 30.77 Mon-Fri Days - 23.67 Bank Hol - 35.50 flat rate - 316.25 Xmas /…" at bounding box center [1326, 150] width 170 height 36
select select "30"
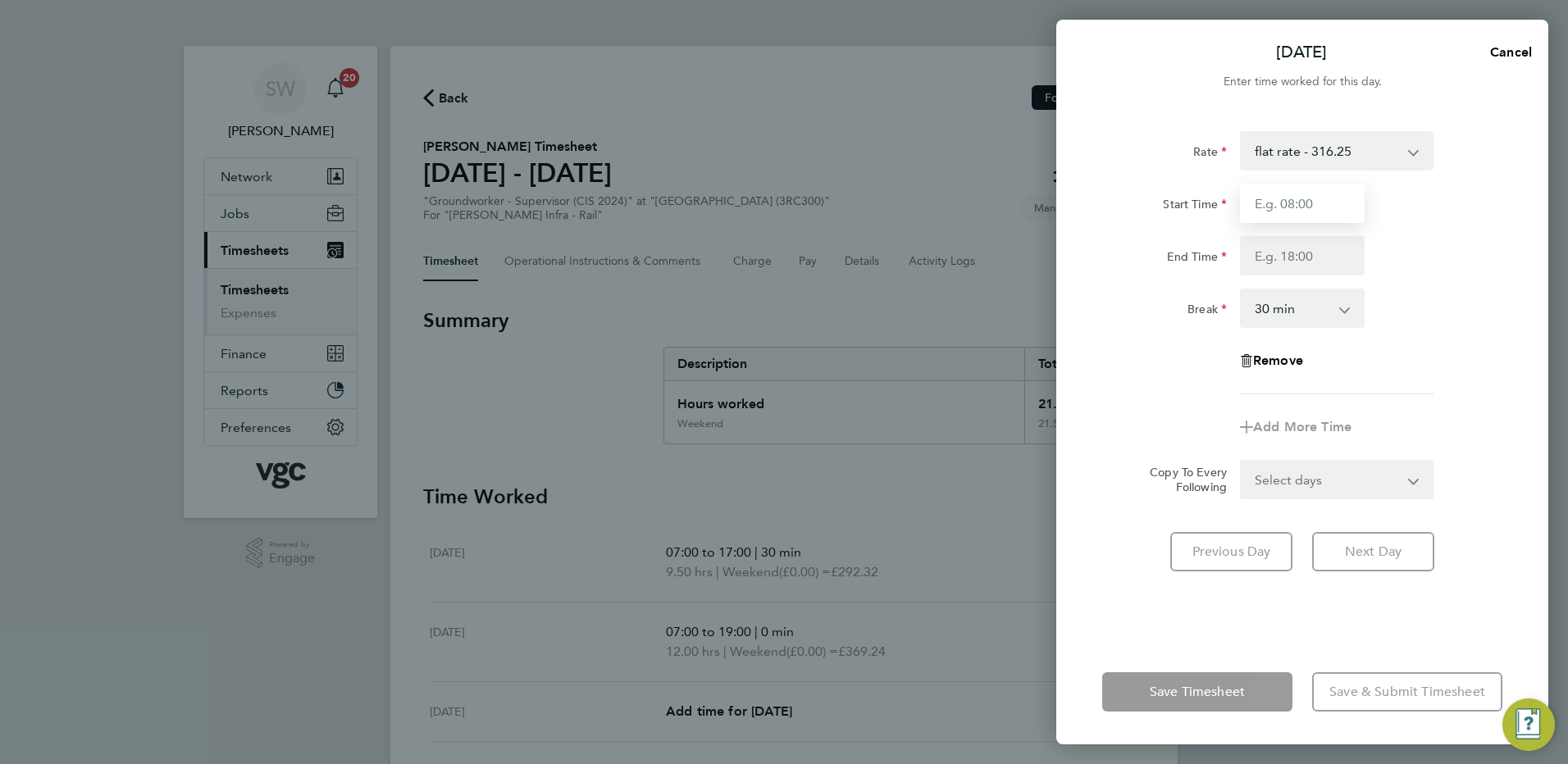
click at [1252, 202] on input "Start Time" at bounding box center [1302, 203] width 125 height 39
type input "07:00"
click at [1252, 257] on input "End Time" at bounding box center [1302, 255] width 125 height 39
type input "08:30"
click at [1252, 241] on div "End Time 08:30" at bounding box center [1302, 255] width 413 height 39
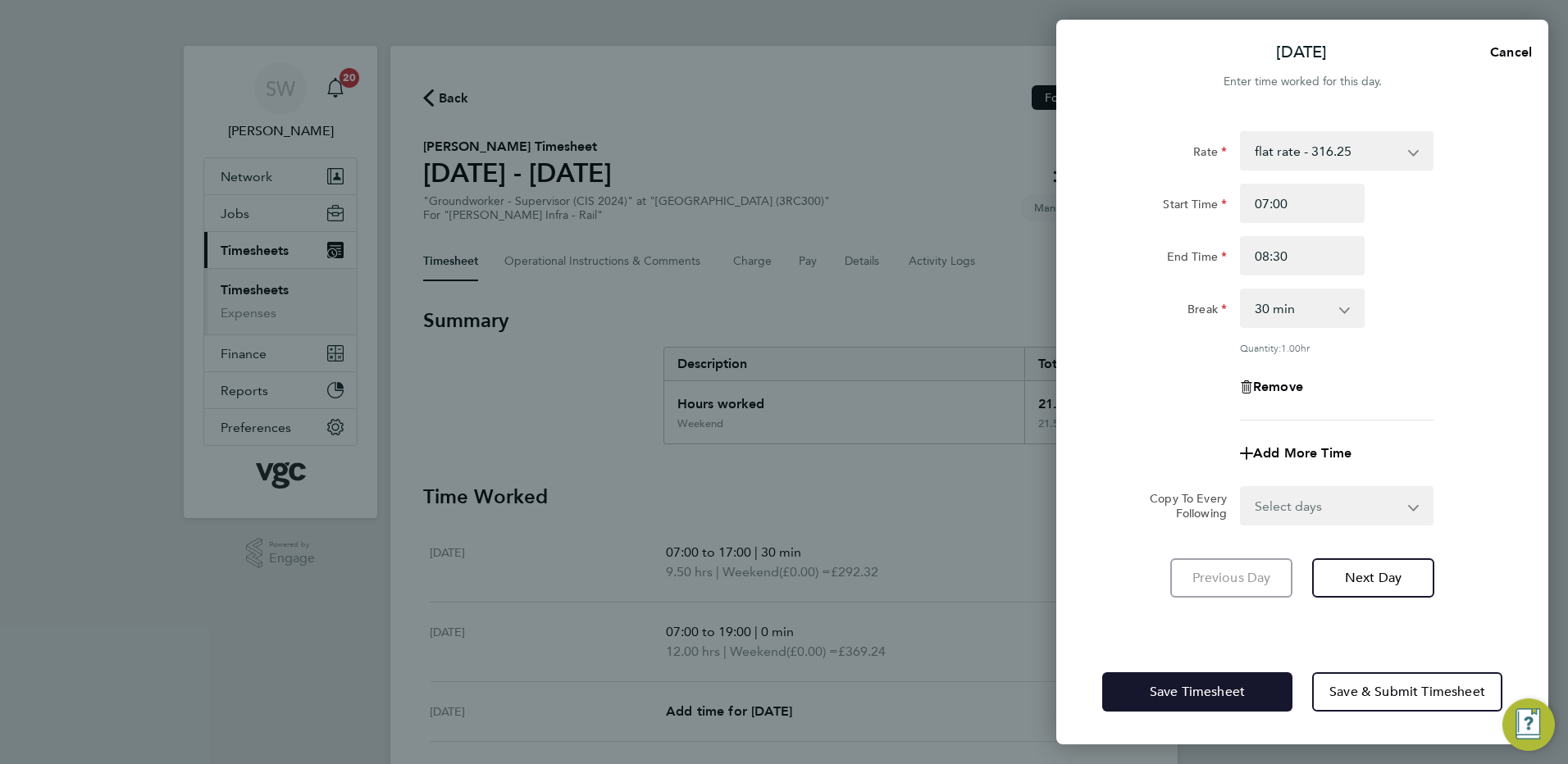
click at [1174, 586] on span "Save Timesheet" at bounding box center [1197, 692] width 95 height 17
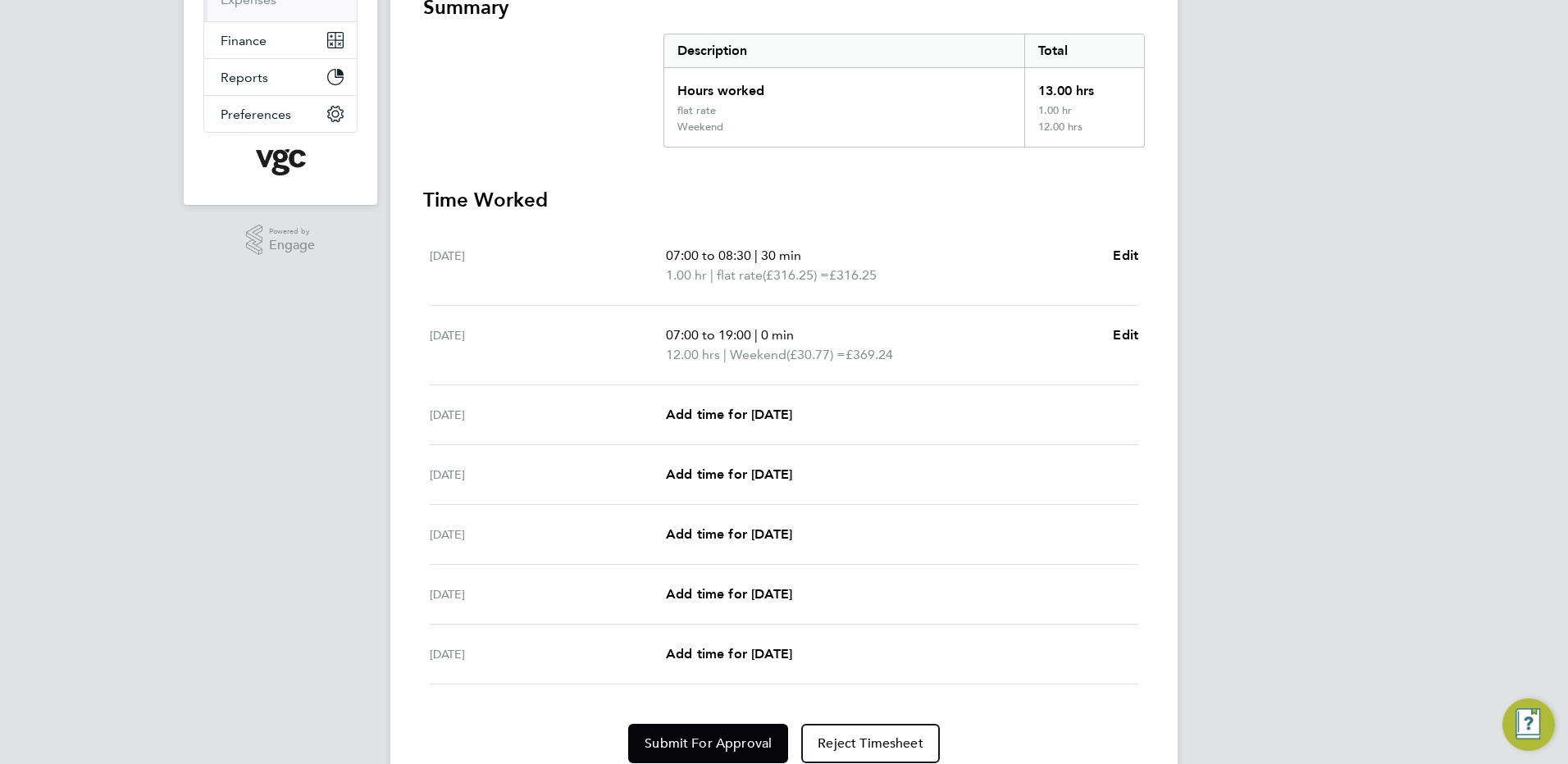
scroll to position [378, 0]
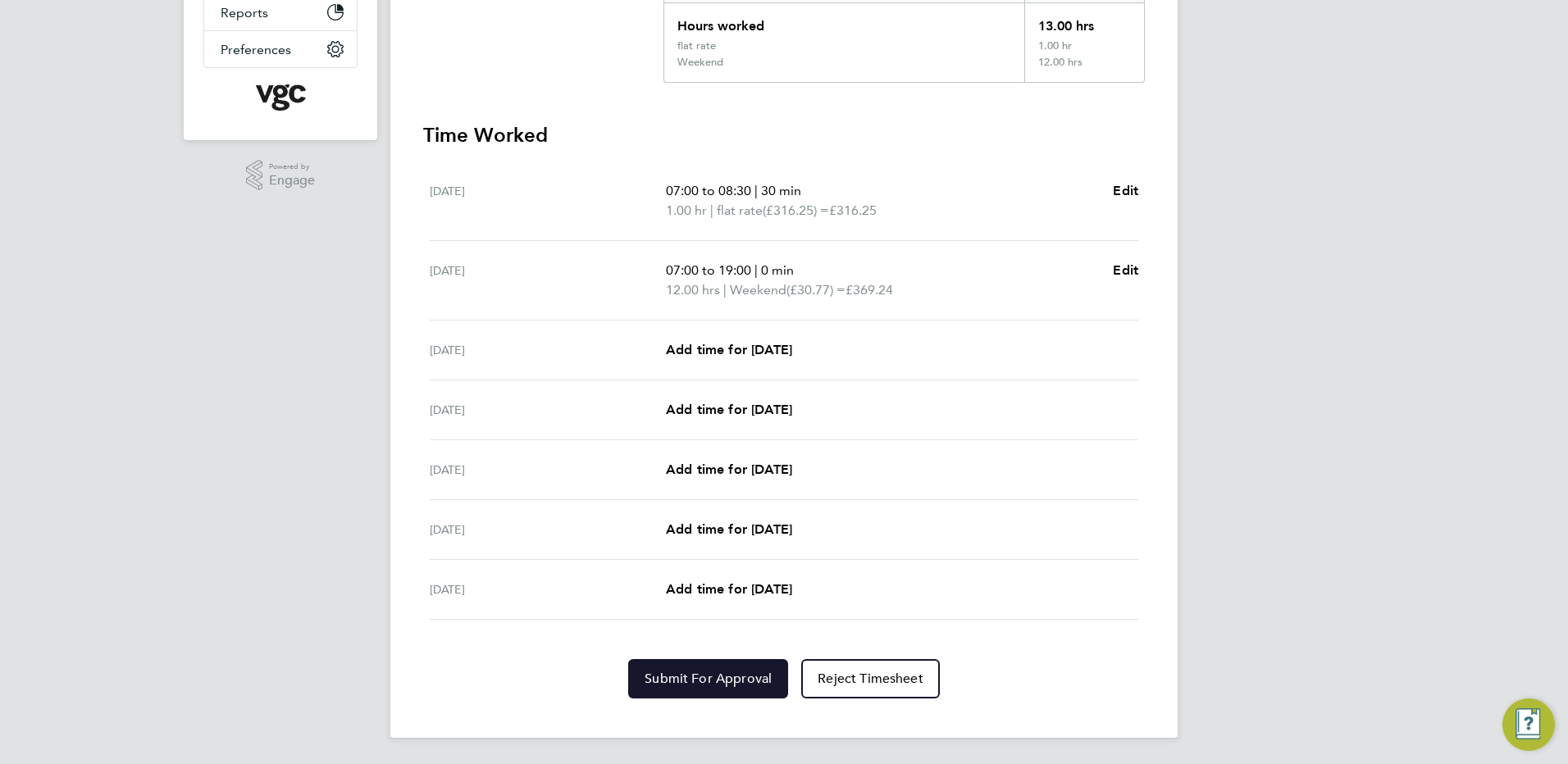
drag, startPoint x: 682, startPoint y: 664, endPoint x: 690, endPoint y: 661, distance: 8.5
click at [682, 586] on button "Submit For Approval" at bounding box center [708, 678] width 160 height 39
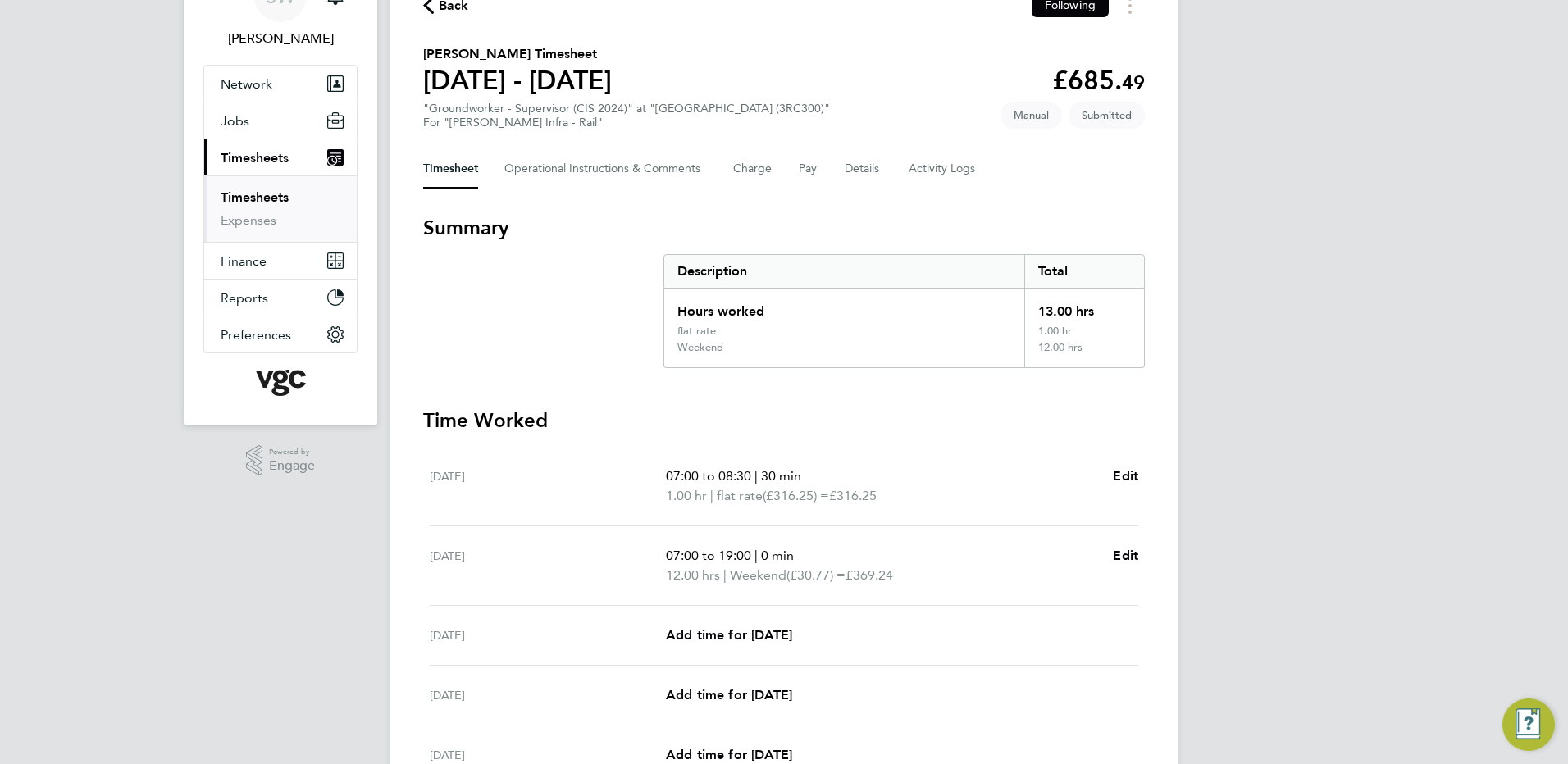
scroll to position [0, 0]
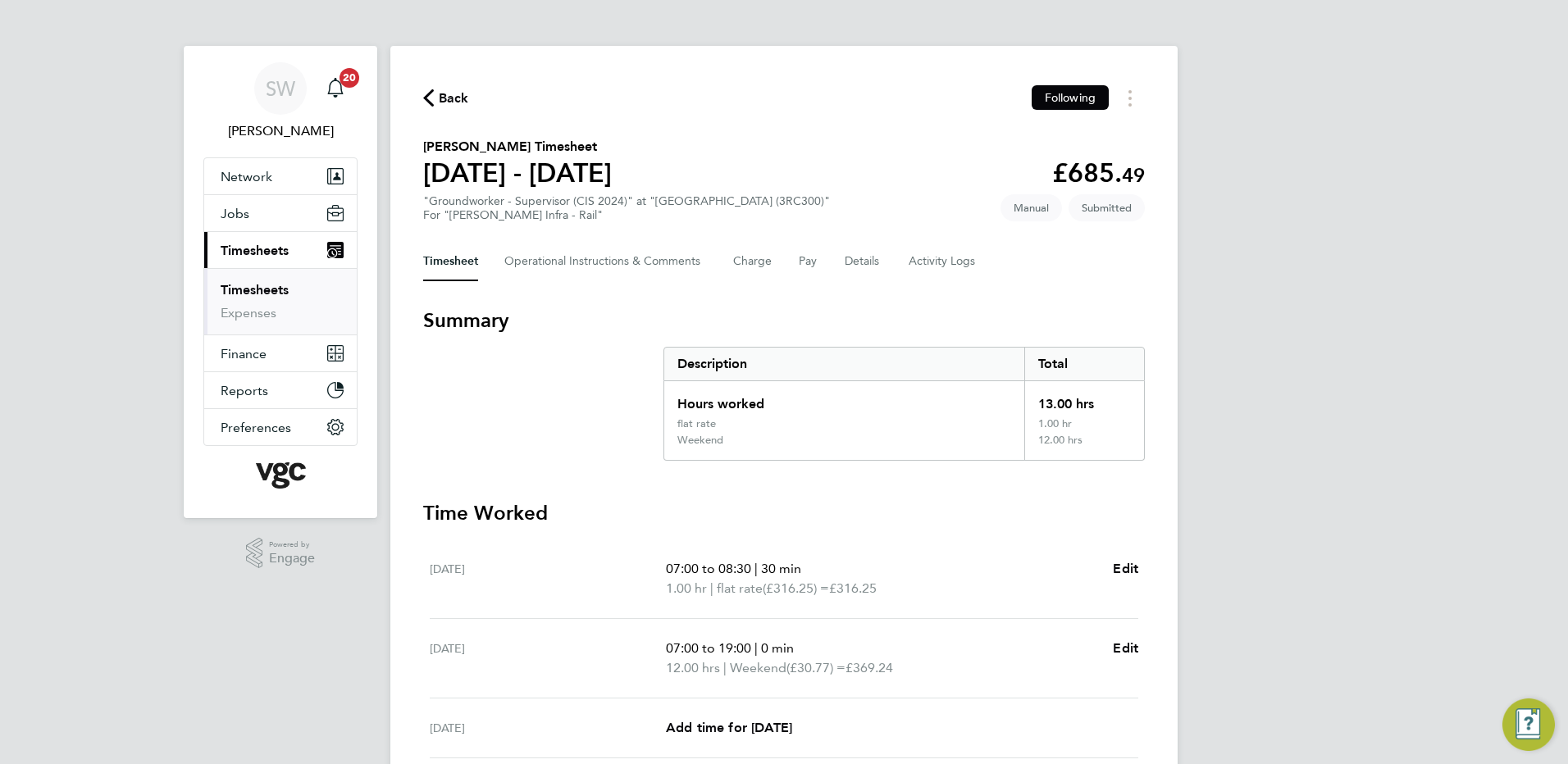
click at [270, 282] on link "Timesheets" at bounding box center [254, 290] width 68 height 16
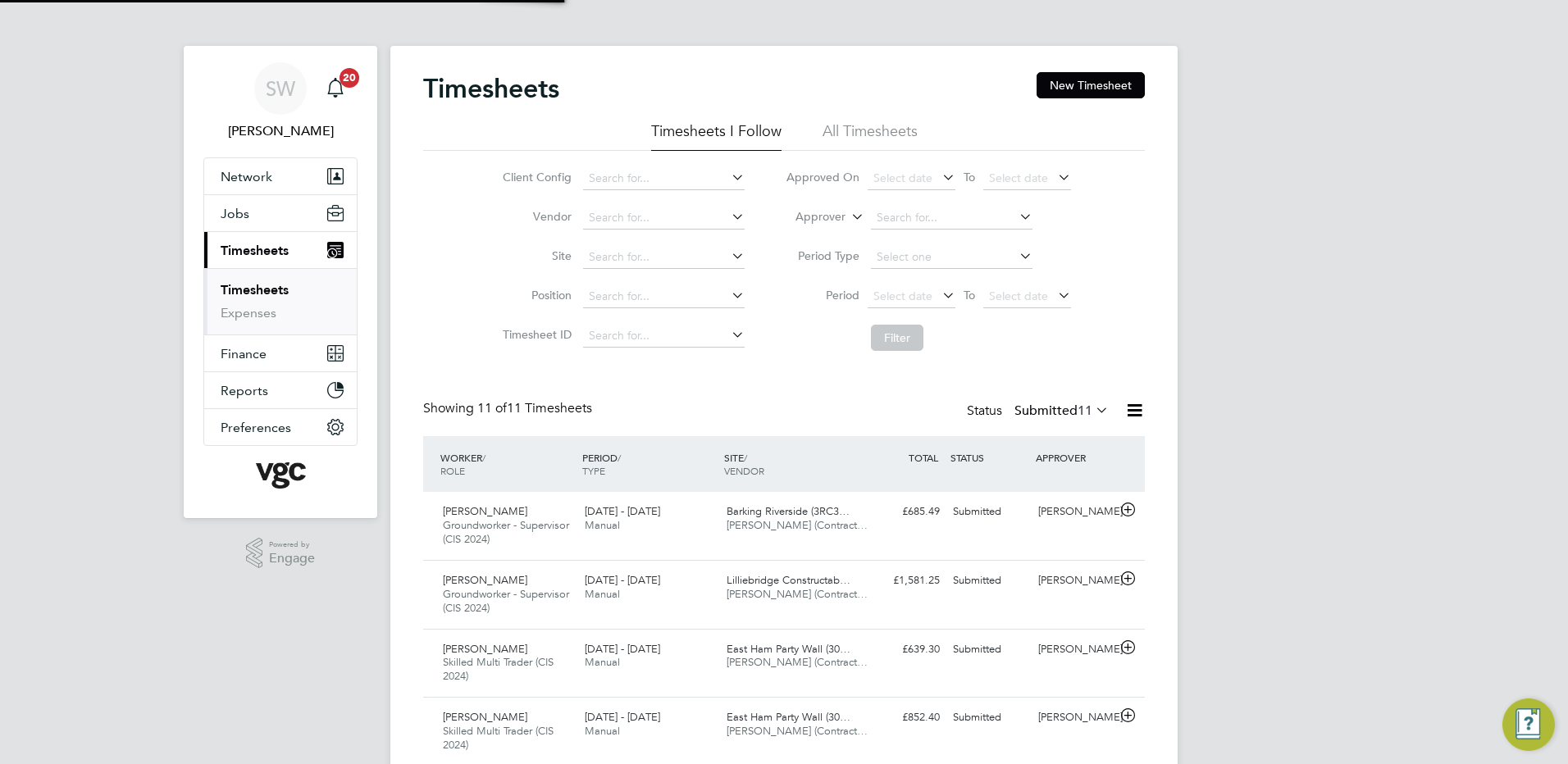
scroll to position [55, 142]
click at [245, 292] on link "Timesheets" at bounding box center [254, 290] width 68 height 16
click at [1049, 85] on button "New Timesheet" at bounding box center [1090, 86] width 108 height 26
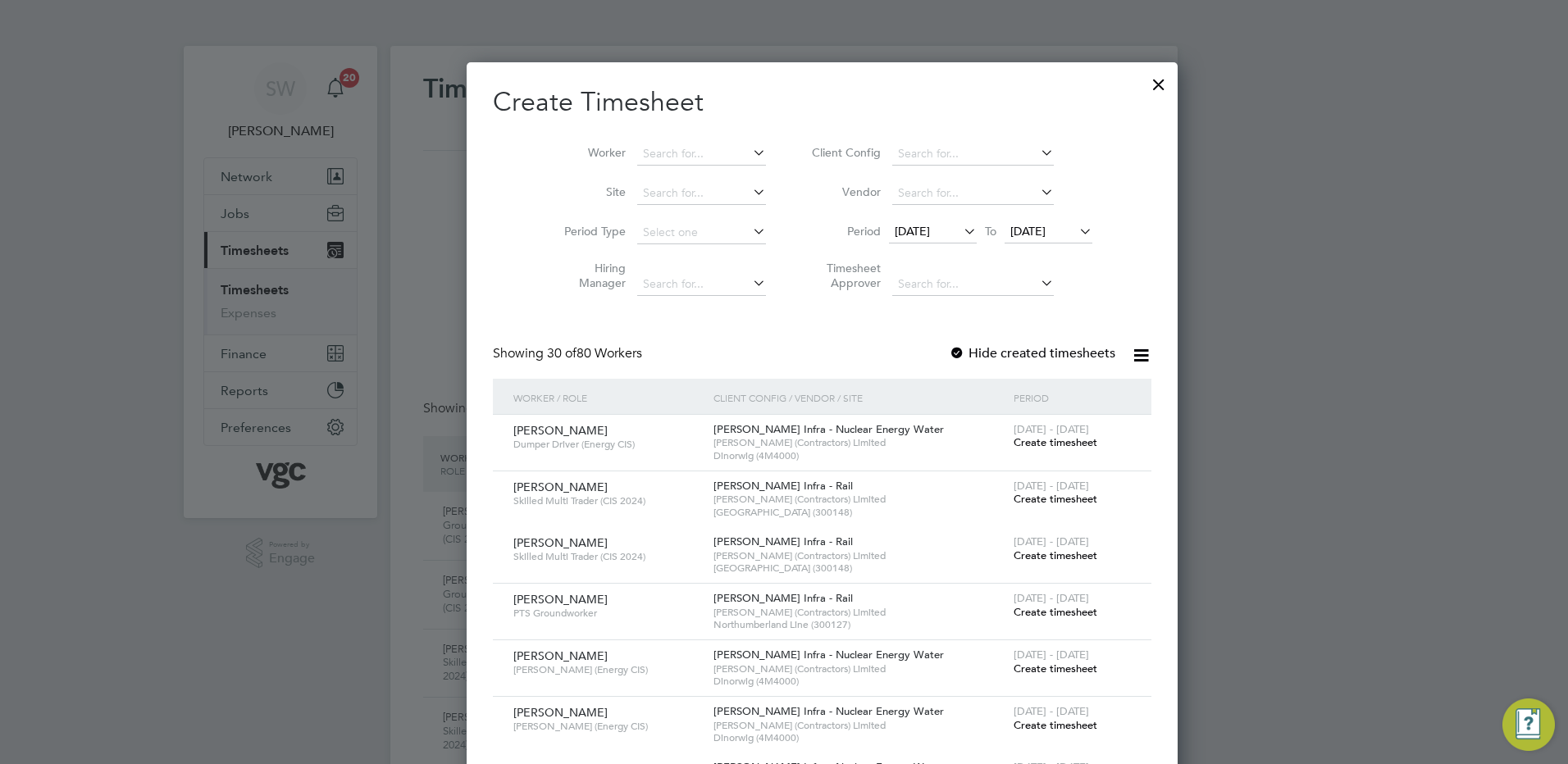
click at [51, 192] on div at bounding box center [784, 382] width 1568 height 764
click at [254, 284] on div at bounding box center [784, 382] width 1568 height 764
click at [1143, 83] on div at bounding box center [1158, 80] width 30 height 30
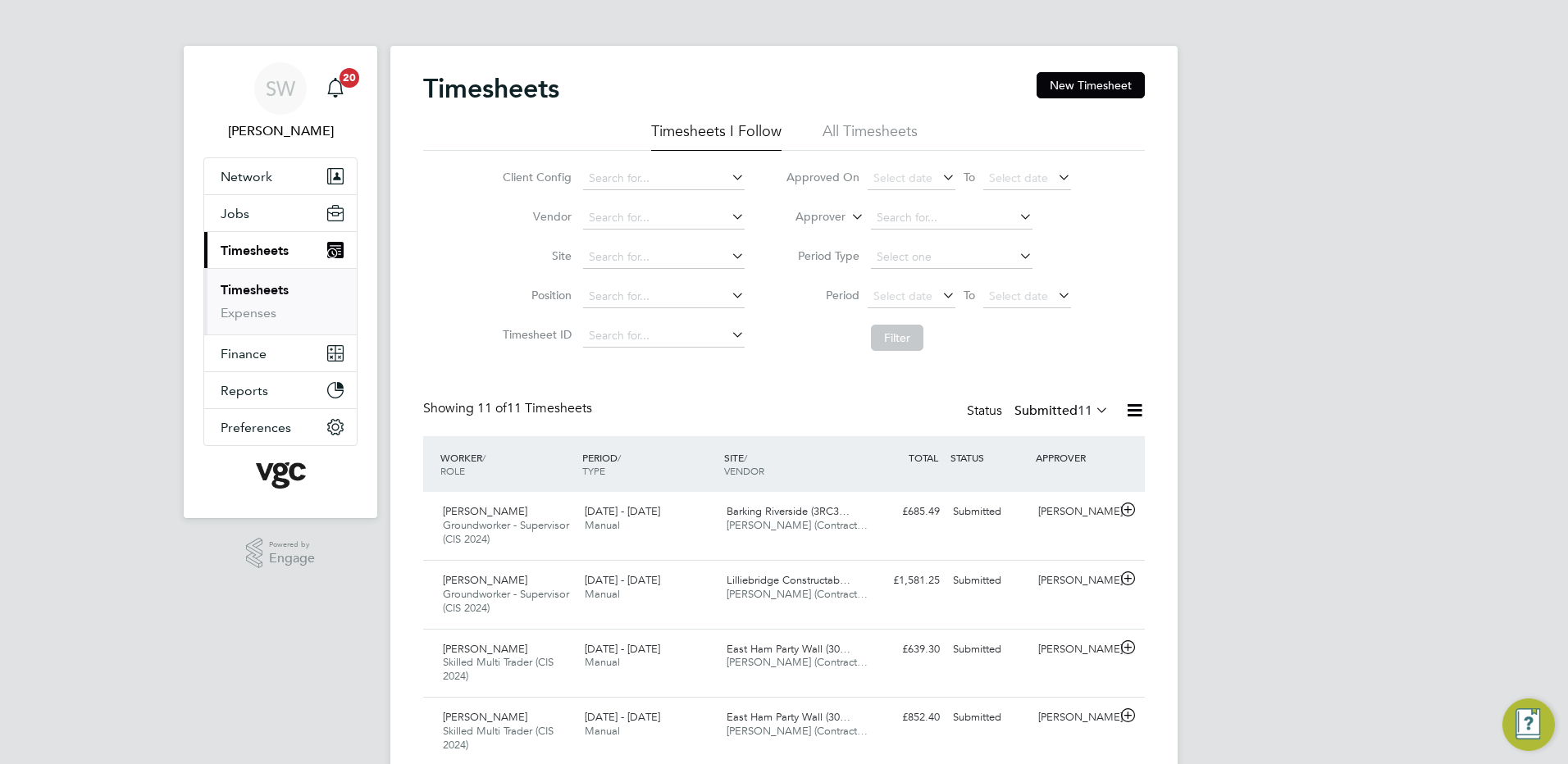
click at [260, 287] on link "Timesheets" at bounding box center [254, 290] width 68 height 16
click at [277, 287] on link "Timesheets" at bounding box center [254, 290] width 68 height 16
click at [266, 285] on link "Timesheets" at bounding box center [254, 290] width 68 height 16
drag, startPoint x: 1060, startPoint y: 84, endPoint x: 886, endPoint y: 101, distance: 174.8
click at [1060, 84] on button "New Timesheet" at bounding box center [1090, 86] width 108 height 26
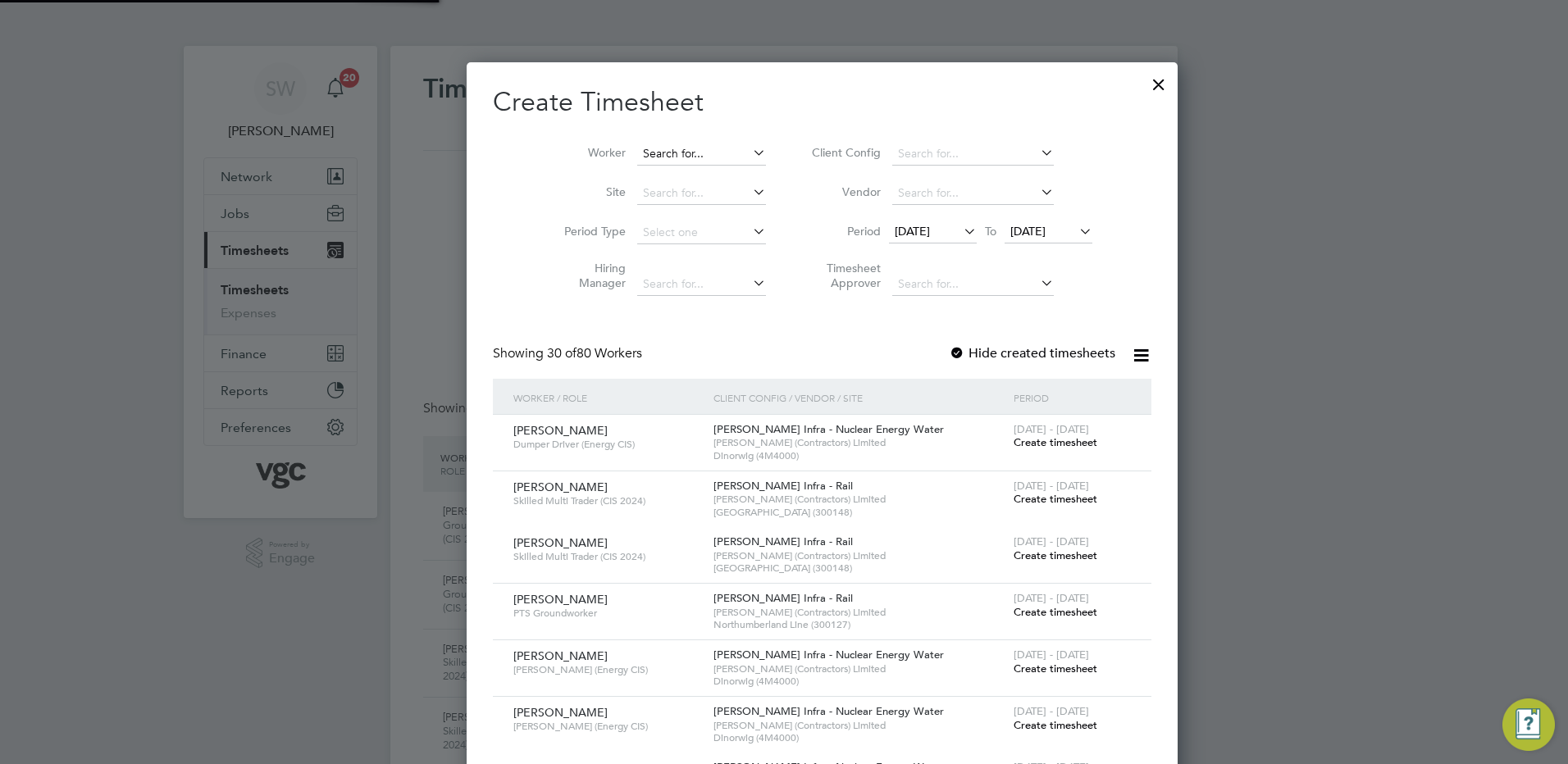
click at [637, 151] on input at bounding box center [701, 154] width 128 height 23
click at [653, 202] on b "Dib" at bounding box center [654, 198] width 20 height 14
type input "[PERSON_NAME]"
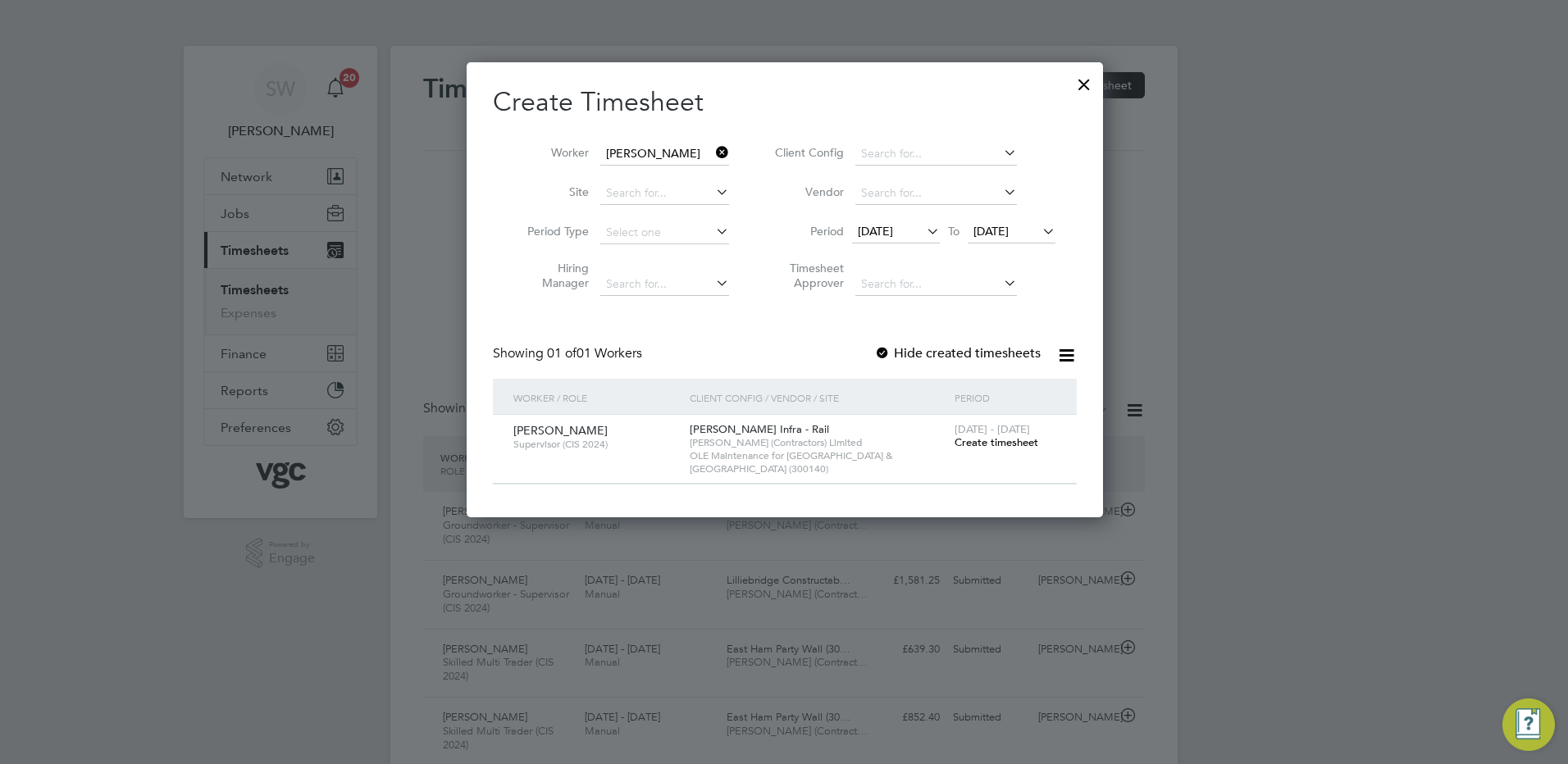
click at [993, 442] on span "Create timesheet" at bounding box center [997, 442] width 84 height 14
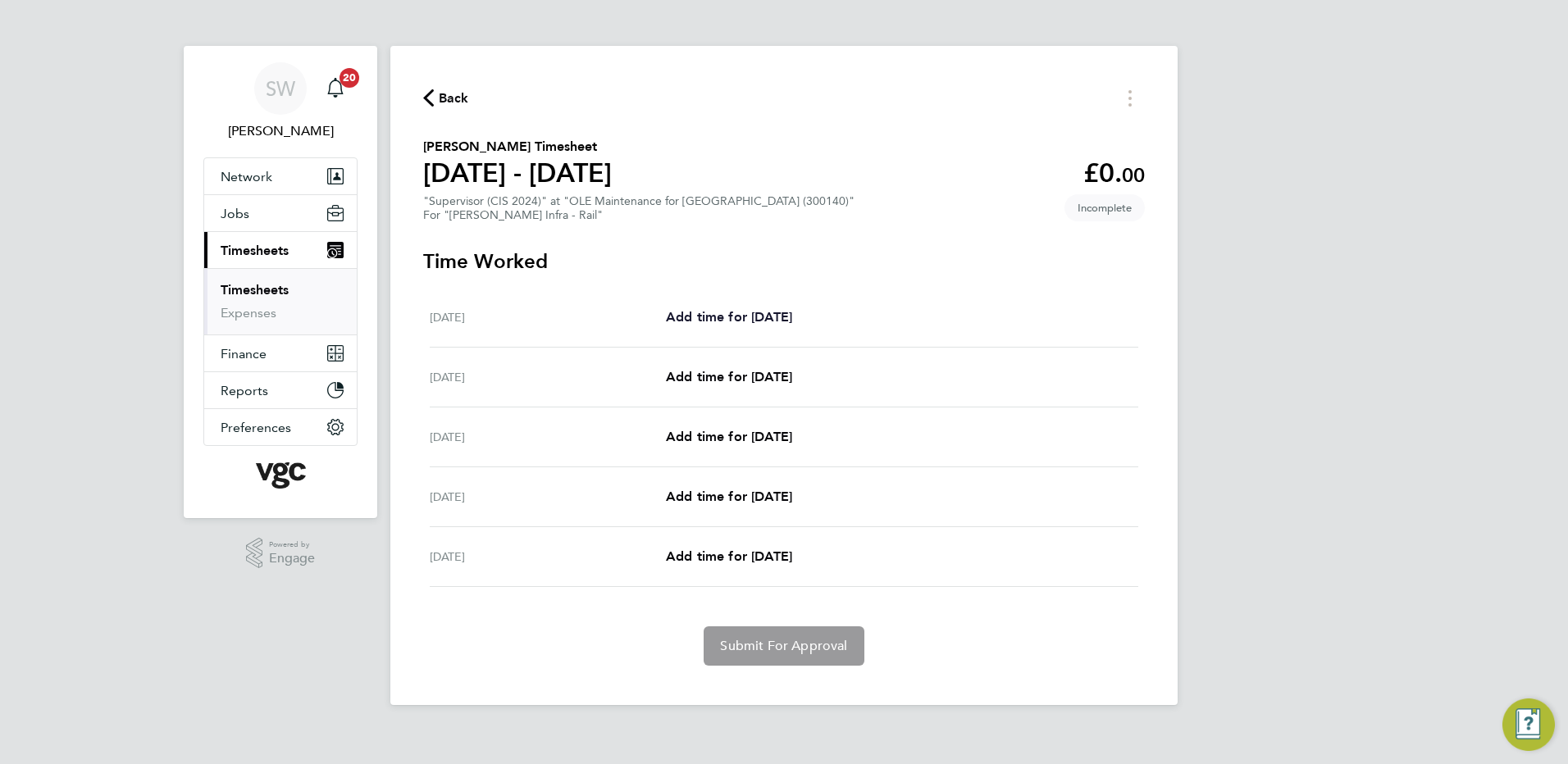
click at [714, 313] on span "Add time for [DATE]" at bounding box center [729, 317] width 127 height 16
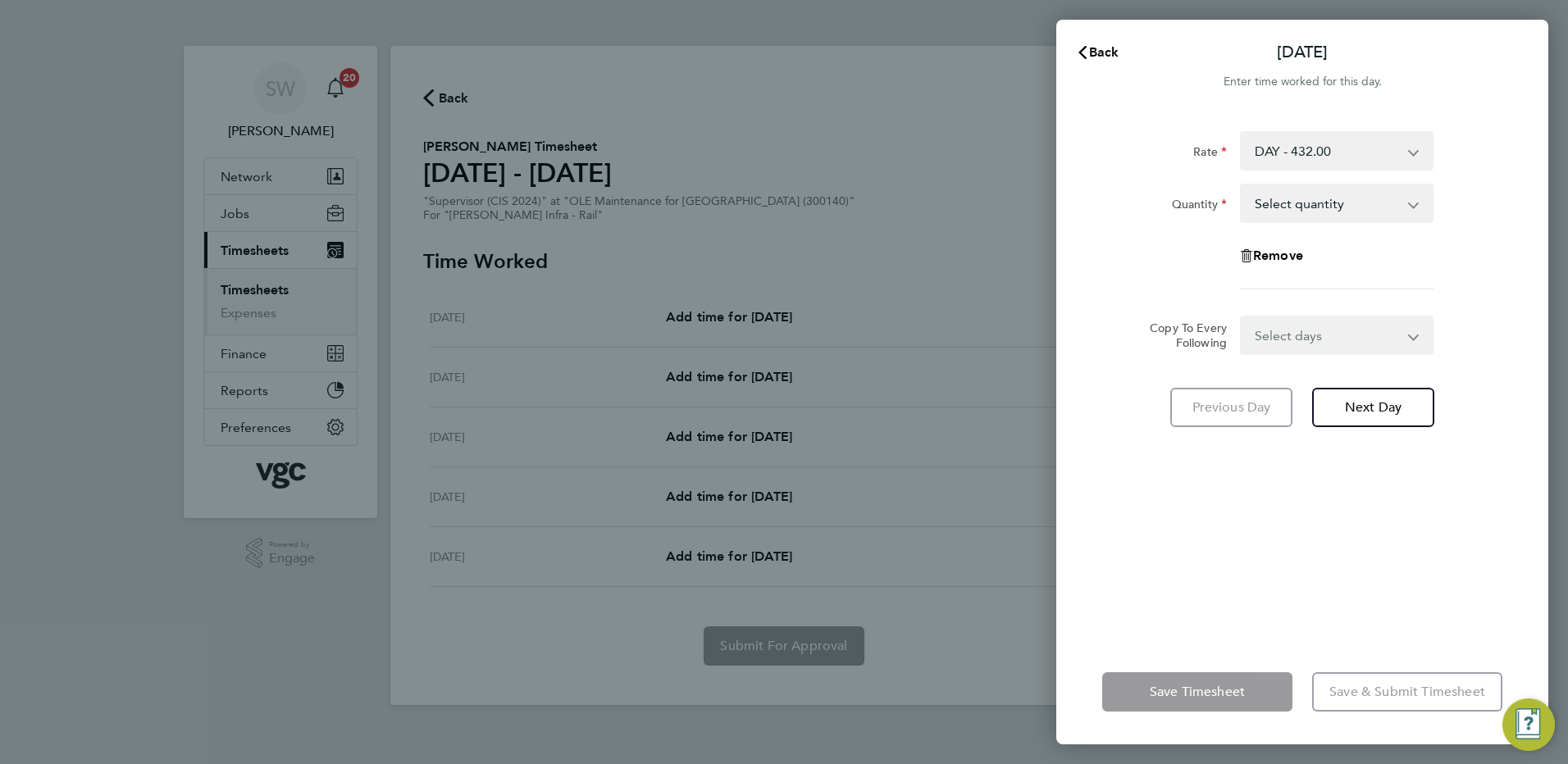
click at [1252, 202] on select "Select quantity 0.5 1" at bounding box center [1326, 203] width 170 height 36
select select "1"
click at [1241, 185] on select "Select quantity 0.5 1" at bounding box center [1326, 203] width 170 height 36
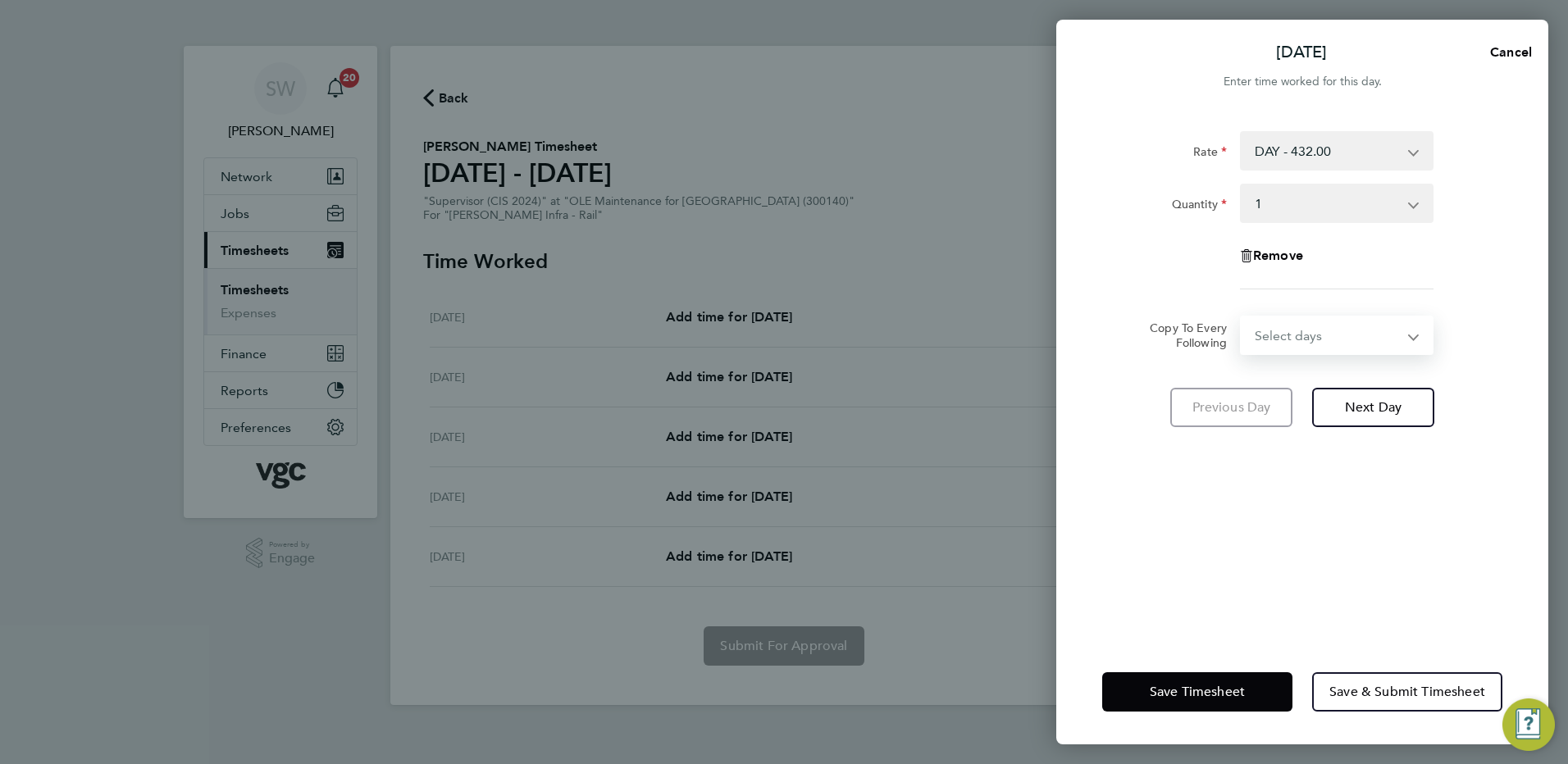
click at [1252, 332] on select "Select days Day [DATE] [DATE] [DATE] [DATE]" at bounding box center [1327, 334] width 172 height 36
select select "TUE"
click at [1241, 317] on select "Select days Day [DATE] [DATE] [DATE] [DATE]" at bounding box center [1327, 334] width 172 height 36
select select "[DATE]"
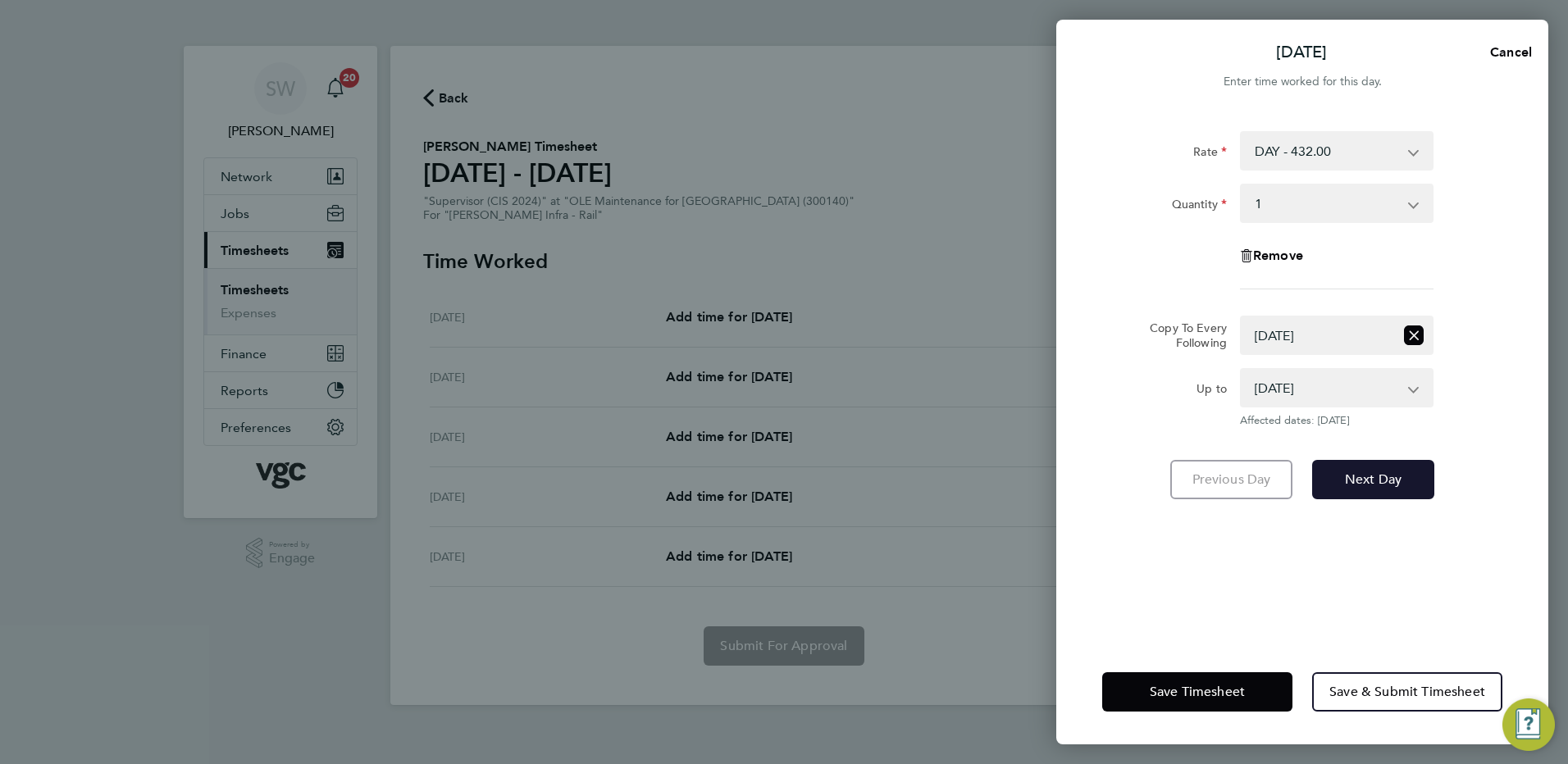
click at [1252, 480] on span "Next Day" at bounding box center [1372, 479] width 57 height 17
select select "1"
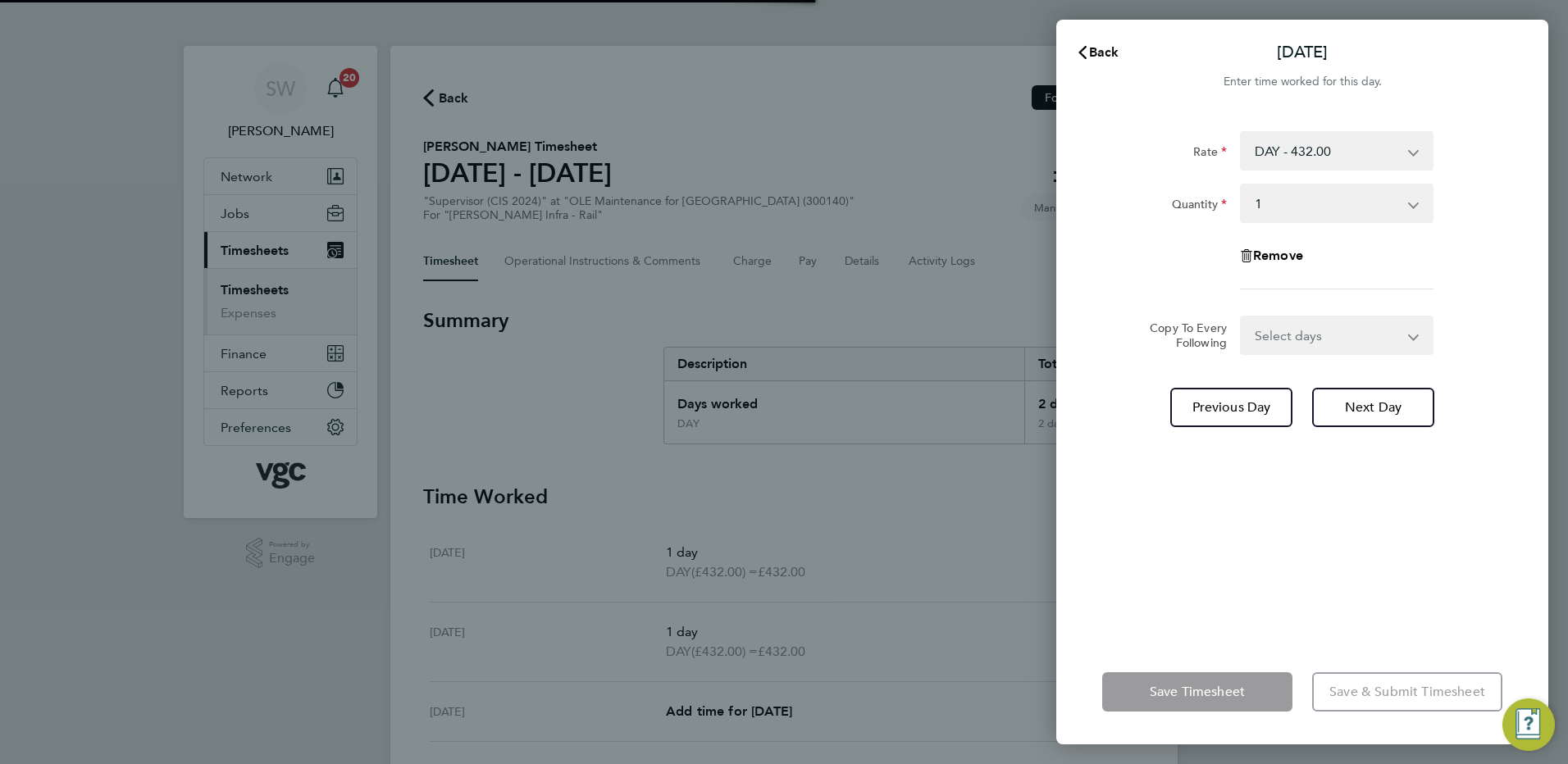
click at [1252, 340] on select "Select days Day [DATE] [DATE] [DATE]" at bounding box center [1327, 334] width 172 height 36
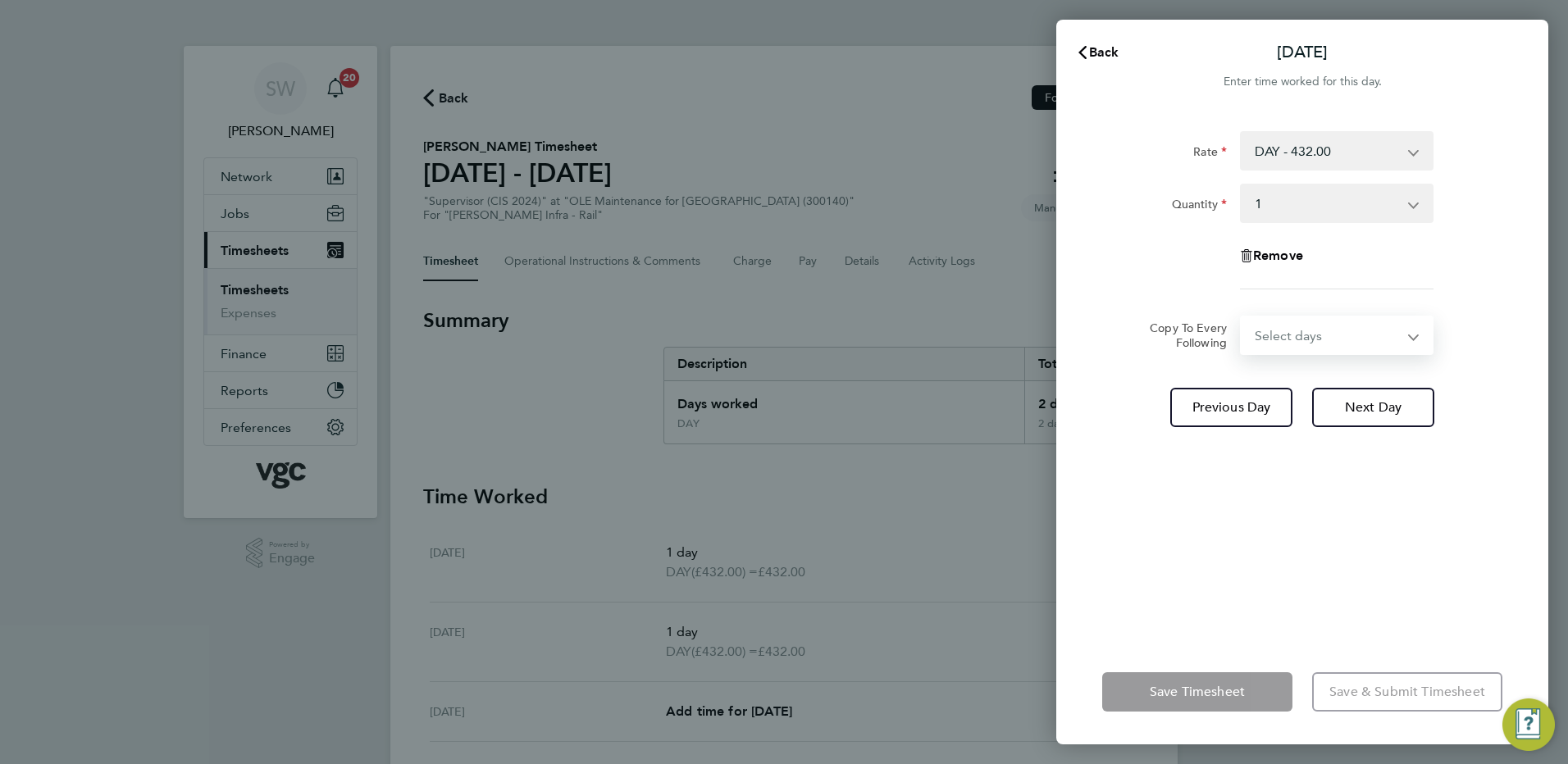
select select "WED"
click at [1241, 317] on select "Select days Day [DATE] [DATE] [DATE]" at bounding box center [1327, 334] width 172 height 36
select select "[DATE]"
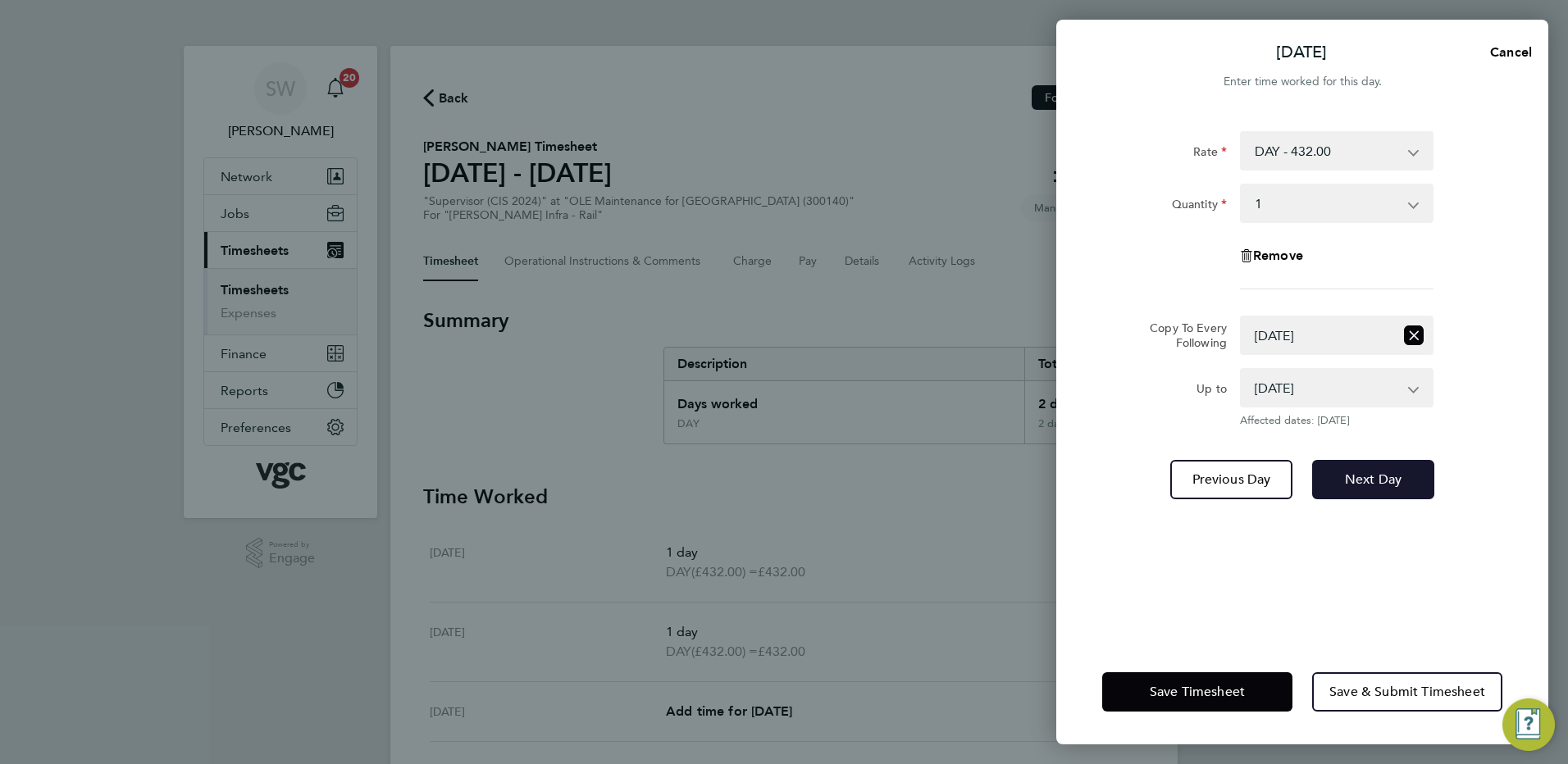
drag, startPoint x: 1383, startPoint y: 485, endPoint x: 1378, endPoint y: 437, distance: 48.3
click at [1252, 481] on span "Next Day" at bounding box center [1372, 479] width 57 height 17
select select "0: null"
select select "1"
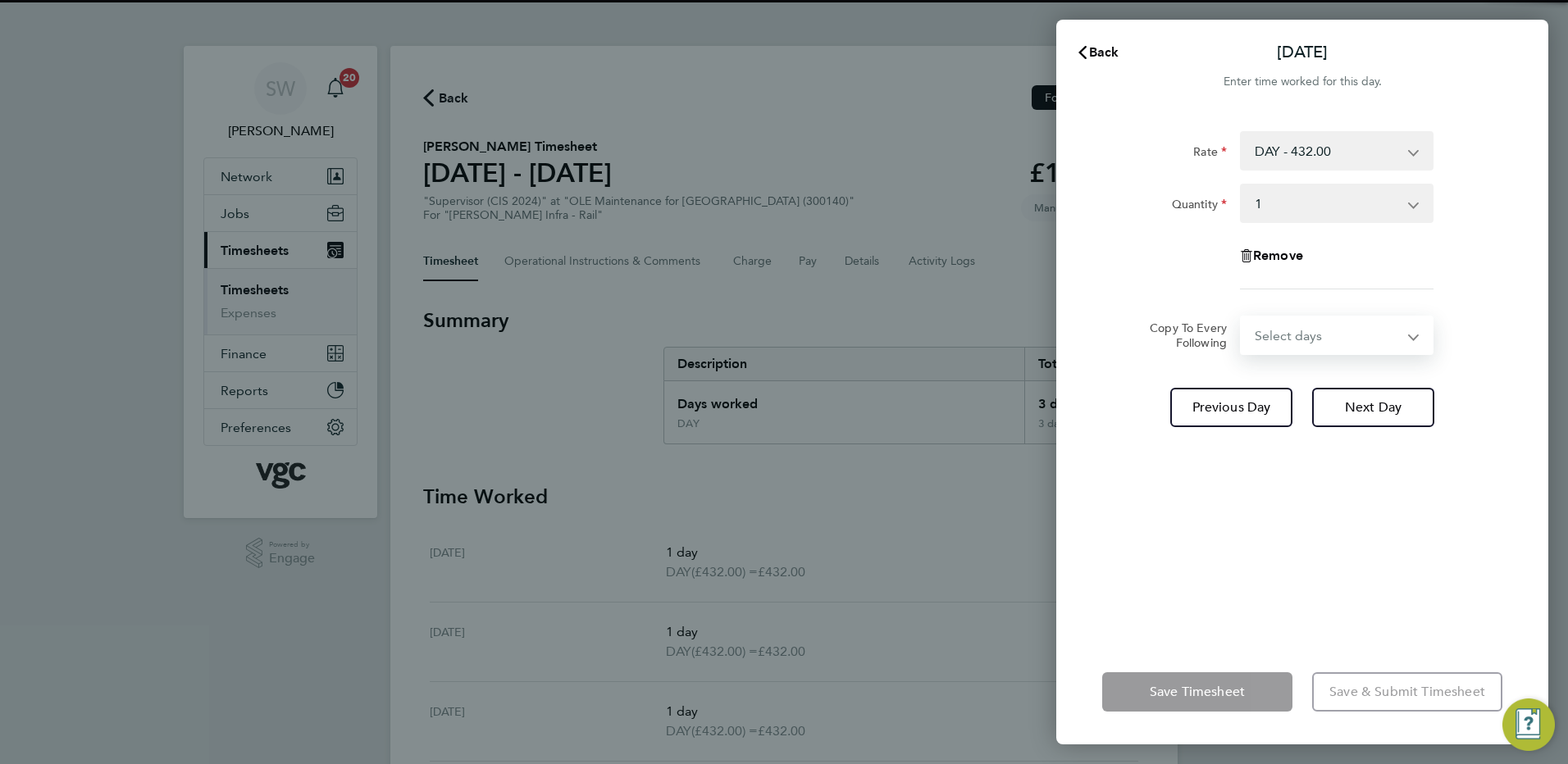
drag, startPoint x: 1403, startPoint y: 336, endPoint x: 1366, endPoint y: 354, distance: 41.1
click at [1252, 335] on select "Select days Day [DATE] [DATE]" at bounding box center [1327, 334] width 172 height 36
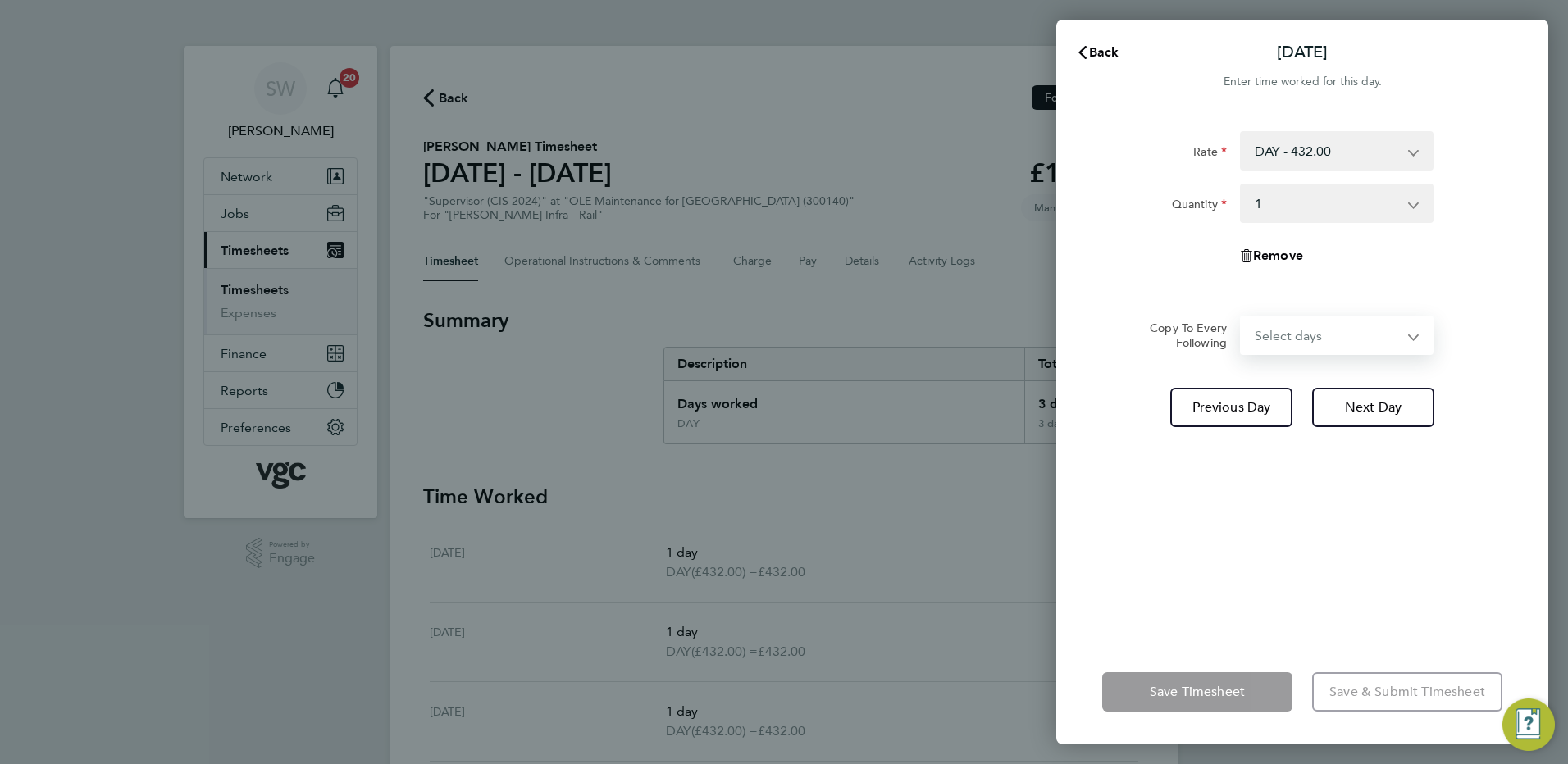
select select "THU"
click at [1241, 317] on select "Select days Day [DATE] [DATE]" at bounding box center [1327, 334] width 172 height 36
select select "[DATE]"
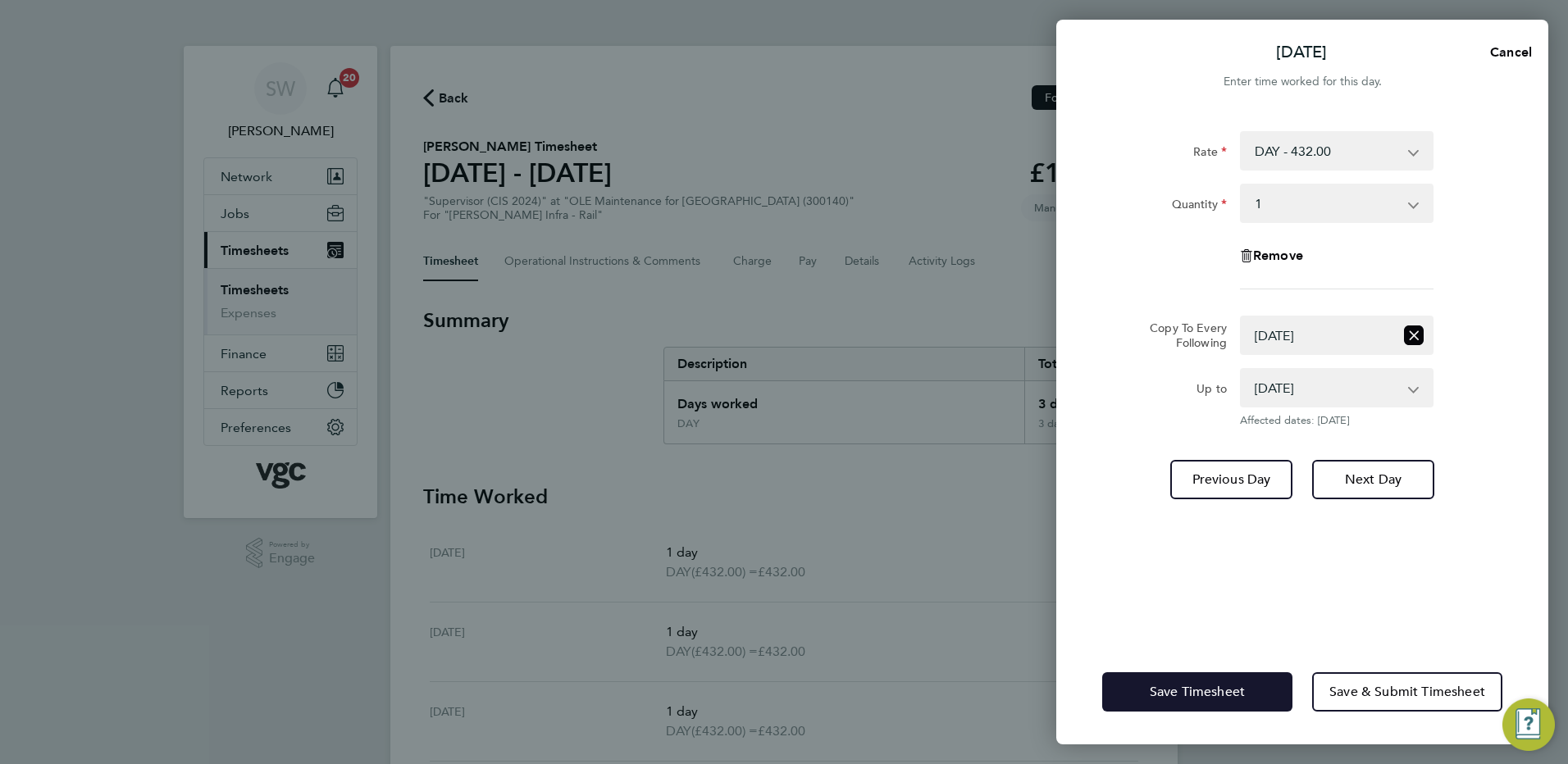
drag, startPoint x: 1142, startPoint y: 686, endPoint x: 1088, endPoint y: 637, distance: 72.9
click at [1142, 586] on button "Save Timesheet" at bounding box center [1198, 692] width 190 height 39
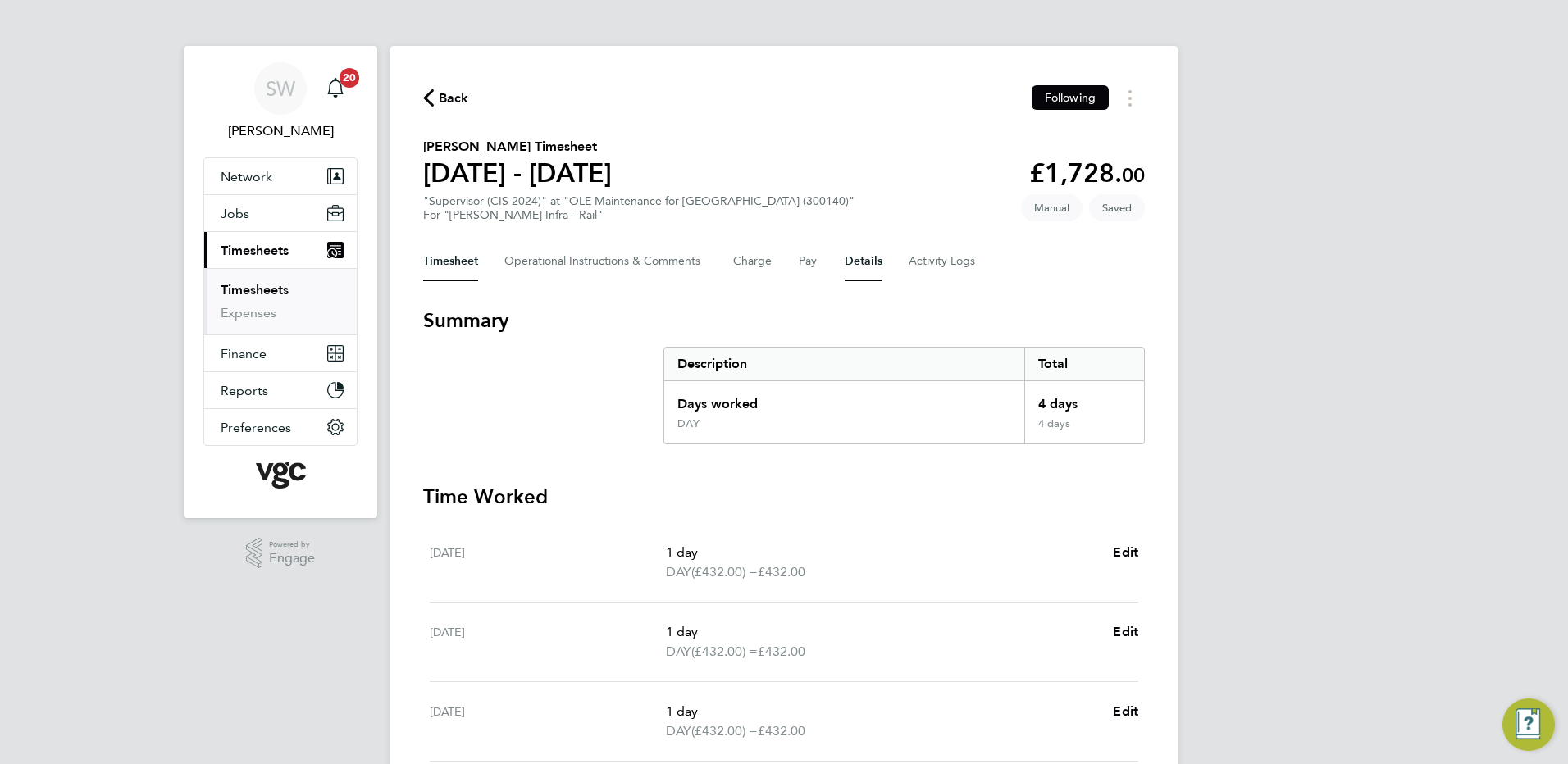
click at [865, 257] on button "Details" at bounding box center [863, 261] width 38 height 39
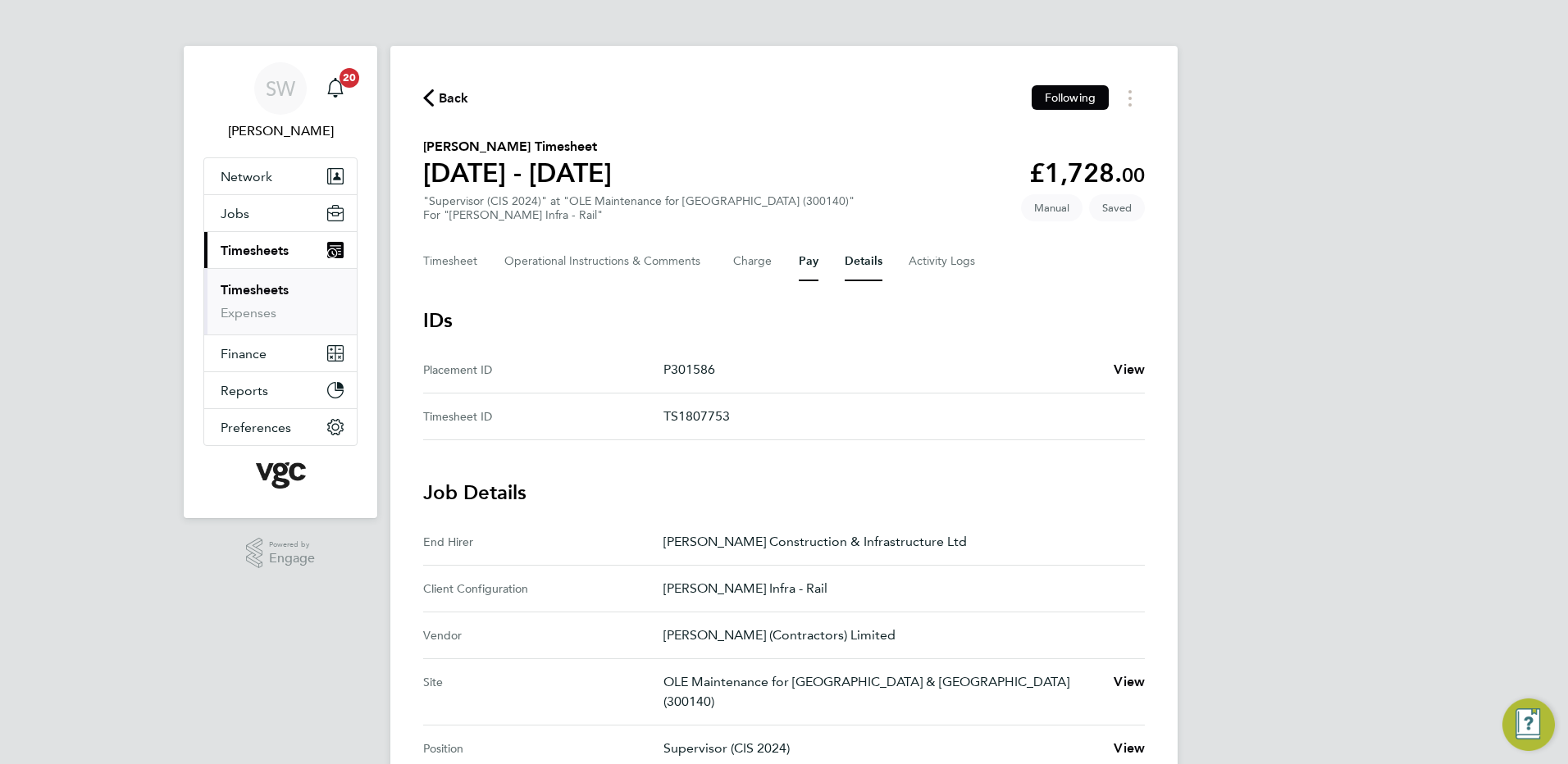
click at [802, 259] on button "Pay" at bounding box center [808, 261] width 20 height 39
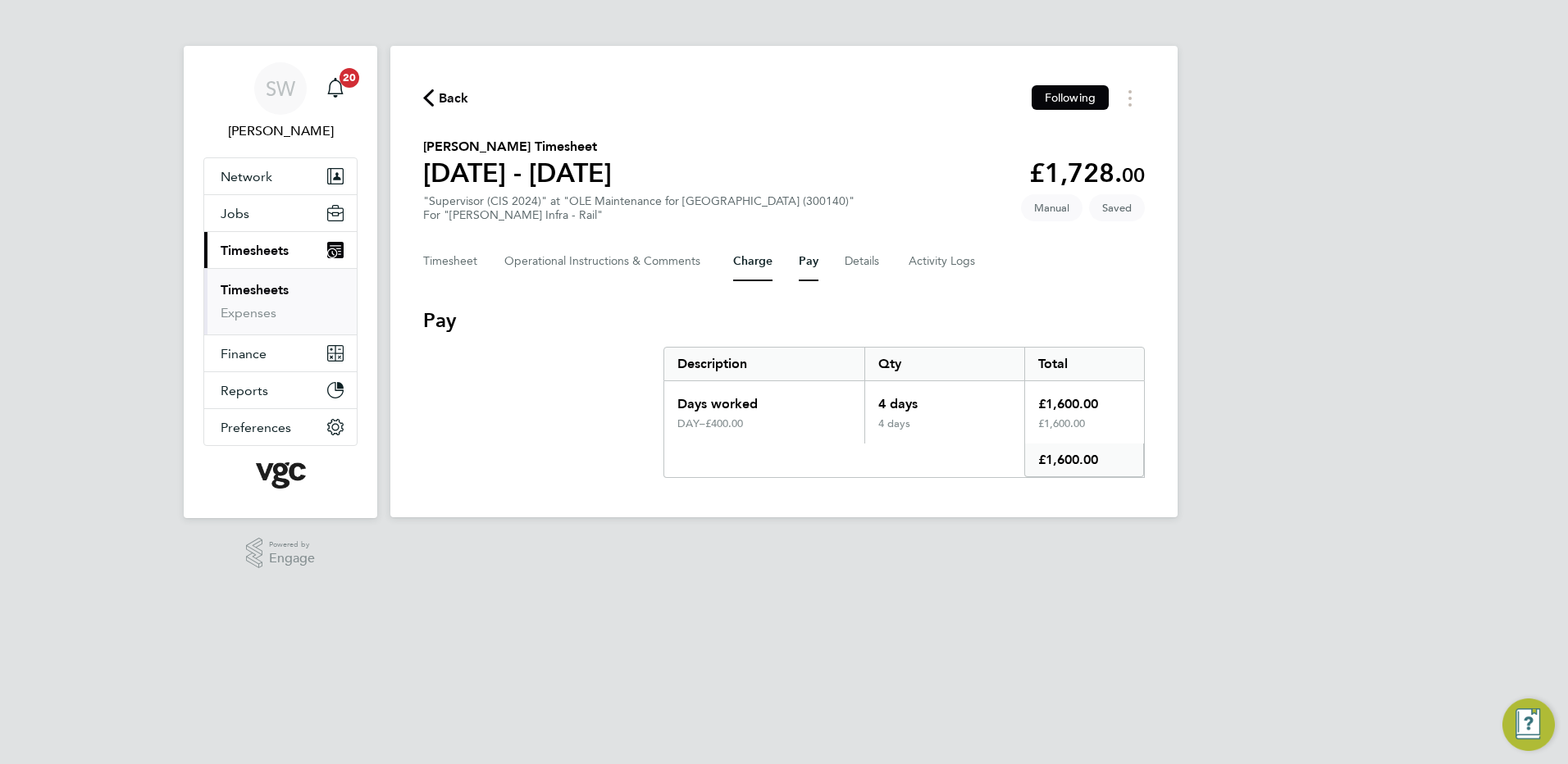
click at [756, 260] on button "Charge" at bounding box center [752, 261] width 39 height 39
drag, startPoint x: 438, startPoint y: 260, endPoint x: 447, endPoint y: 259, distance: 9.1
click at [438, 259] on button "Timesheet" at bounding box center [450, 261] width 55 height 39
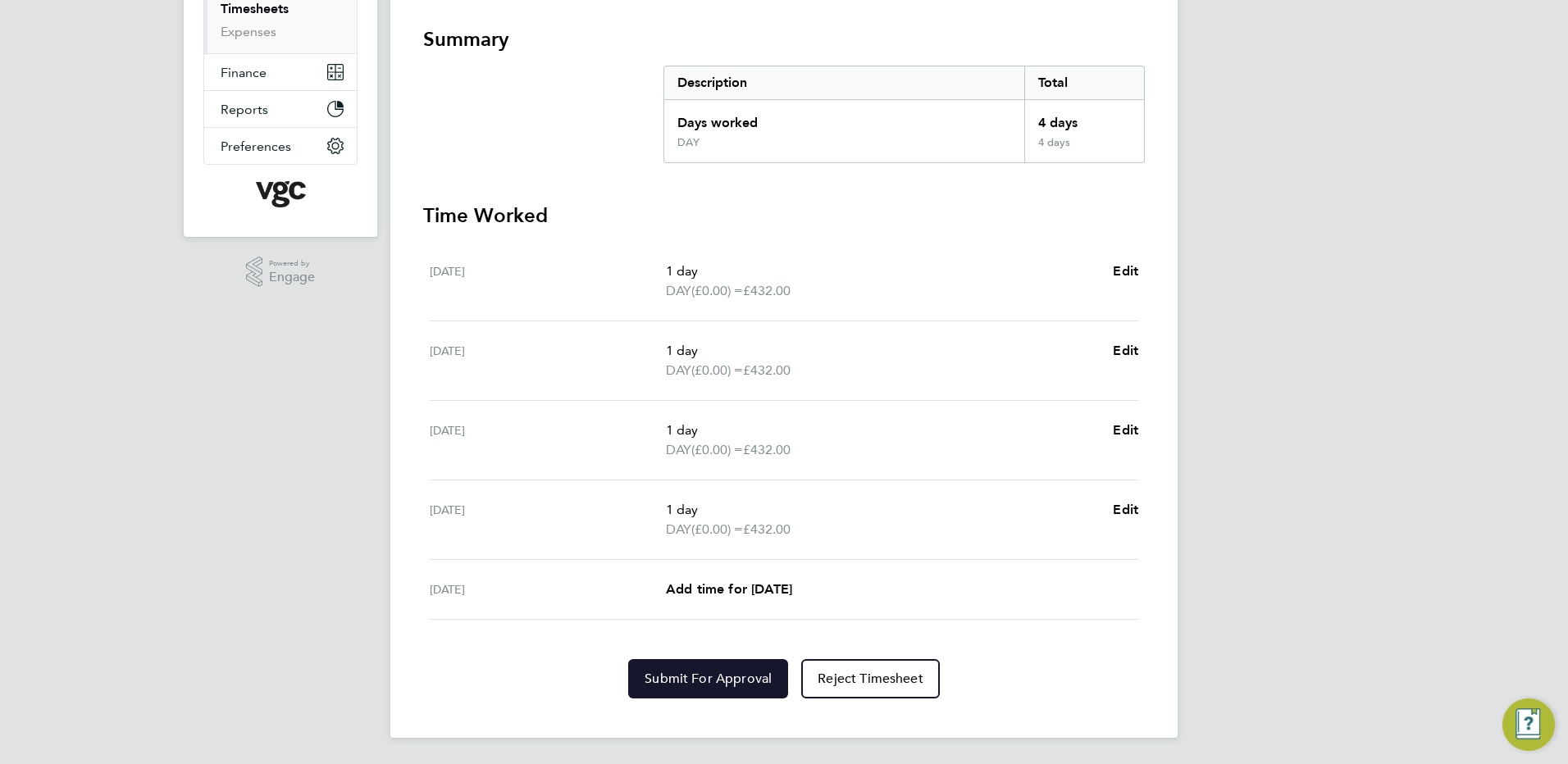
click at [701, 586] on span "Submit For Approval" at bounding box center [708, 678] width 127 height 17
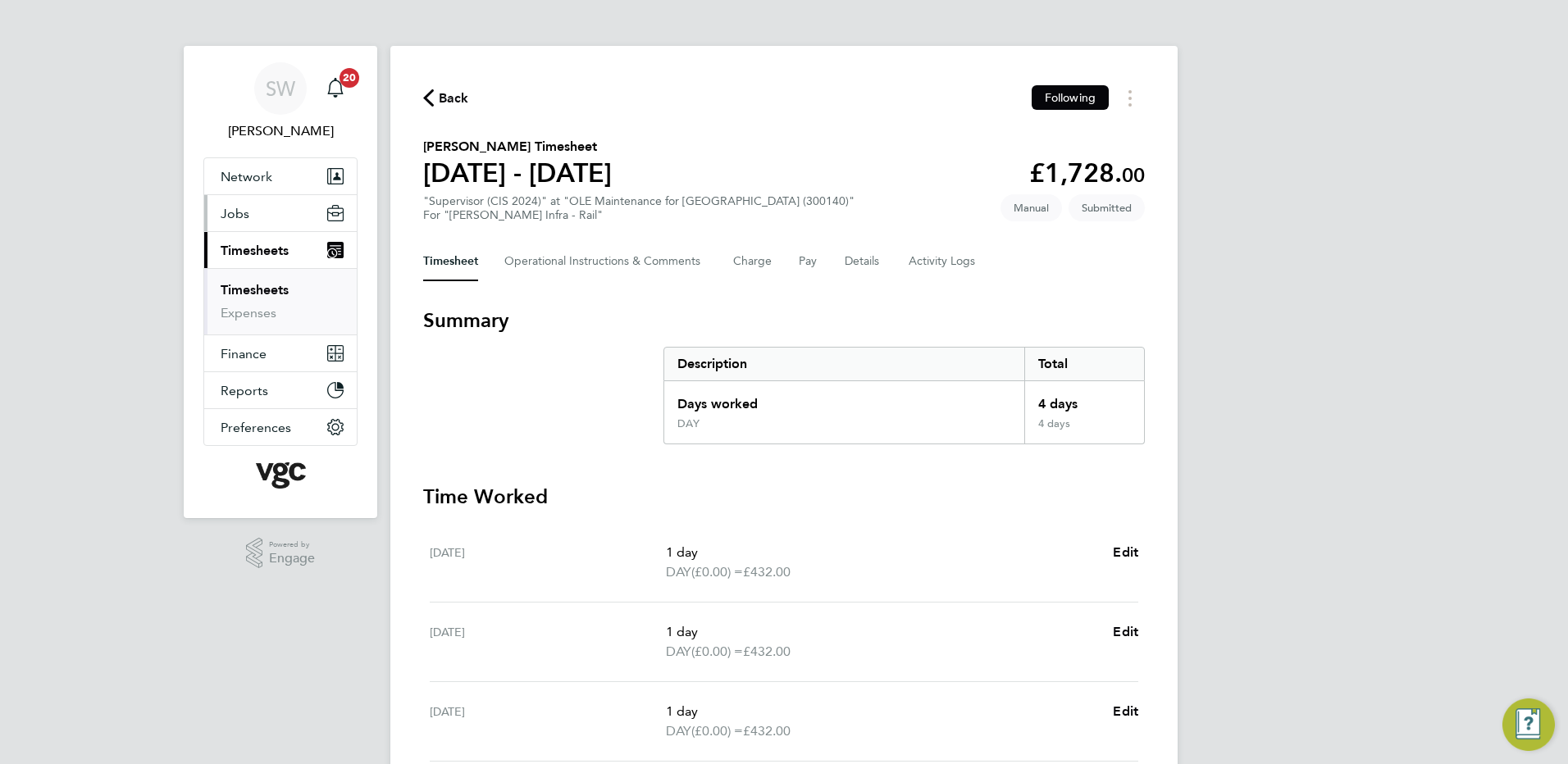
click at [224, 204] on button "Jobs" at bounding box center [280, 212] width 153 height 36
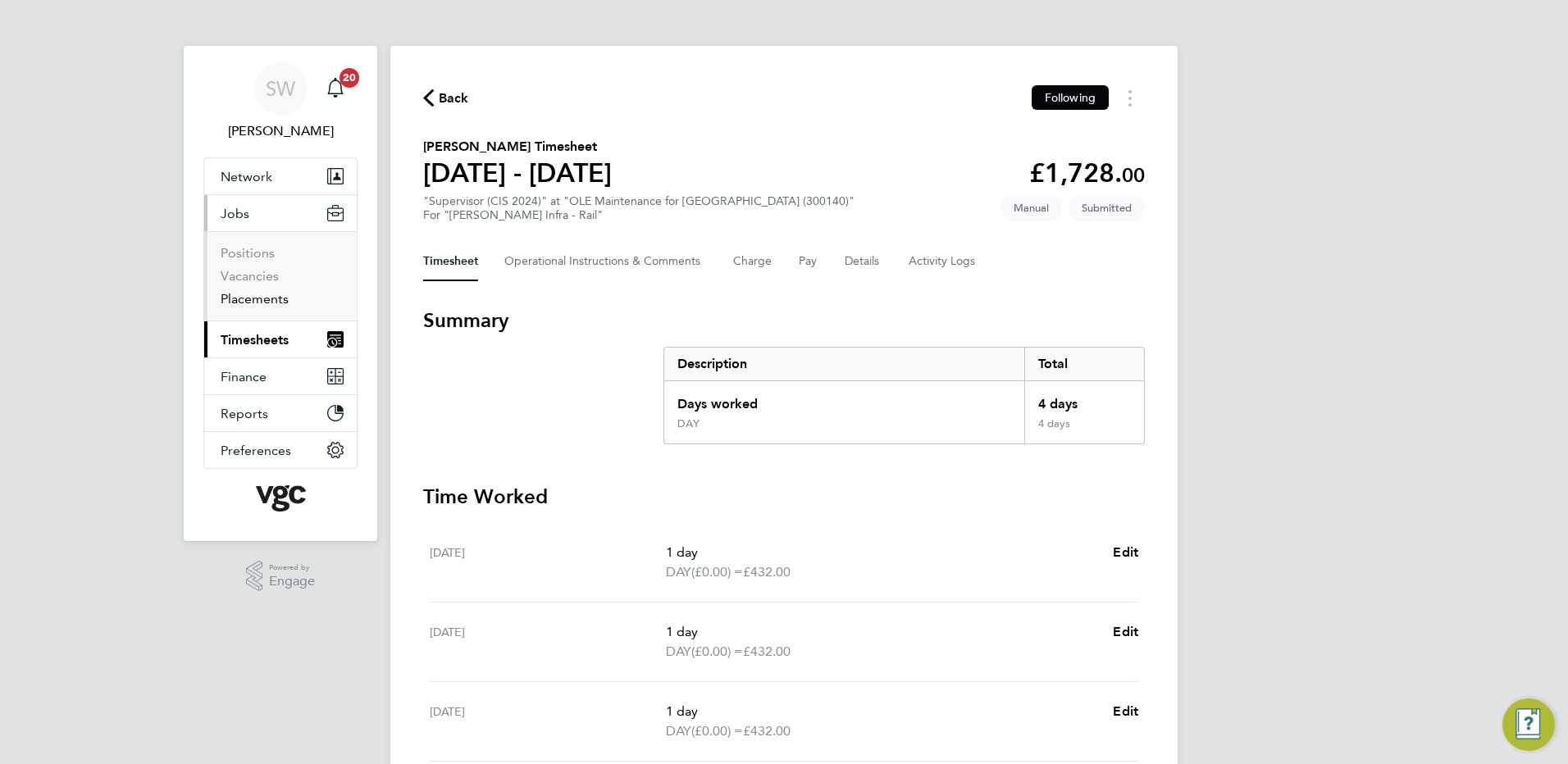
click at [256, 304] on link "Placements" at bounding box center [254, 299] width 68 height 16
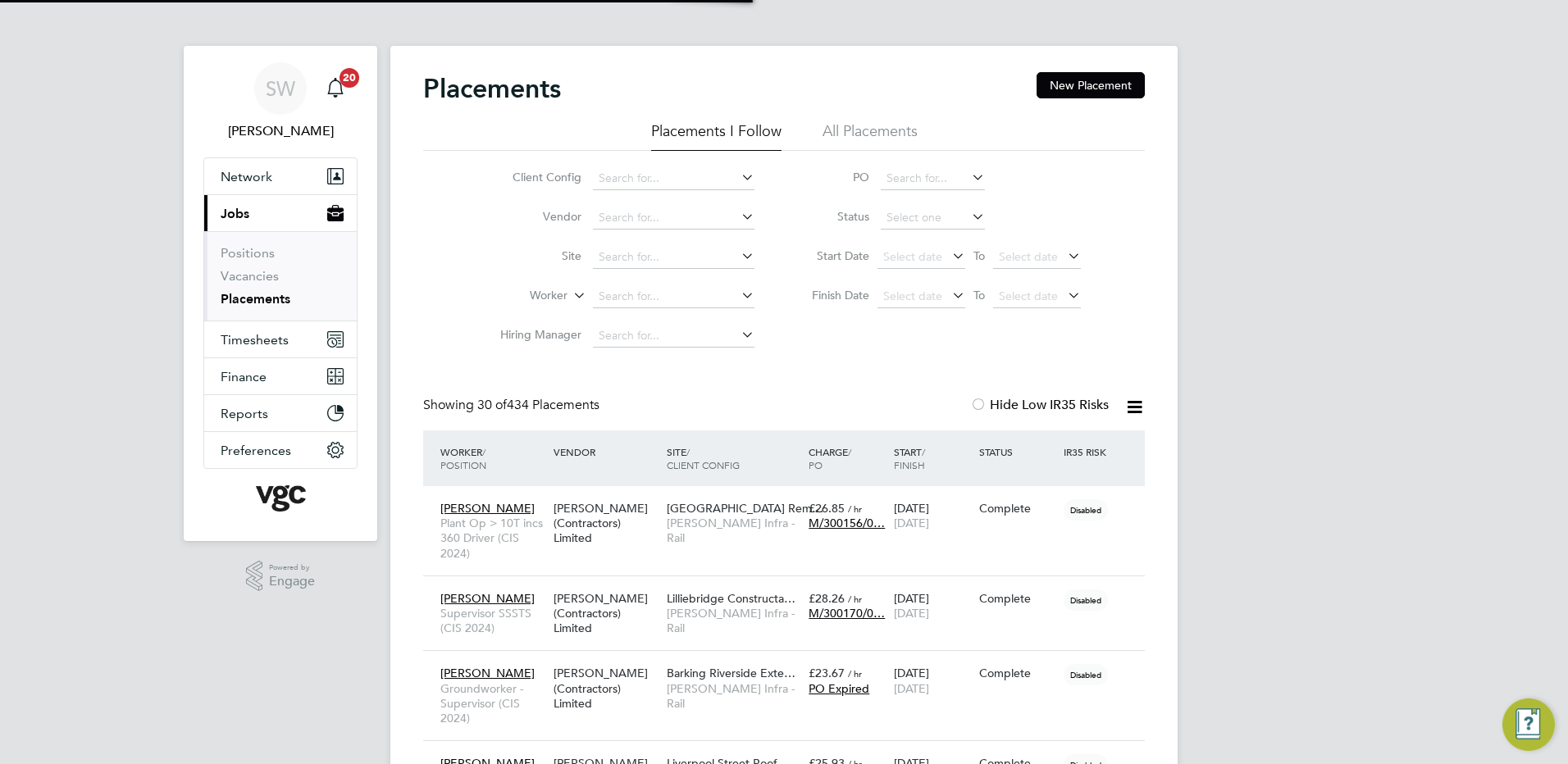
scroll to position [47, 142]
click at [247, 338] on span "Timesheets" at bounding box center [254, 340] width 68 height 16
click at [263, 333] on span "Timesheets" at bounding box center [254, 340] width 68 height 16
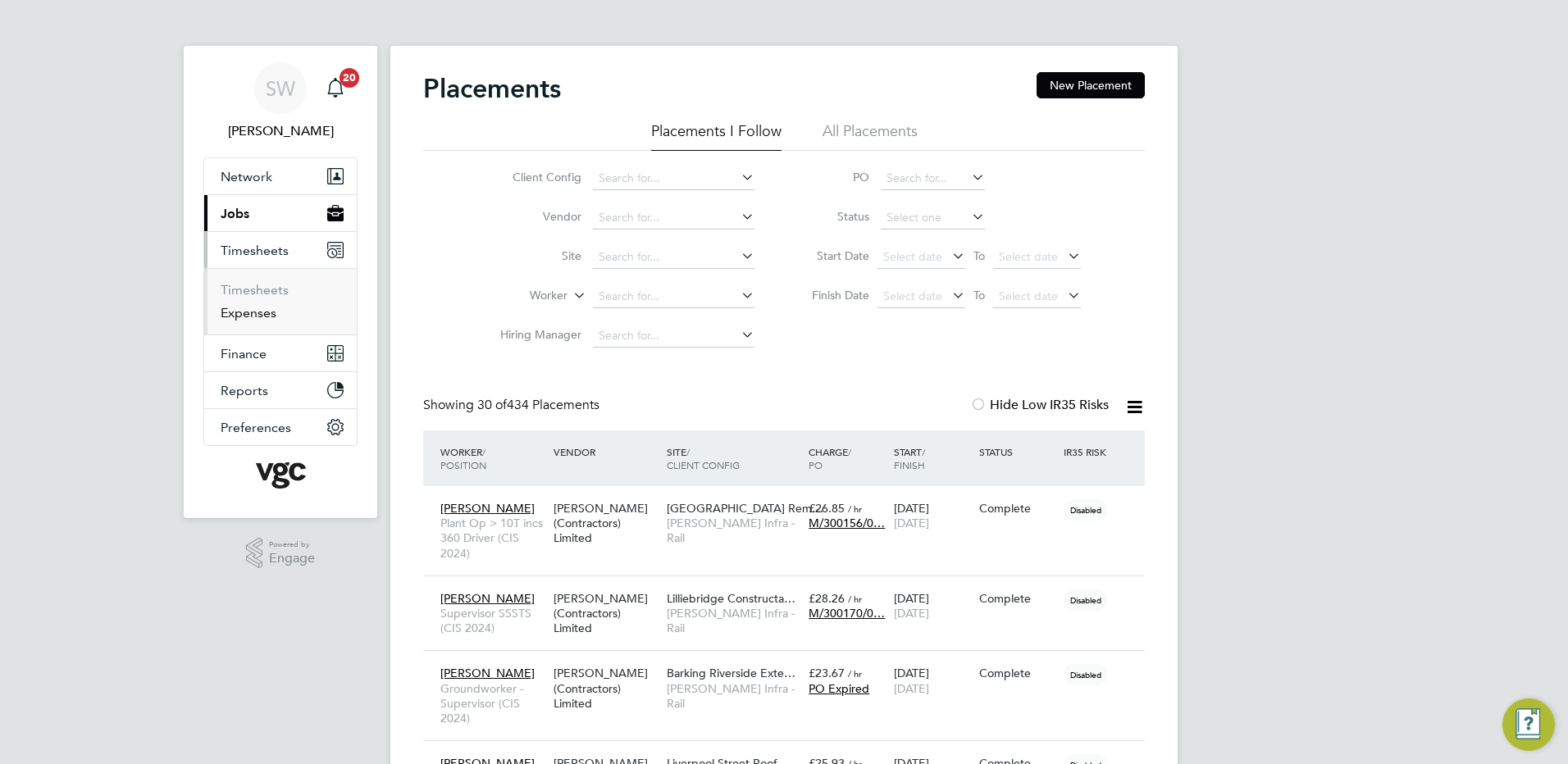
click at [255, 314] on link "Expenses" at bounding box center [248, 313] width 56 height 16
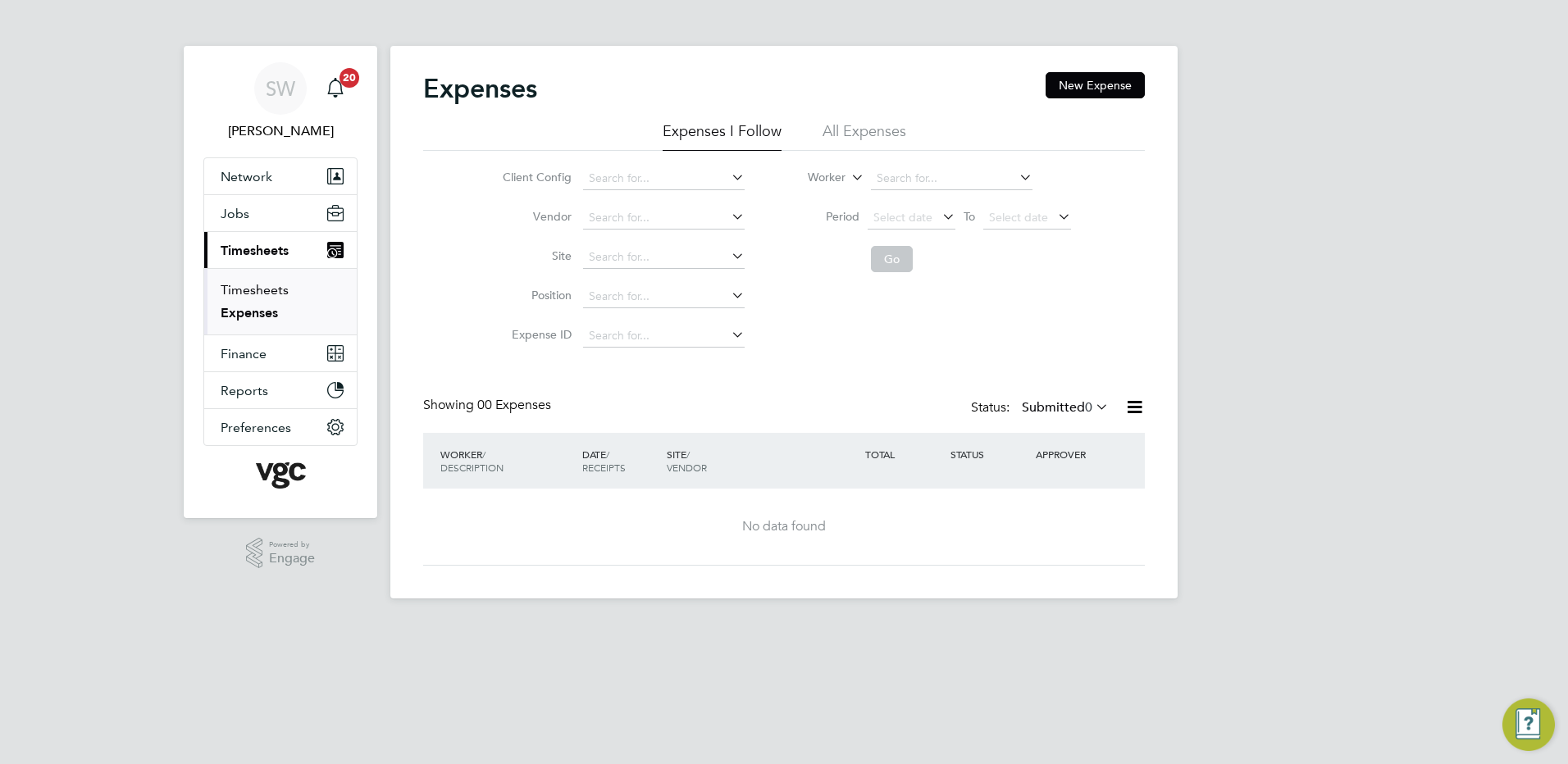
click at [245, 288] on link "Timesheets" at bounding box center [254, 290] width 68 height 16
